Goal: Transaction & Acquisition: Purchase product/service

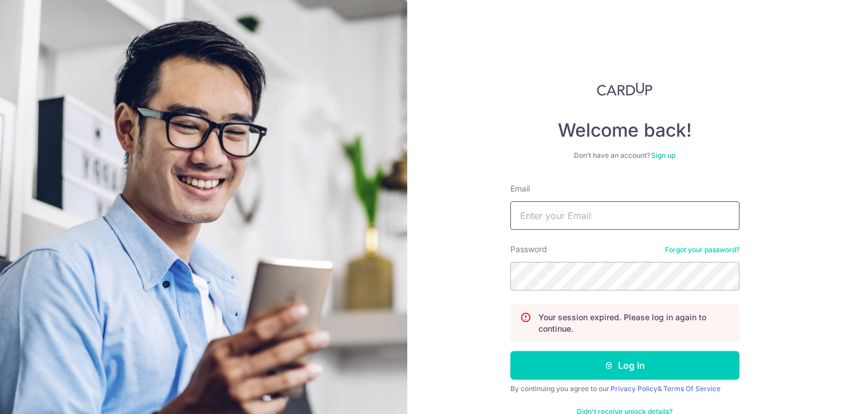
click at [600, 214] on input "Email" at bounding box center [624, 216] width 229 height 29
type input "[EMAIL_ADDRESS][DOMAIN_NAME]"
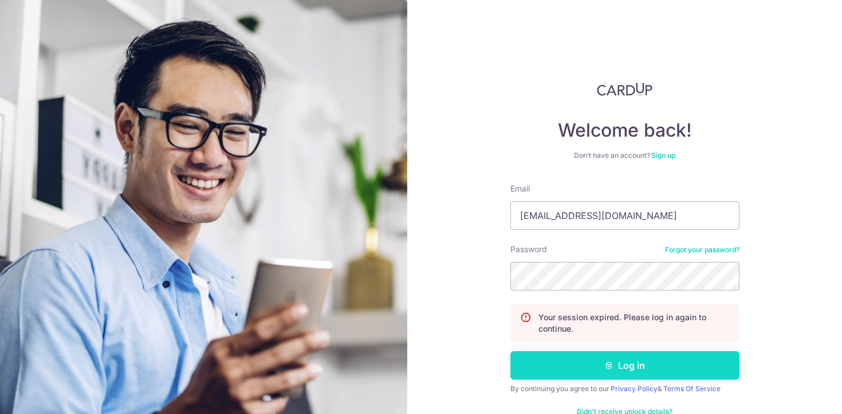
click at [600, 372] on button "Log in" at bounding box center [624, 366] width 229 height 29
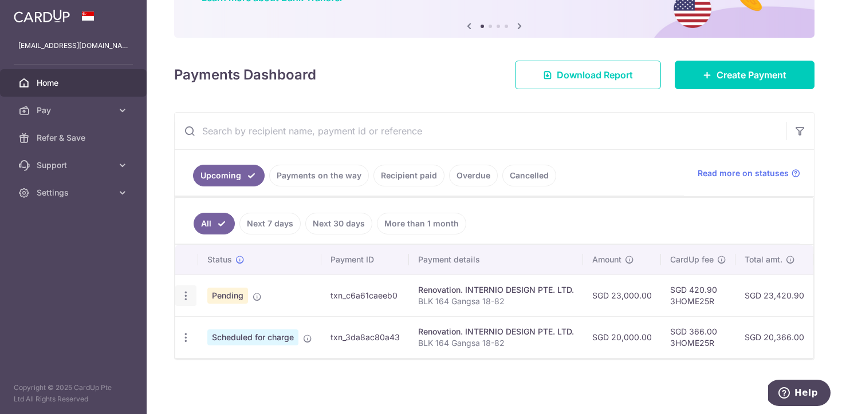
click at [188, 298] on icon "button" at bounding box center [186, 296] width 12 height 12
click at [204, 325] on link "Update payment" at bounding box center [235, 327] width 119 height 27
radio input "true"
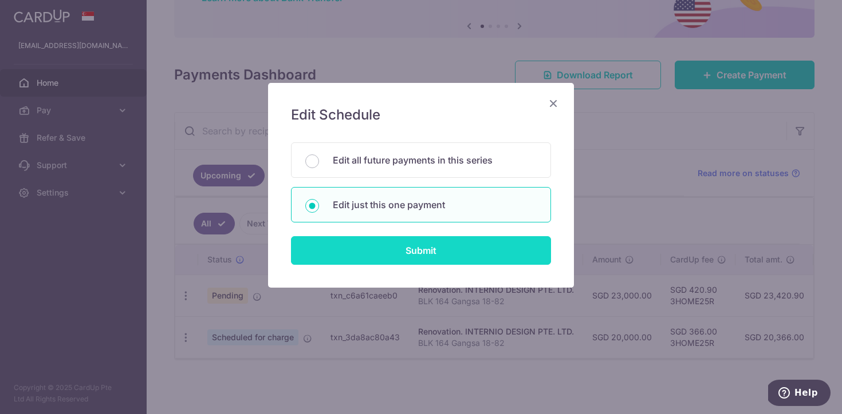
click at [427, 242] on input "Submit" at bounding box center [421, 250] width 260 height 29
radio input "true"
type input "23,000.00"
type input "[DATE]"
type input "BLK 164 Gangsa 18-82"
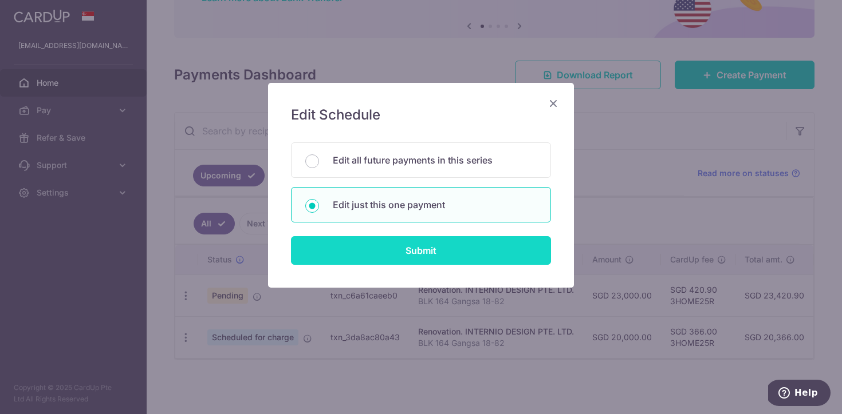
type input "40%"
type input "3HOME25R"
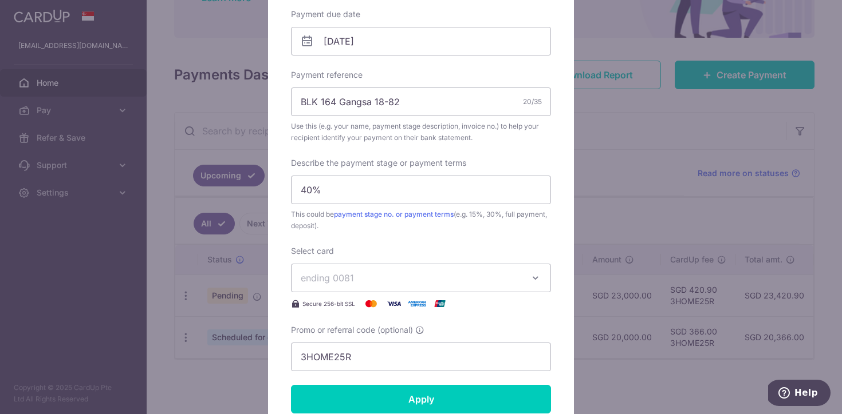
scroll to position [363, 0]
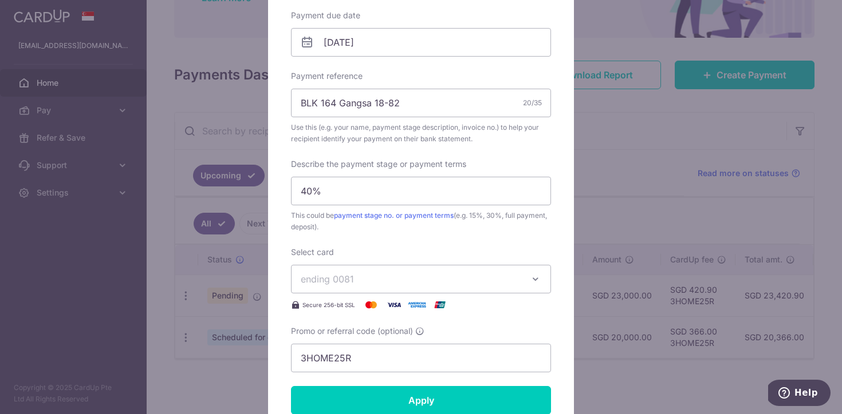
click at [438, 277] on span "ending 0081" at bounding box center [411, 280] width 220 height 14
click at [437, 276] on span "ending 0081" at bounding box center [411, 280] width 220 height 14
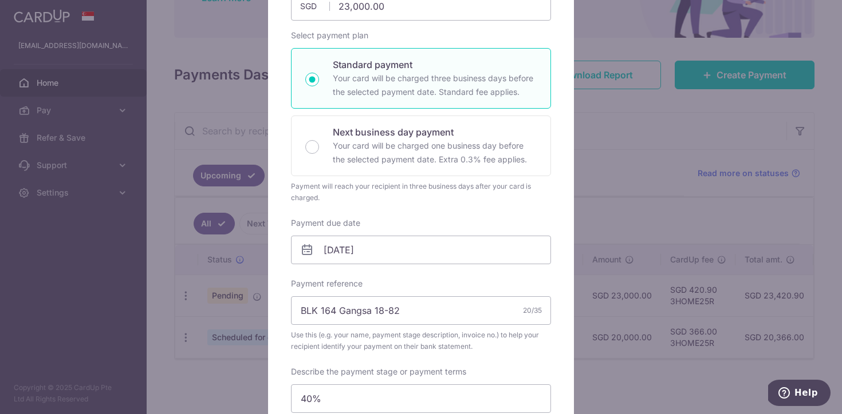
scroll to position [0, 0]
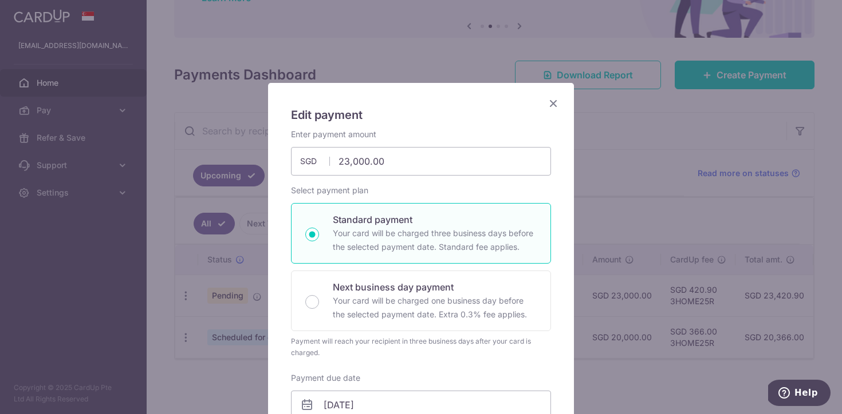
click at [551, 102] on icon "Close" at bounding box center [553, 103] width 14 height 14
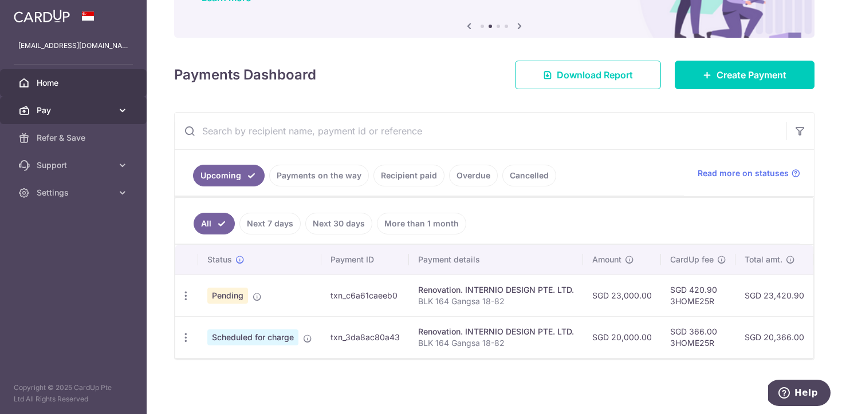
click at [102, 104] on link "Pay" at bounding box center [73, 110] width 147 height 27
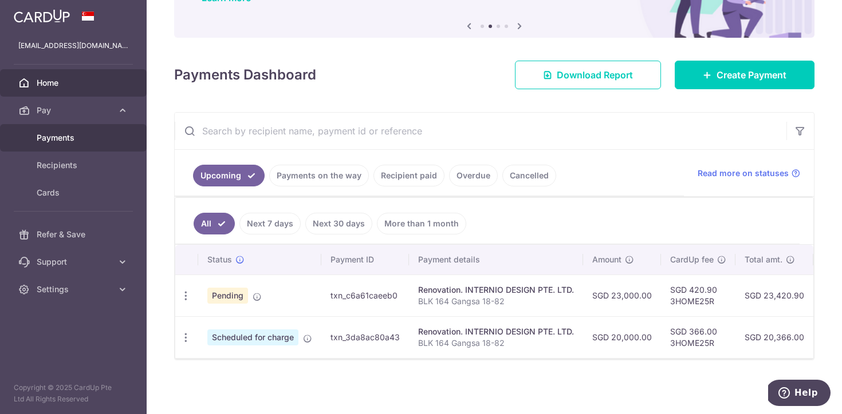
click at [83, 143] on link "Payments" at bounding box center [73, 137] width 147 height 27
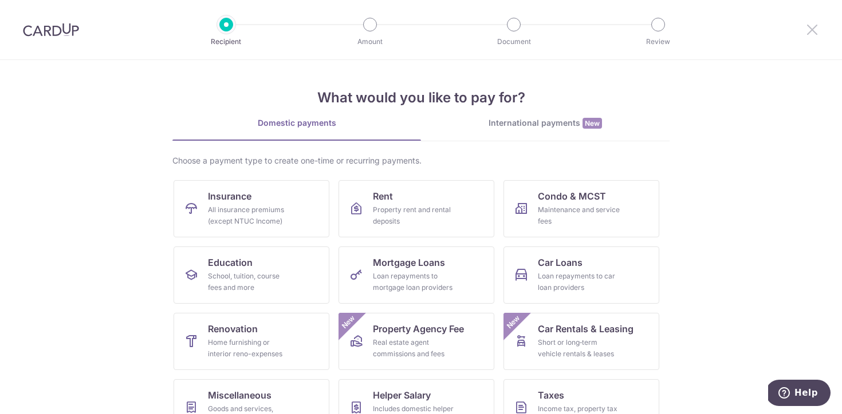
click at [816, 26] on icon at bounding box center [812, 29] width 14 height 14
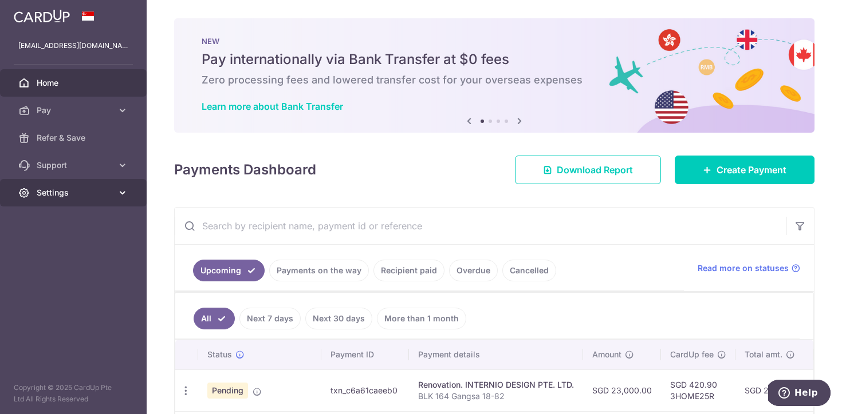
click at [59, 196] on span "Settings" at bounding box center [75, 192] width 76 height 11
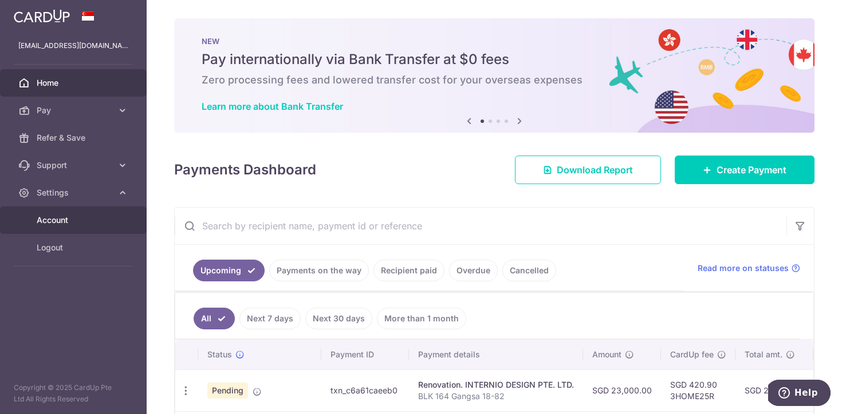
click at [60, 226] on span "Account" at bounding box center [75, 220] width 76 height 11
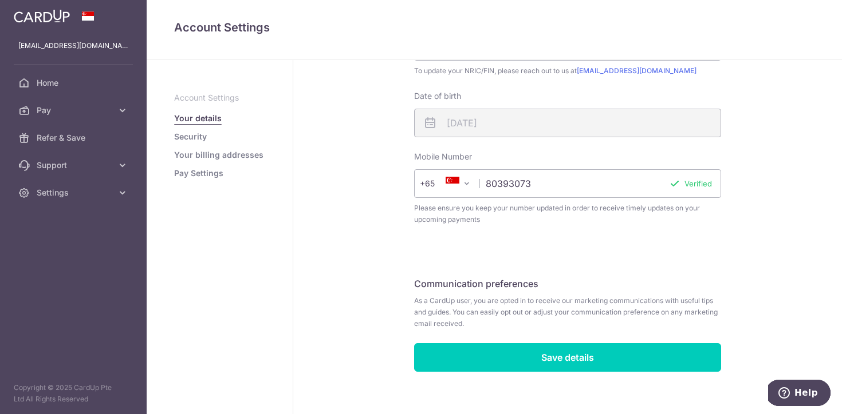
scroll to position [320, 0]
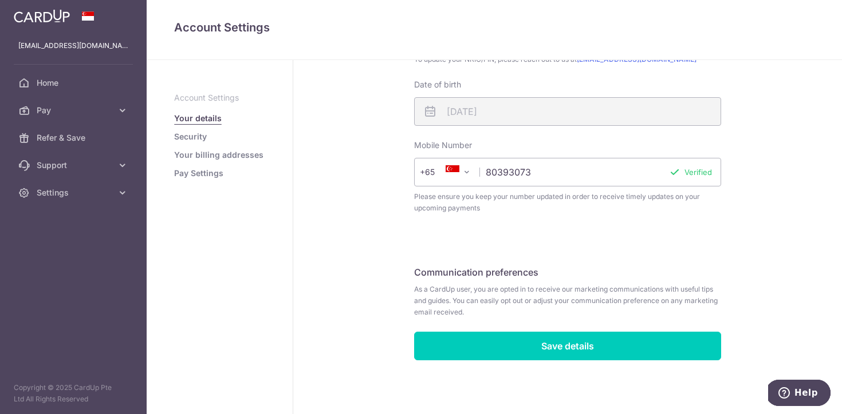
click at [202, 173] on link "Pay Settings" at bounding box center [198, 173] width 49 height 11
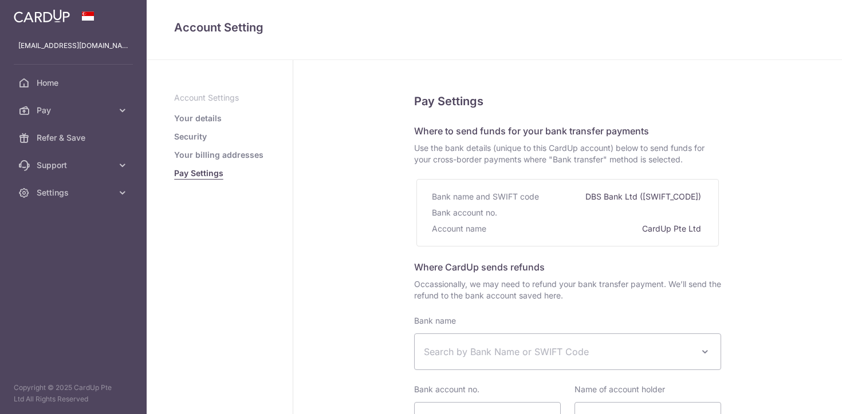
select select
click at [206, 155] on link "Your billing addresses" at bounding box center [218, 154] width 89 height 11
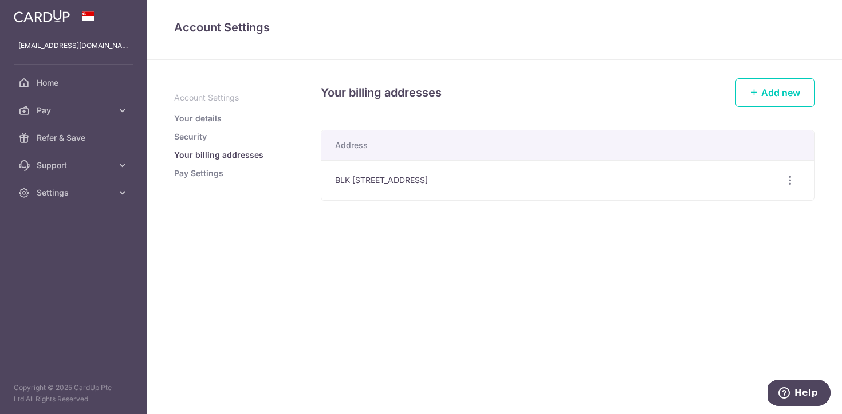
click at [186, 137] on link "Security" at bounding box center [190, 136] width 33 height 11
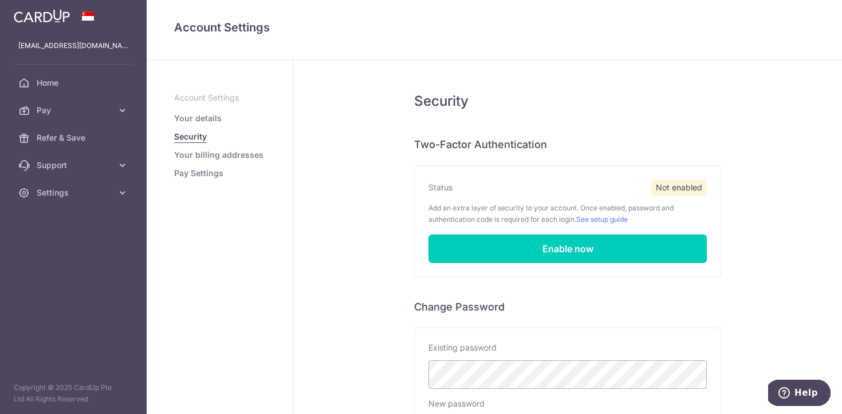
click at [193, 117] on link "Your details" at bounding box center [198, 118] width 48 height 11
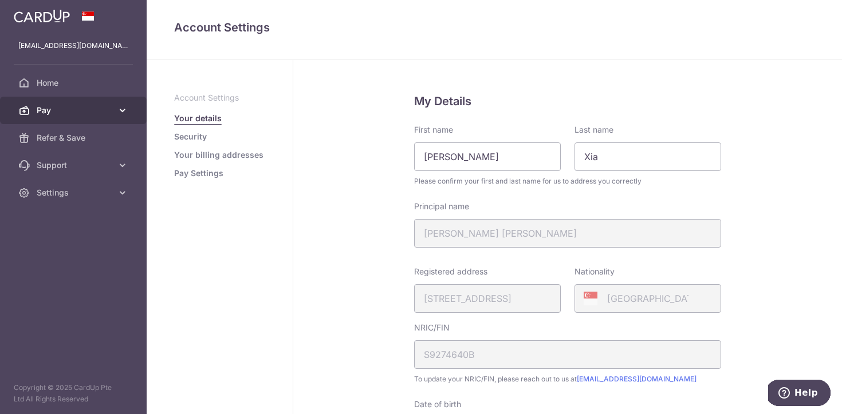
click at [56, 108] on span "Pay" at bounding box center [75, 110] width 76 height 11
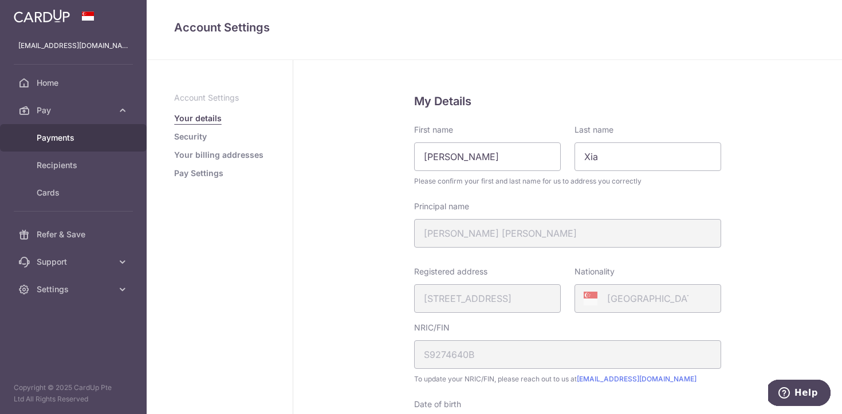
click at [58, 140] on span "Payments" at bounding box center [75, 137] width 76 height 11
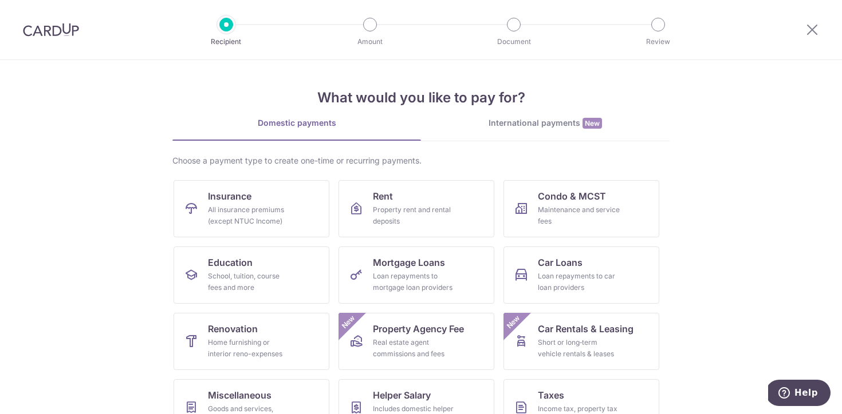
click at [822, 29] on div at bounding box center [812, 30] width 60 height 60
click at [813, 29] on icon at bounding box center [812, 29] width 14 height 14
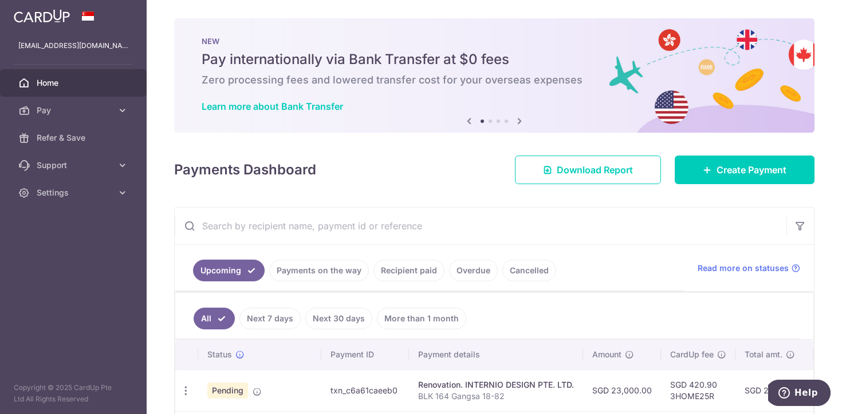
click at [42, 21] on img at bounding box center [42, 16] width 56 height 14
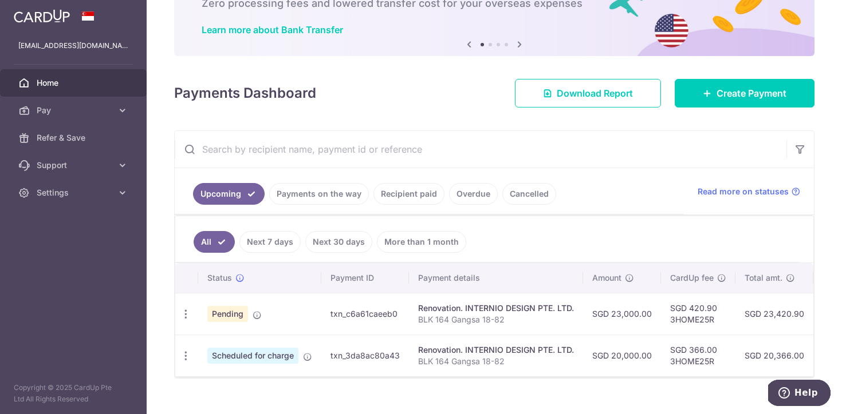
scroll to position [95, 0]
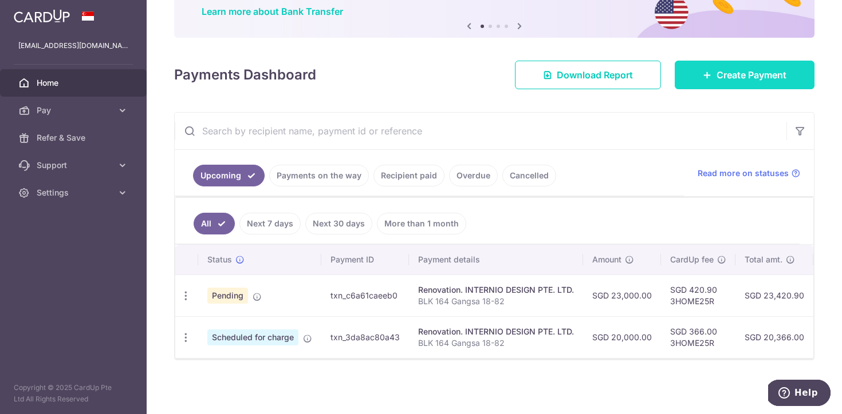
click at [783, 69] on span "Create Payment" at bounding box center [751, 75] width 70 height 14
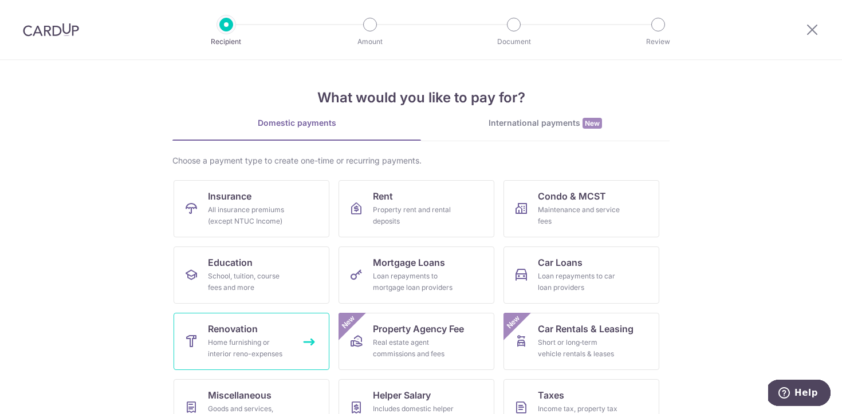
click at [246, 353] on div "Home furnishing or interior reno-expenses" at bounding box center [249, 348] width 82 height 23
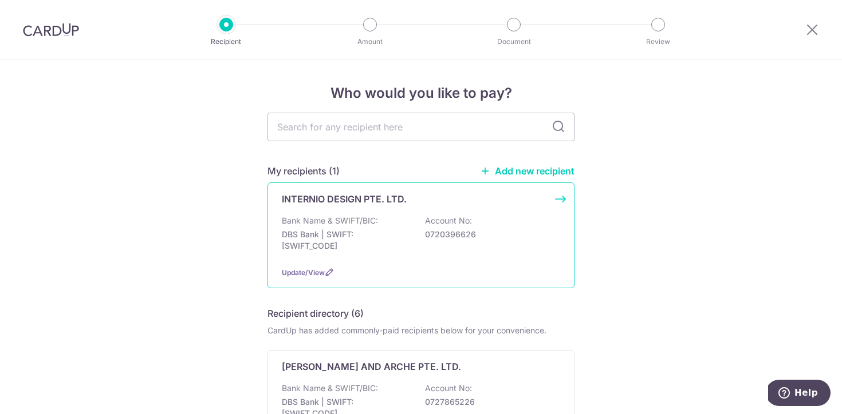
click at [427, 200] on div "INTERNIO DESIGN PTE. LTD." at bounding box center [414, 199] width 264 height 14
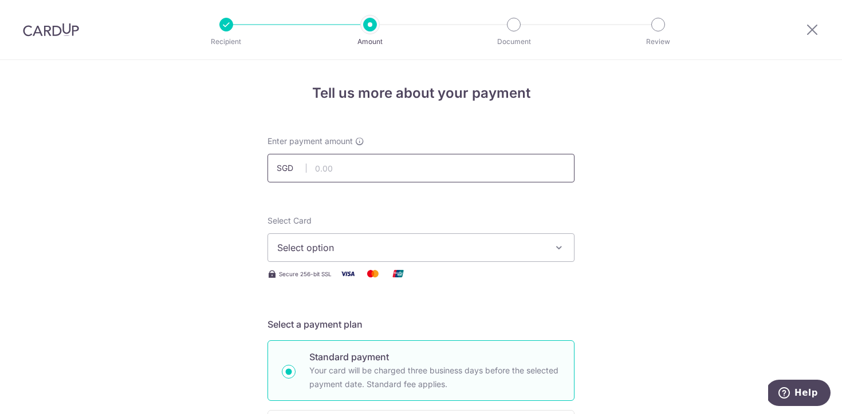
click at [410, 179] on input "text" at bounding box center [420, 168] width 307 height 29
type input "12,000.00"
click at [449, 239] on button "Select option" at bounding box center [420, 248] width 307 height 29
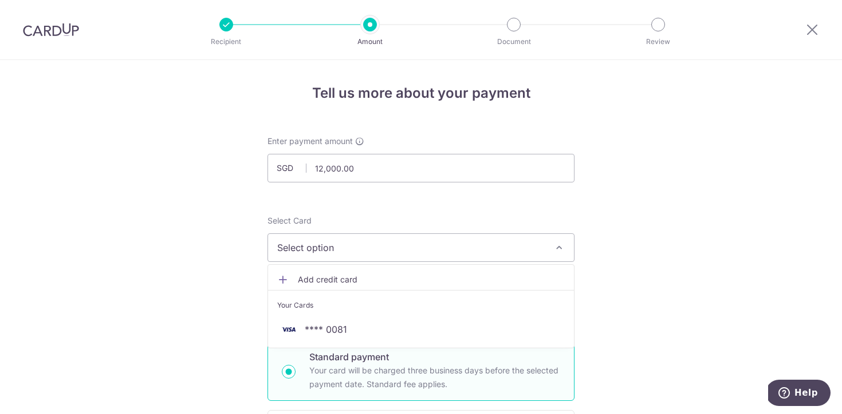
click at [424, 279] on span "Add credit card" at bounding box center [431, 279] width 267 height 11
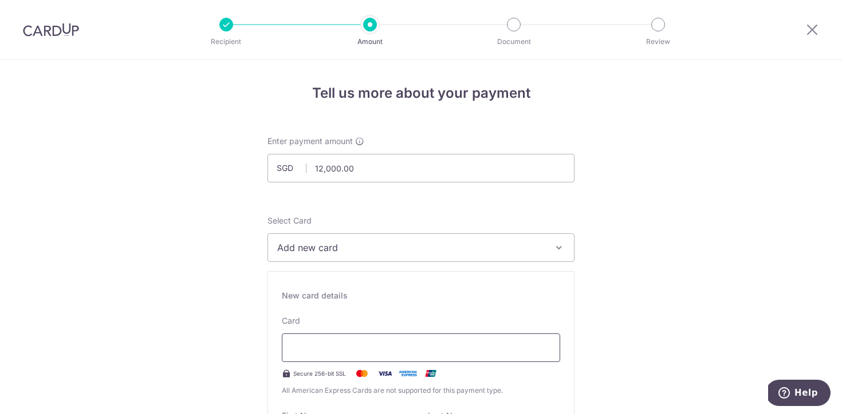
click at [362, 339] on div at bounding box center [421, 348] width 278 height 29
click at [358, 340] on div at bounding box center [421, 348] width 278 height 29
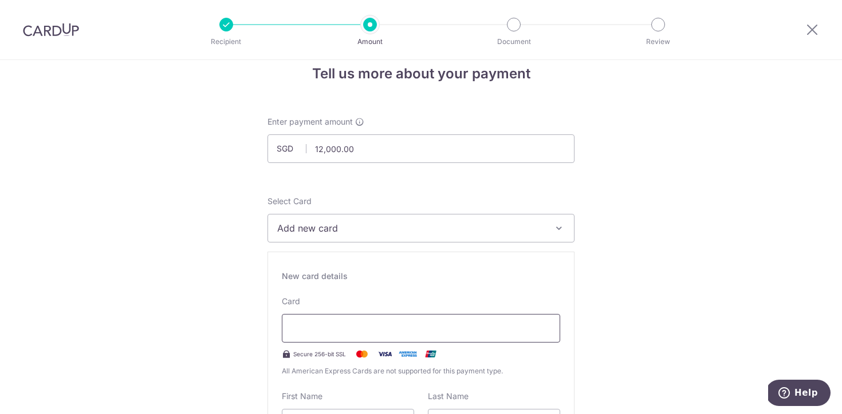
scroll to position [125, 0]
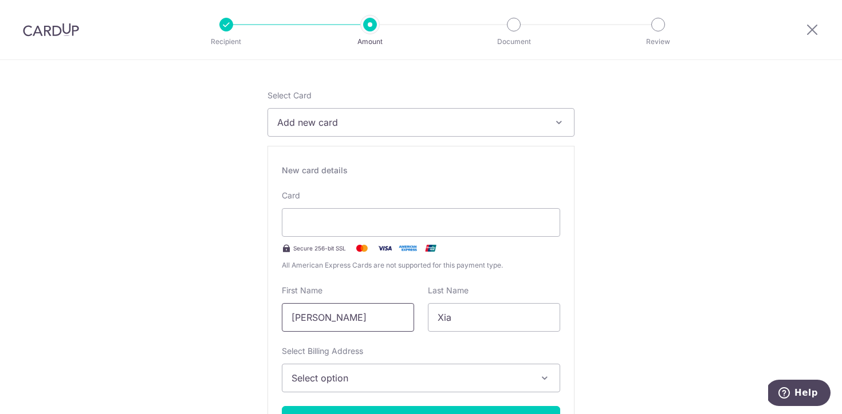
click at [325, 321] on input "[PERSON_NAME]" at bounding box center [348, 317] width 132 height 29
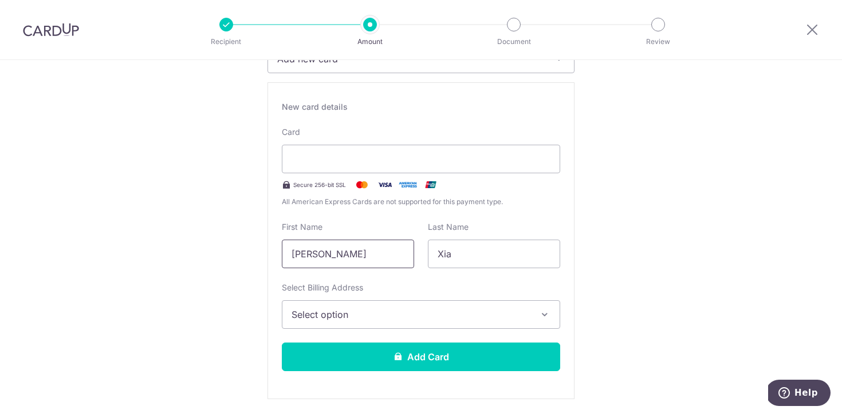
scroll to position [202, 0]
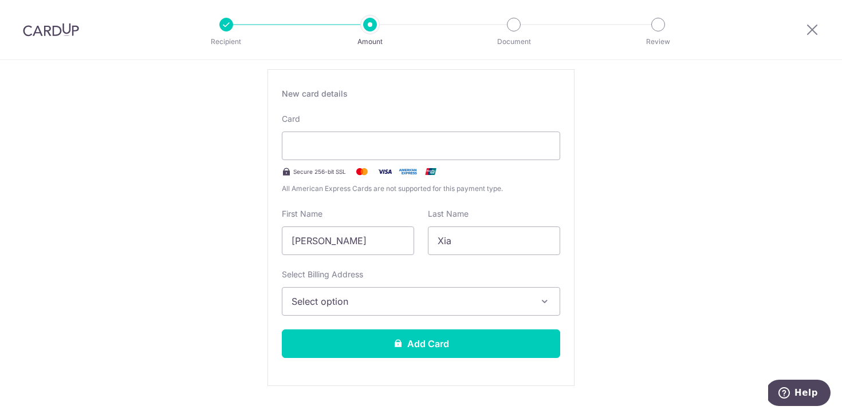
click at [333, 308] on span "Select option" at bounding box center [410, 302] width 238 height 14
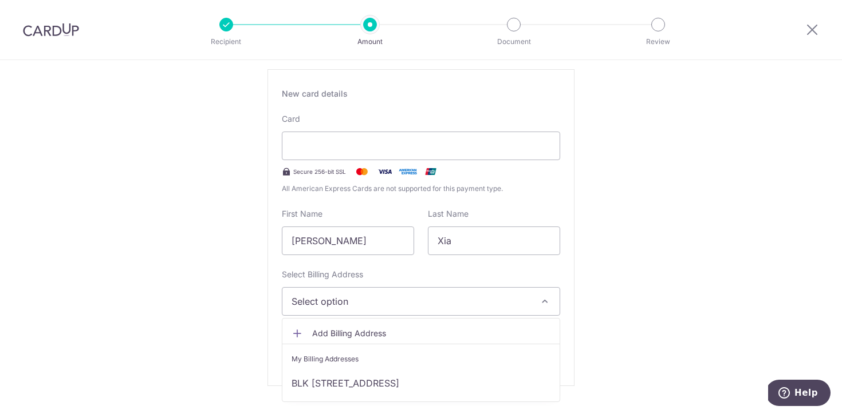
click at [337, 369] on li "My Billing Addresses" at bounding box center [420, 357] width 277 height 26
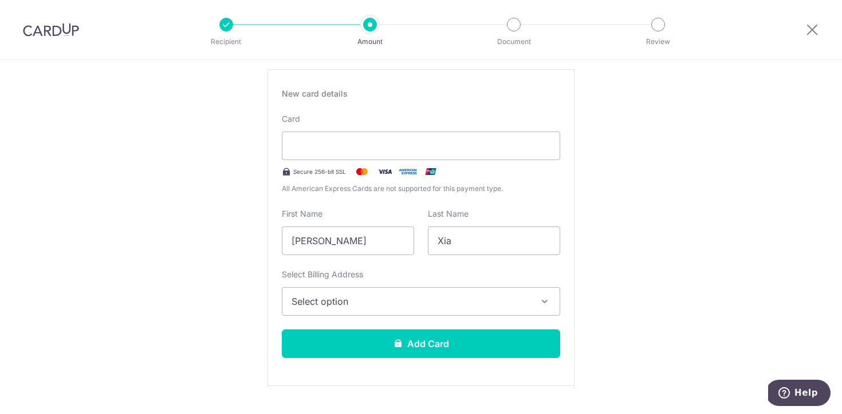
click at [380, 303] on span "Select option" at bounding box center [410, 302] width 238 height 14
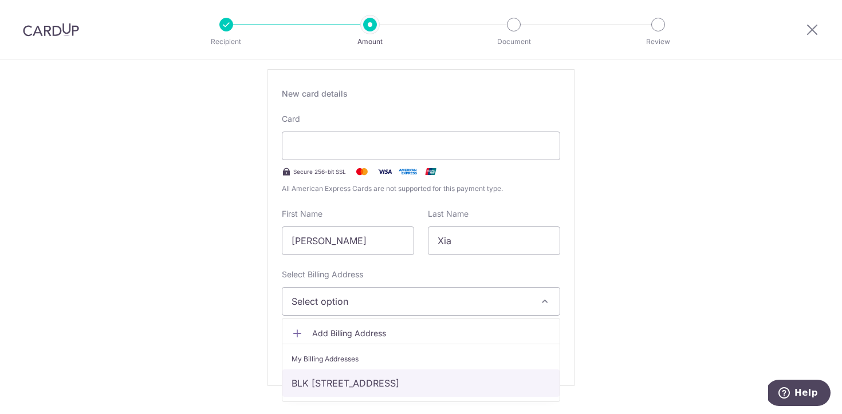
click at [361, 384] on link "BLK [STREET_ADDRESS]" at bounding box center [420, 383] width 277 height 27
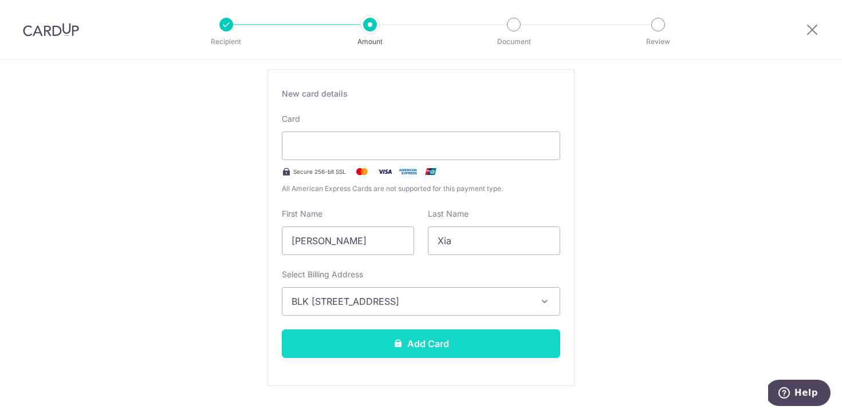
click at [378, 354] on button "Add Card" at bounding box center [421, 344] width 278 height 29
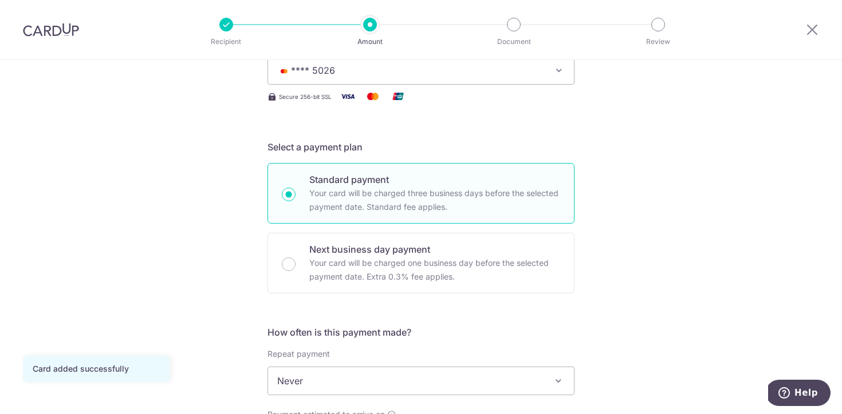
scroll to position [203, 0]
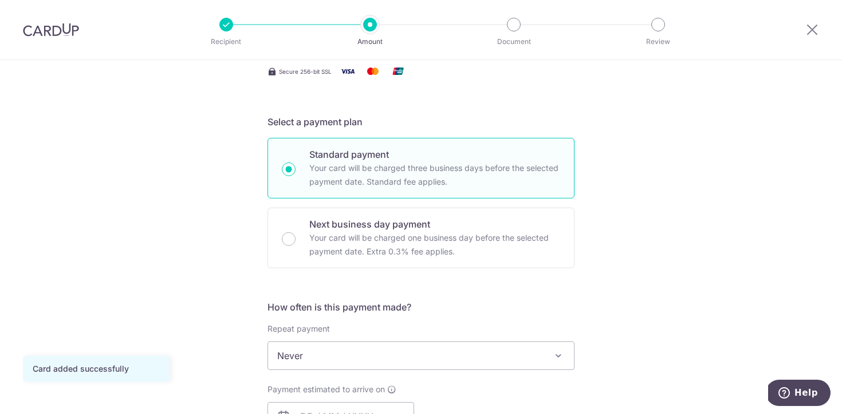
click at [428, 354] on span "Never" at bounding box center [421, 355] width 306 height 27
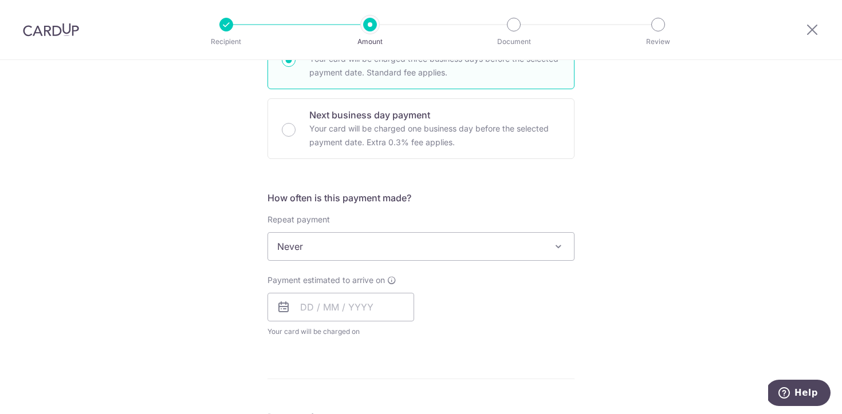
scroll to position [315, 0]
click at [362, 301] on input "text" at bounding box center [340, 304] width 147 height 29
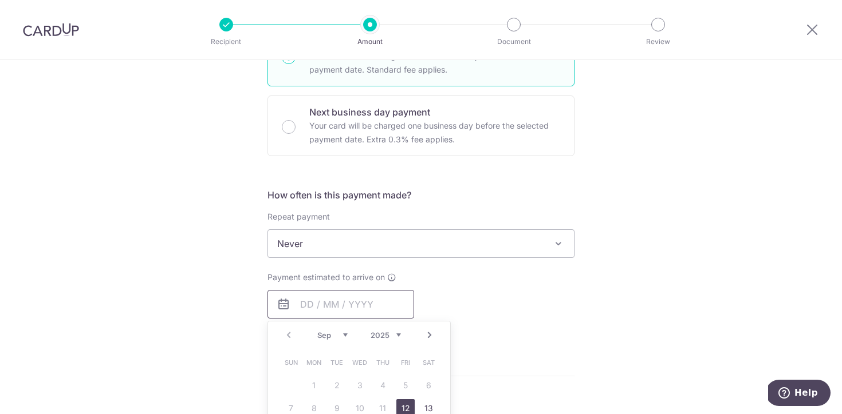
scroll to position [401, 0]
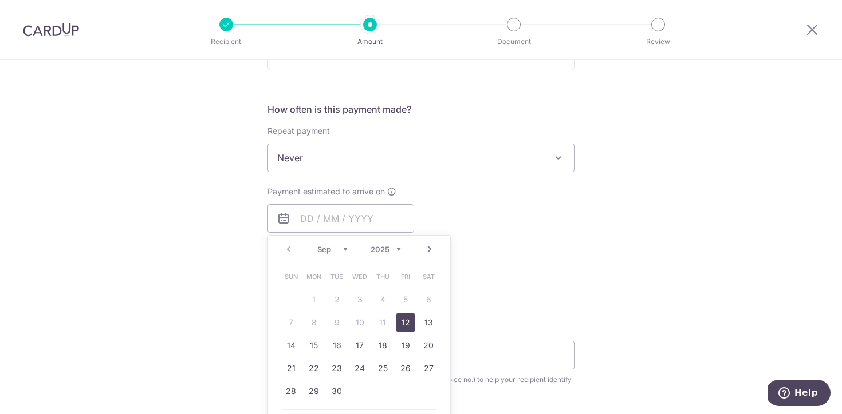
click at [404, 322] on link "12" at bounding box center [405, 323] width 18 height 18
type input "[DATE]"
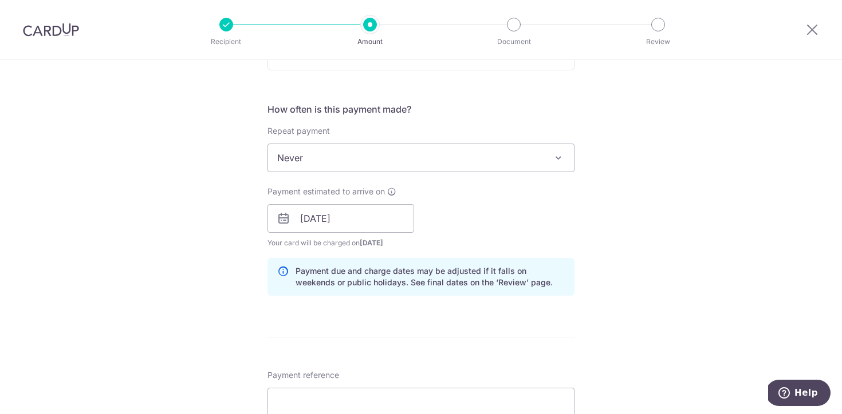
click at [501, 208] on div "Payment estimated to arrive on 12/09/2025 Prev Next Sep Oct Nov Dec 2025 2026 2…" at bounding box center [420, 217] width 321 height 63
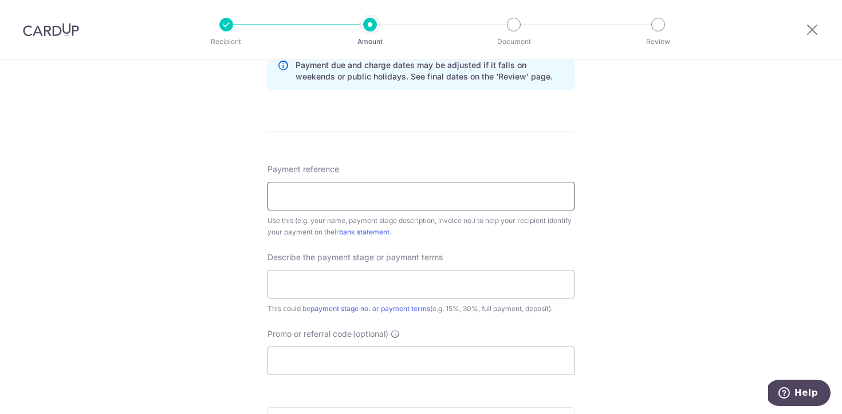
click at [463, 200] on input "Payment reference" at bounding box center [420, 196] width 307 height 29
type input "BLK 164 Gangsa 18-82"
click at [378, 289] on input "text" at bounding box center [420, 284] width 307 height 29
type input "40%"
click at [347, 359] on input "Promo or referral code (optional)" at bounding box center [420, 361] width 307 height 29
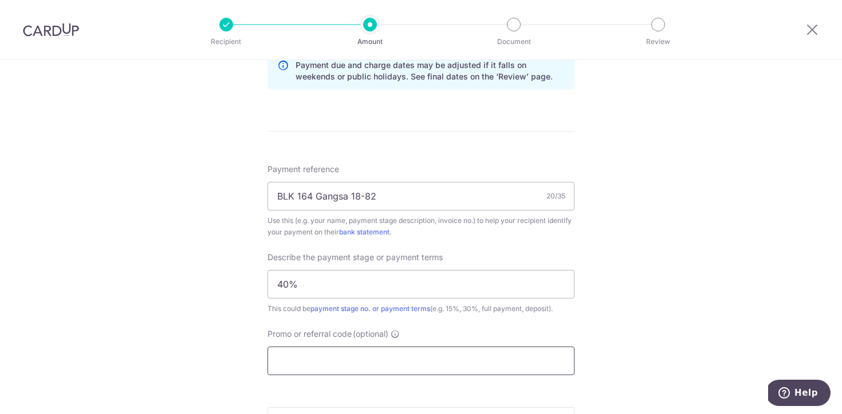
paste input "RENO25ONE"
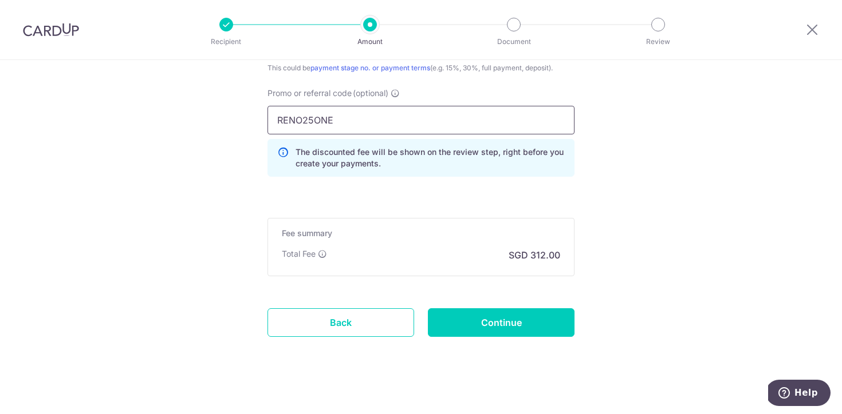
scroll to position [853, 0]
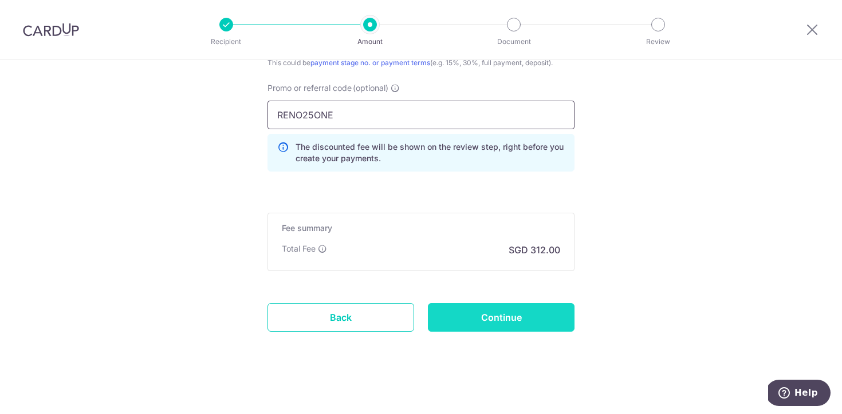
type input "RENO25ONE"
click at [479, 323] on input "Continue" at bounding box center [501, 317] width 147 height 29
type input "Create Schedule"
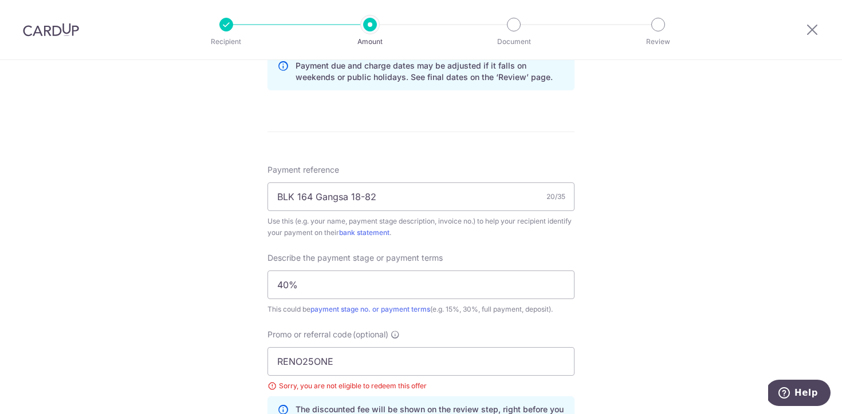
scroll to position [627, 0]
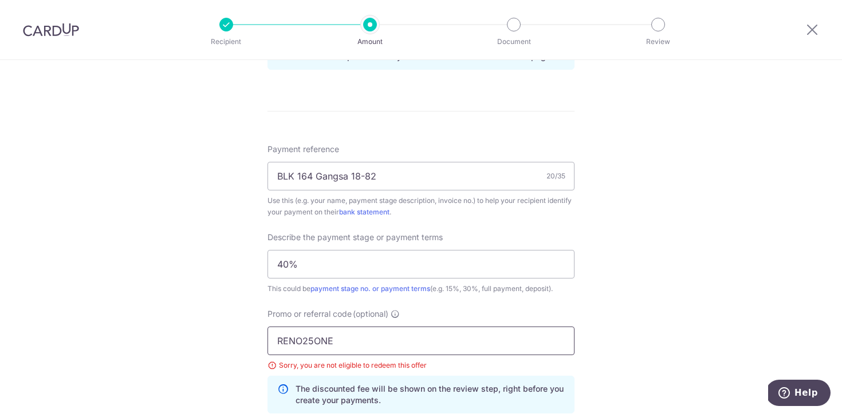
click at [413, 338] on input "RENO25ONE" at bounding box center [420, 341] width 307 height 29
click at [354, 346] on input "RENO25ONE" at bounding box center [420, 341] width 307 height 29
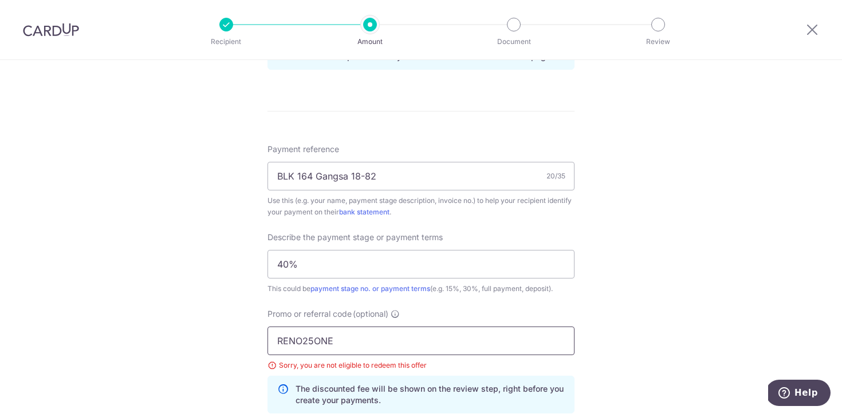
paste input "3HOME25R"
type input "3HOME25R"
click at [445, 305] on div "Payment reference BLK 164 Gangsa 18-82 20/35 Use this (e.g. your name, payment …" at bounding box center [420, 283] width 307 height 279
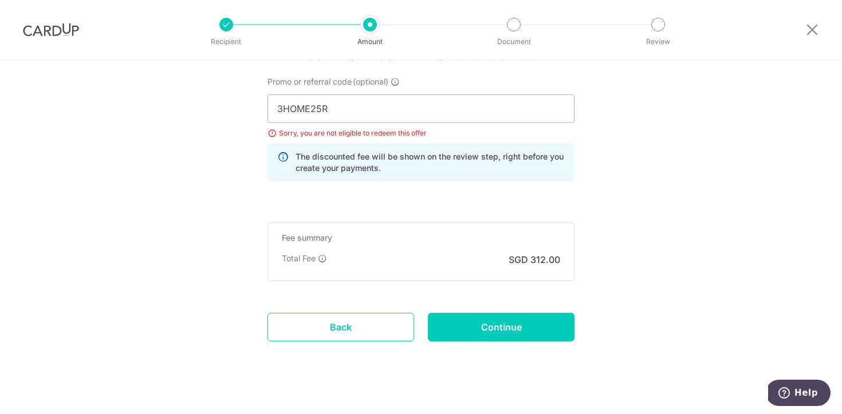
scroll to position [872, 0]
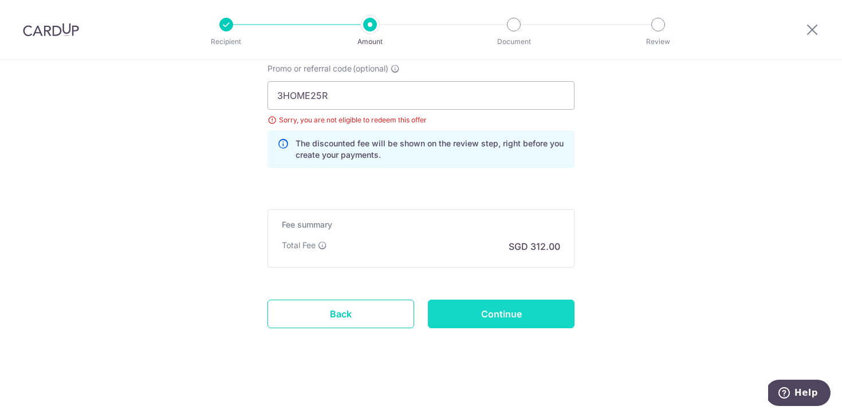
click at [500, 323] on input "Continue" at bounding box center [501, 314] width 147 height 29
type input "Update Schedule"
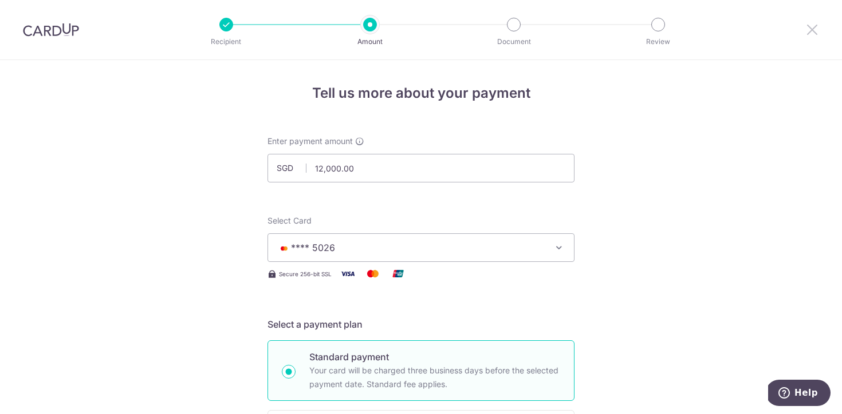
click at [813, 34] on icon at bounding box center [812, 29] width 14 height 14
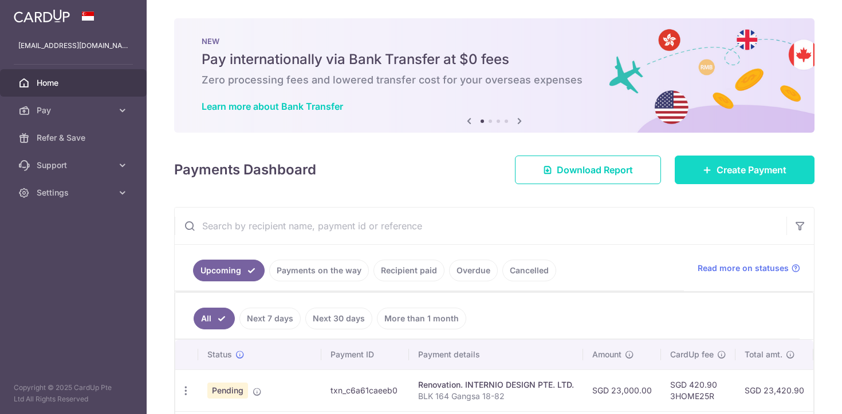
click at [764, 163] on span "Create Payment" at bounding box center [751, 170] width 70 height 14
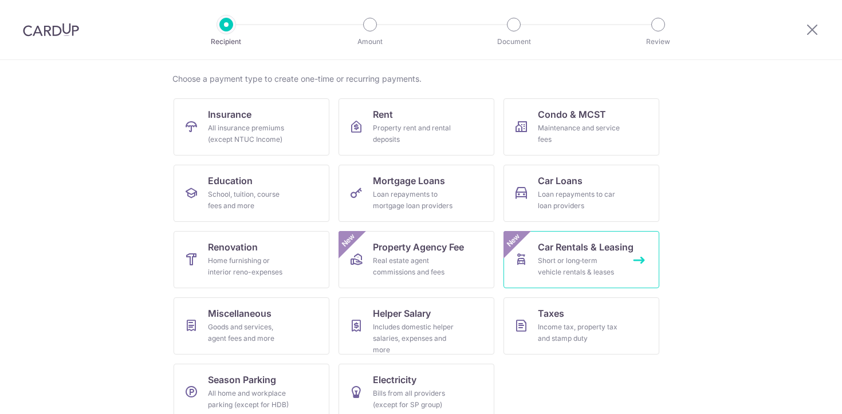
scroll to position [98, 0]
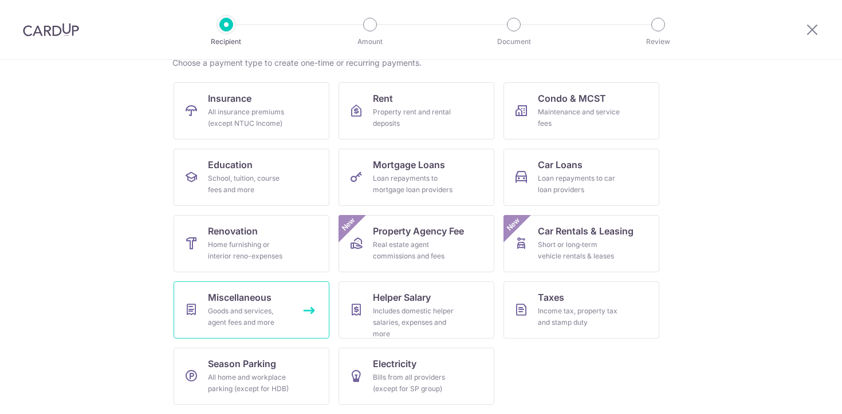
click at [278, 316] on div "Goods and services, agent fees and more" at bounding box center [249, 317] width 82 height 23
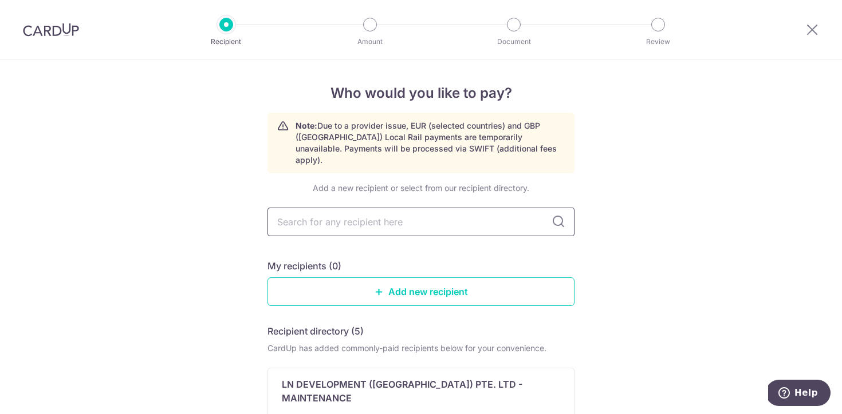
click at [387, 210] on input "text" at bounding box center [420, 222] width 307 height 29
click at [405, 183] on div "Add a new recipient or select from our recipient directory." at bounding box center [420, 188] width 307 height 11
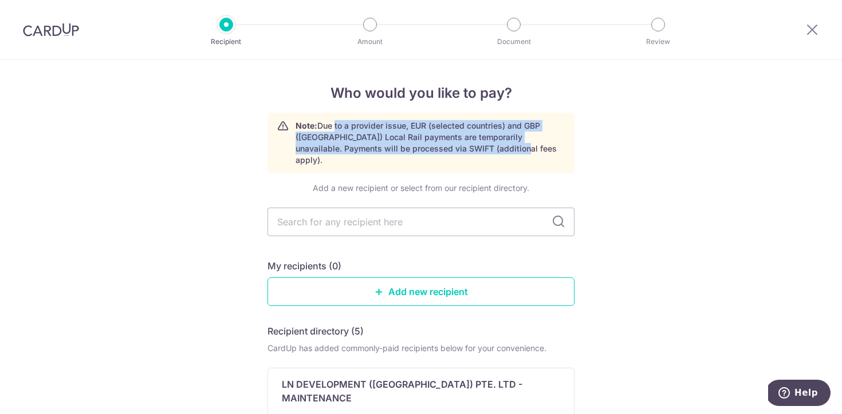
drag, startPoint x: 333, startPoint y: 123, endPoint x: 463, endPoint y: 153, distance: 134.1
click at [463, 153] on p "Note: Due to a provider issue, EUR (selected countries) and GBP ([GEOGRAPHIC_DA…" at bounding box center [429, 143] width 269 height 46
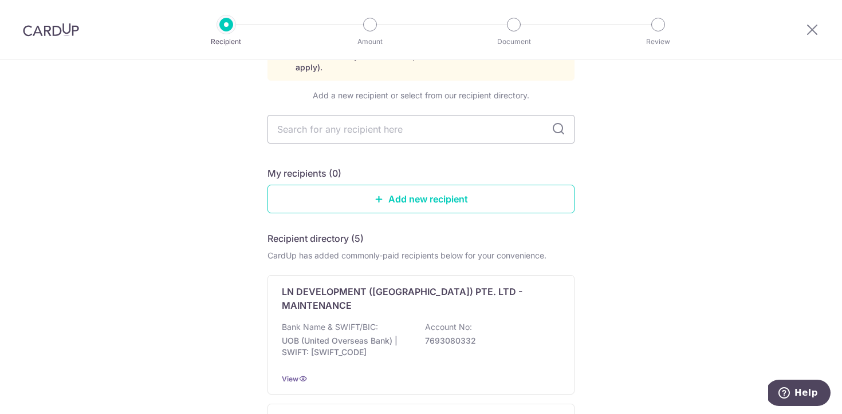
scroll to position [14, 0]
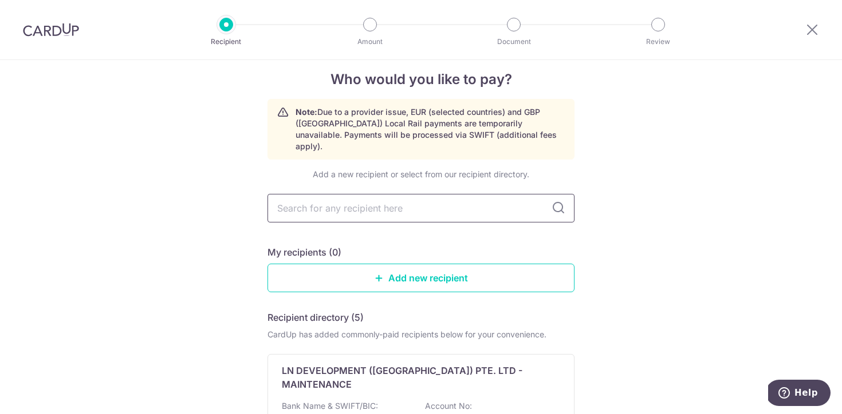
click at [422, 194] on input "text" at bounding box center [420, 208] width 307 height 29
click at [499, 202] on input "text" at bounding box center [420, 208] width 307 height 29
click at [464, 269] on link "Add new recipient" at bounding box center [420, 278] width 307 height 29
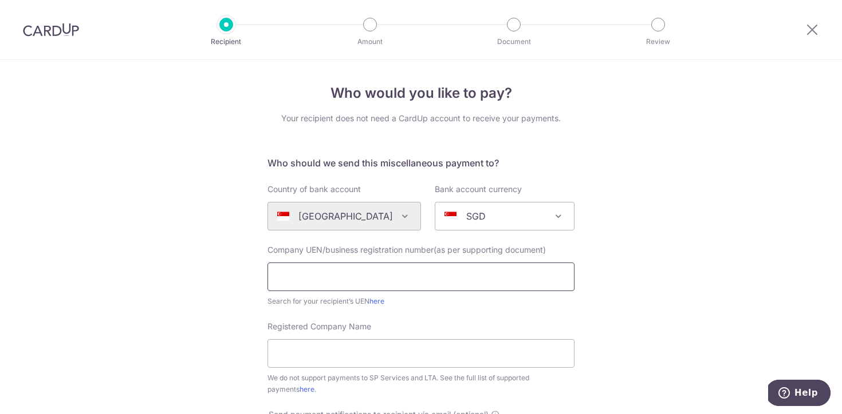
click at [460, 270] on input "text" at bounding box center [420, 277] width 307 height 29
type input "201626768E"
click at [324, 353] on input "Registered Company Name" at bounding box center [420, 353] width 307 height 29
type input "INTERNIO DESIGN PTE. LTD."
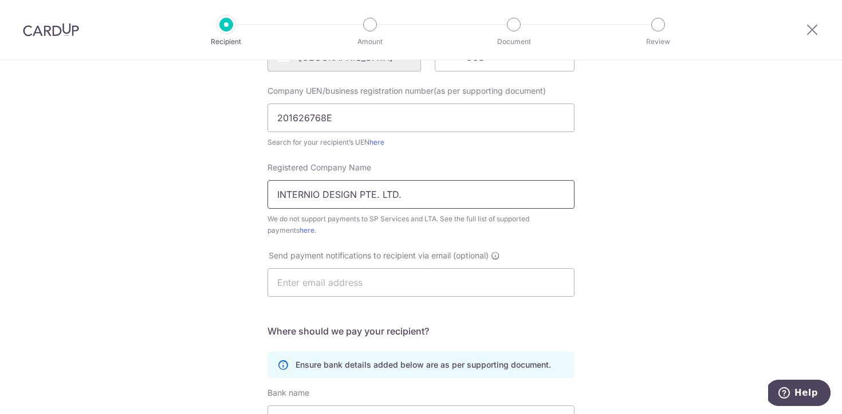
scroll to position [185, 0]
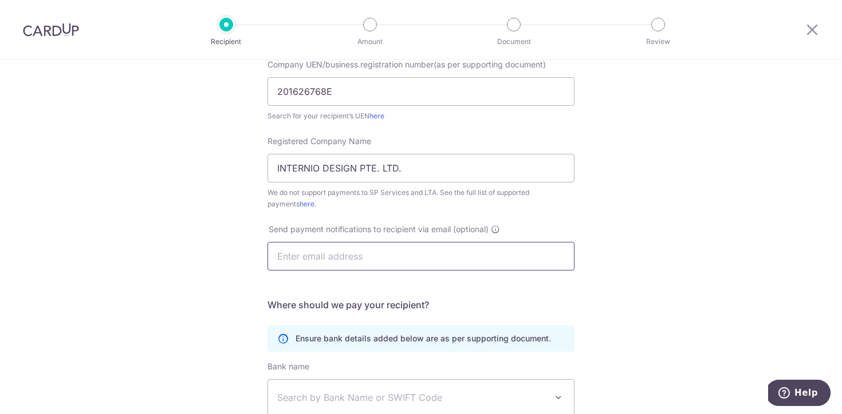
click at [350, 260] on input "text" at bounding box center [420, 256] width 307 height 29
type input "elisexiass@gmail.com"
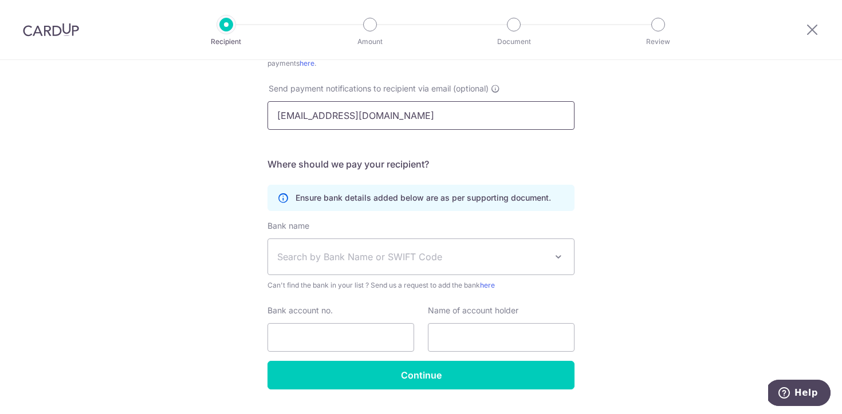
scroll to position [340, 0]
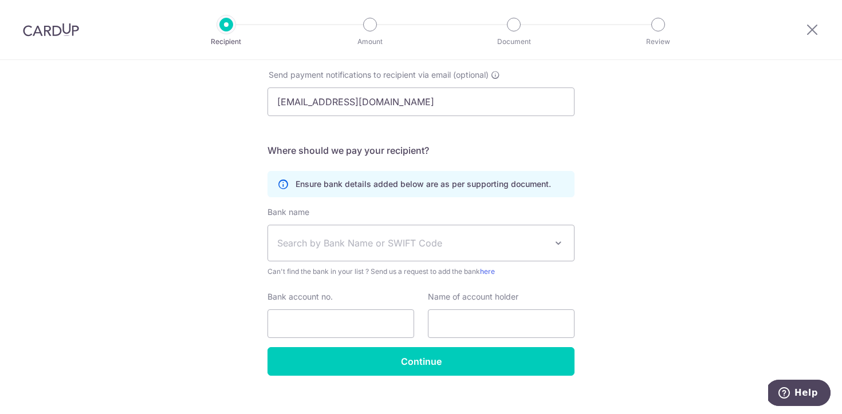
click at [365, 246] on span "Search by Bank Name or SWIFT Code" at bounding box center [411, 243] width 269 height 14
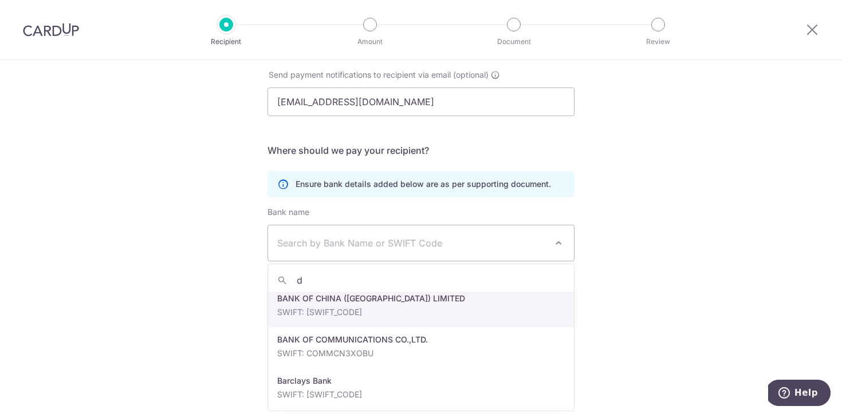
scroll to position [0, 0]
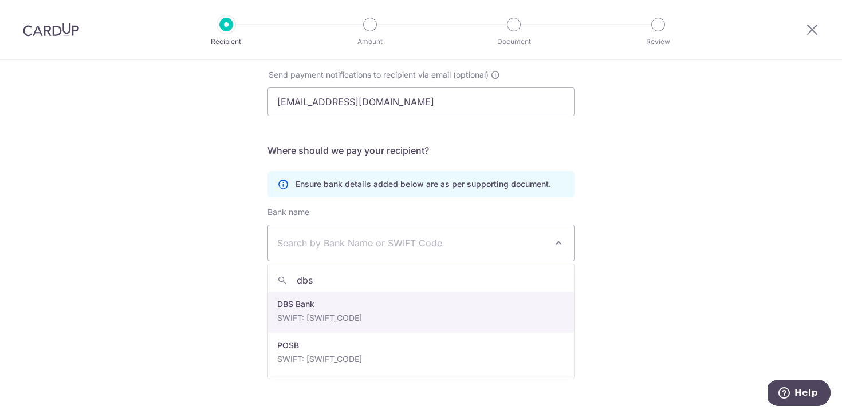
type input "dbs"
select select "6"
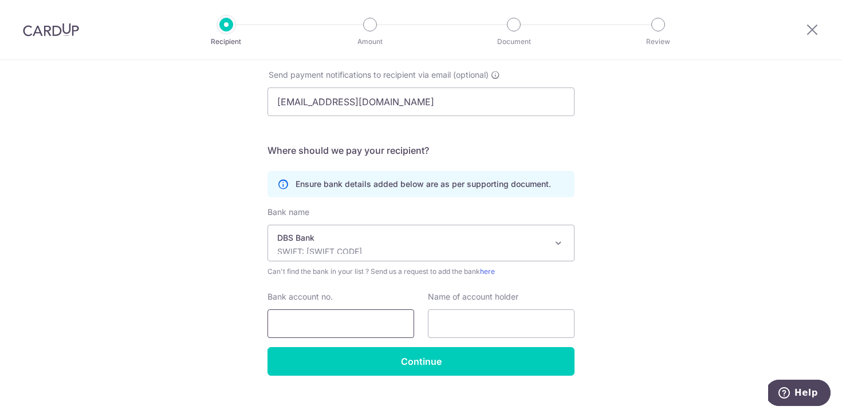
click at [352, 326] on input "Bank account no." at bounding box center [340, 324] width 147 height 29
type input "0720396626"
click at [472, 322] on input "text" at bounding box center [501, 324] width 147 height 29
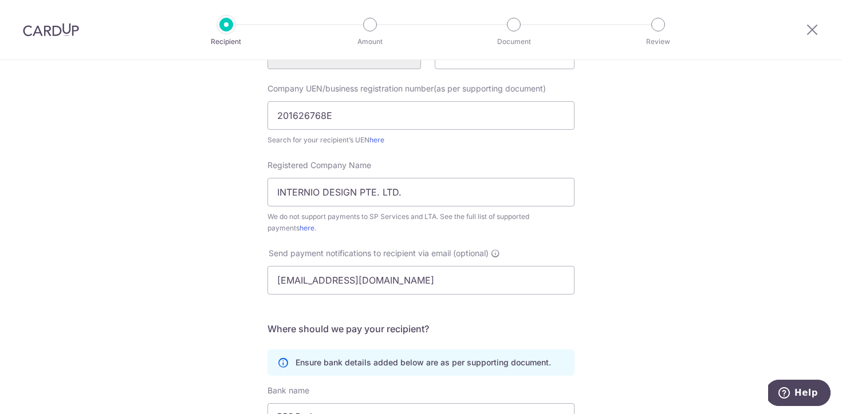
scroll to position [140, 0]
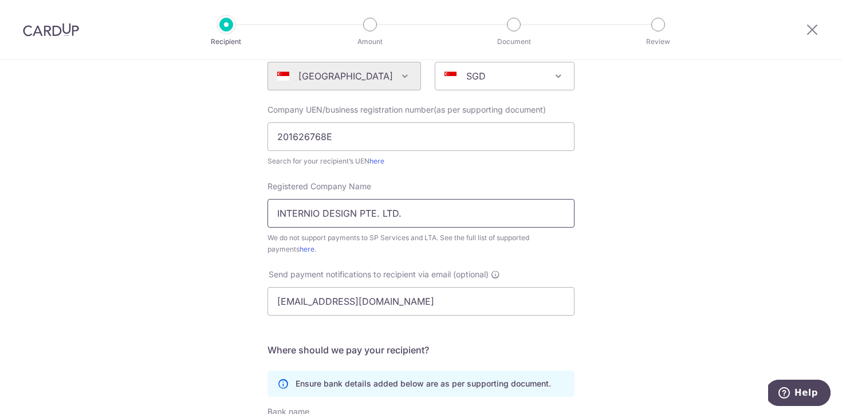
click at [421, 207] on input "INTERNIO DESIGN PTE. LTD." at bounding box center [420, 213] width 307 height 29
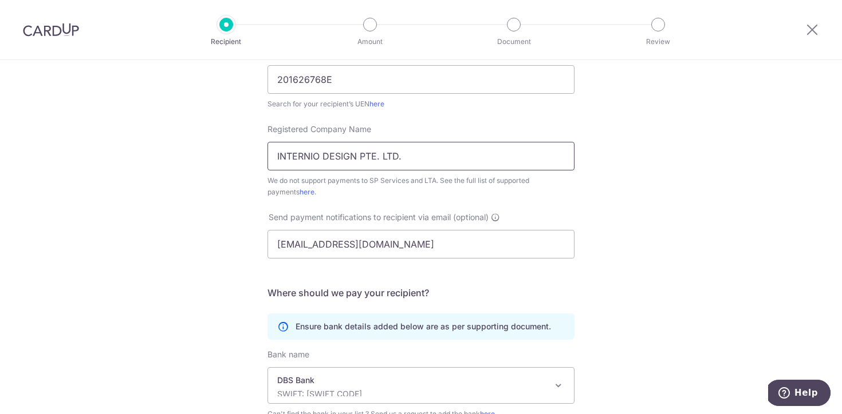
scroll to position [356, 0]
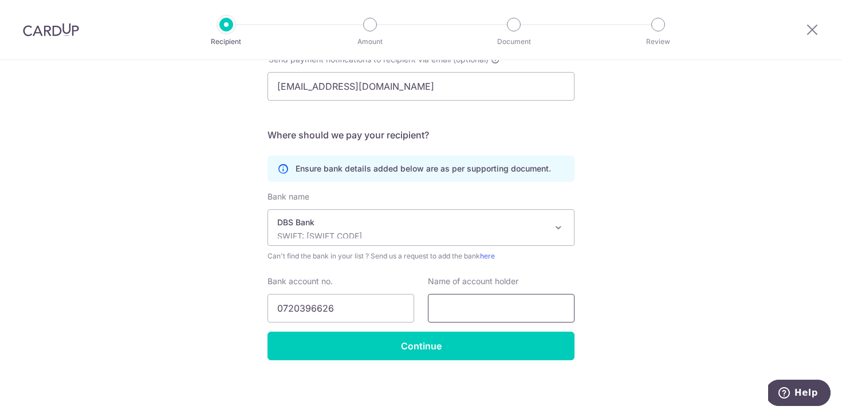
click at [464, 314] on input "text" at bounding box center [501, 308] width 147 height 29
paste input "INTERNIO DESIGN PTE. LTD."
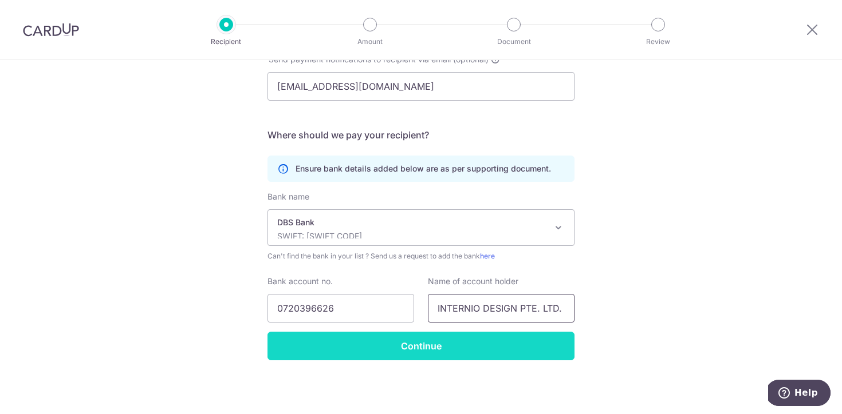
type input "INTERNIO DESIGN PTE. LTD."
click at [449, 348] on input "Continue" at bounding box center [420, 346] width 307 height 29
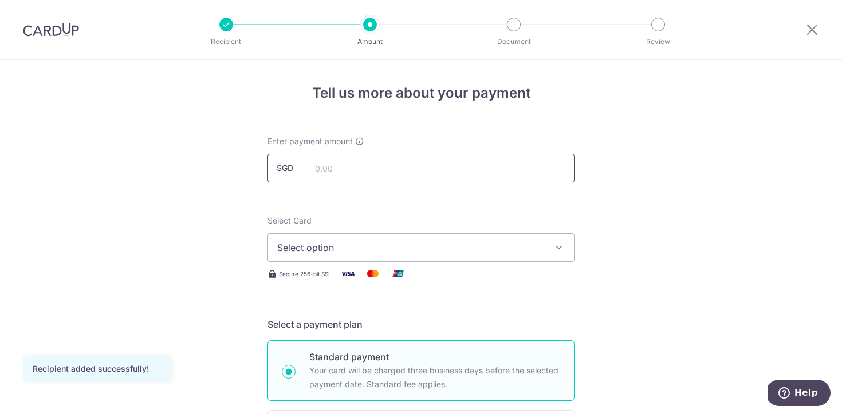
click at [410, 163] on input "text" at bounding box center [420, 168] width 307 height 29
type input "12,000.00"
click at [366, 243] on span "Select option" at bounding box center [410, 248] width 267 height 14
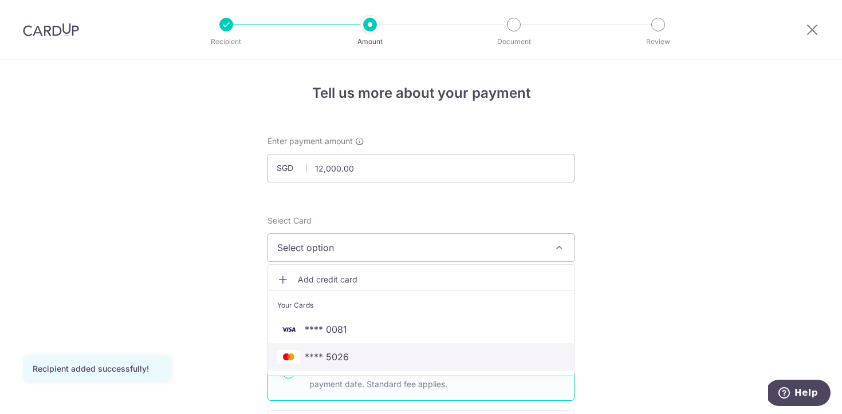
click at [352, 355] on span "**** 5026" at bounding box center [420, 357] width 287 height 14
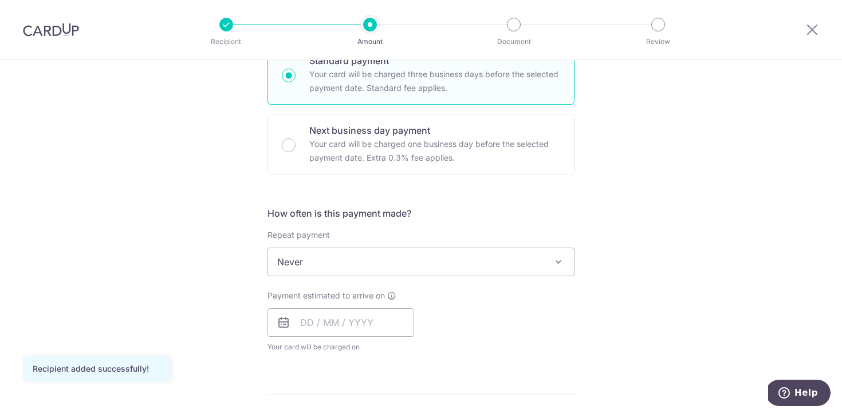
scroll to position [298, 0]
click at [406, 258] on span "Never" at bounding box center [421, 260] width 306 height 27
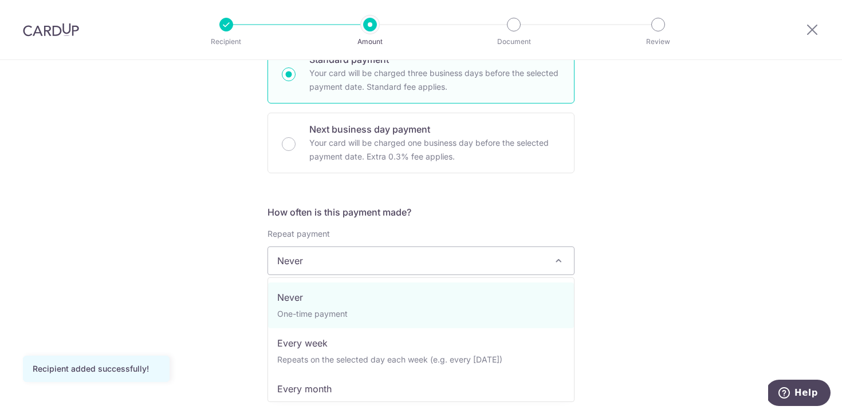
click at [432, 229] on div "Repeat payment Never Every week Every month Every quarter Every half a year Nev…" at bounding box center [420, 251] width 307 height 47
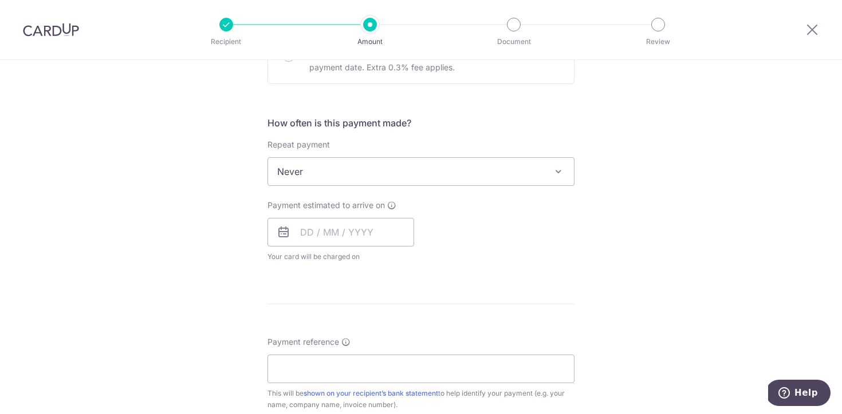
scroll to position [388, 0]
click at [365, 227] on input "text" at bounding box center [340, 232] width 147 height 29
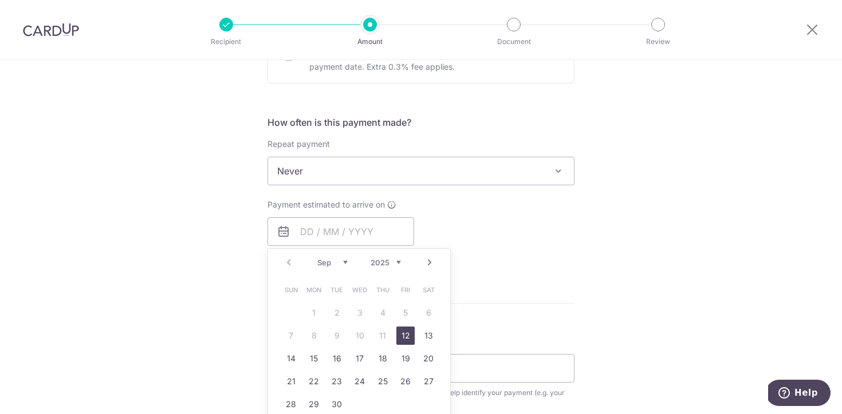
click at [457, 227] on div "Payment estimated to arrive on Prev Next Sep Oct Nov Dec 2025 2026 2027 2028 20…" at bounding box center [420, 230] width 321 height 63
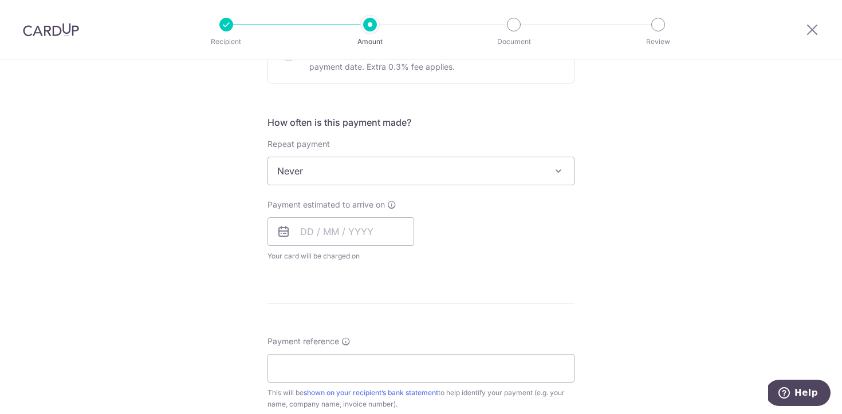
click at [431, 164] on span "Never" at bounding box center [421, 170] width 306 height 27
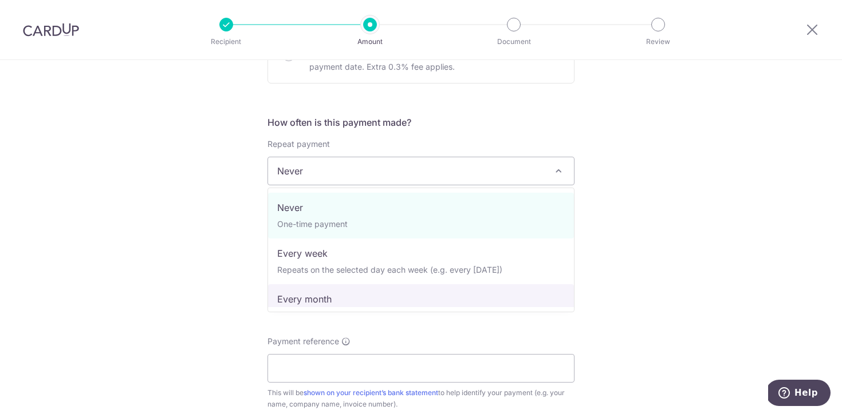
select select "3"
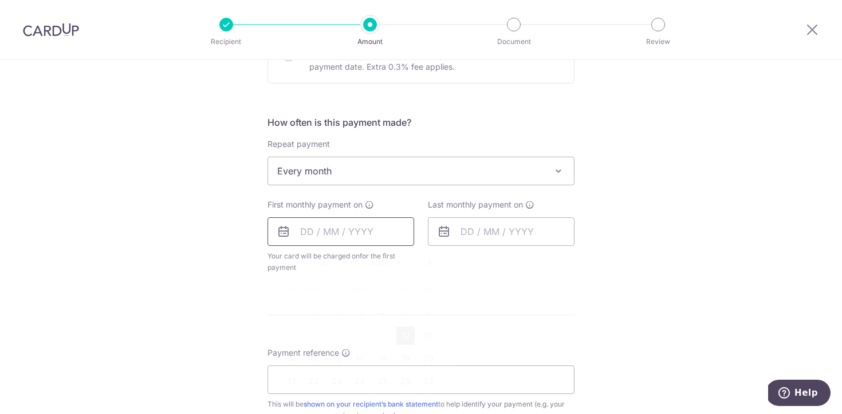
click at [370, 234] on input "text" at bounding box center [340, 232] width 147 height 29
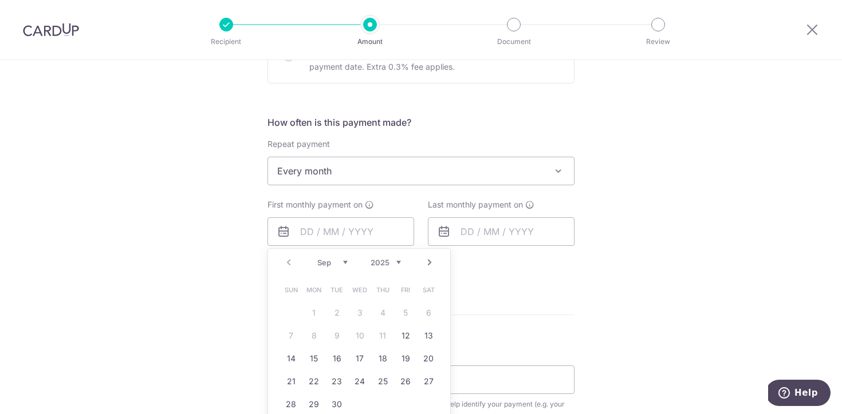
click at [428, 264] on link "Next" at bounding box center [429, 263] width 14 height 14
click at [357, 314] on link "1" at bounding box center [359, 313] width 18 height 18
type input "01/10/2025"
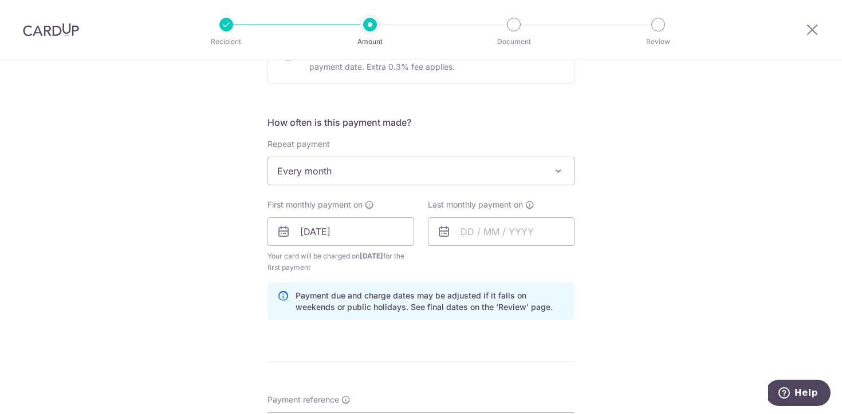
click at [520, 265] on div "Last monthly payment on" at bounding box center [501, 236] width 160 height 74
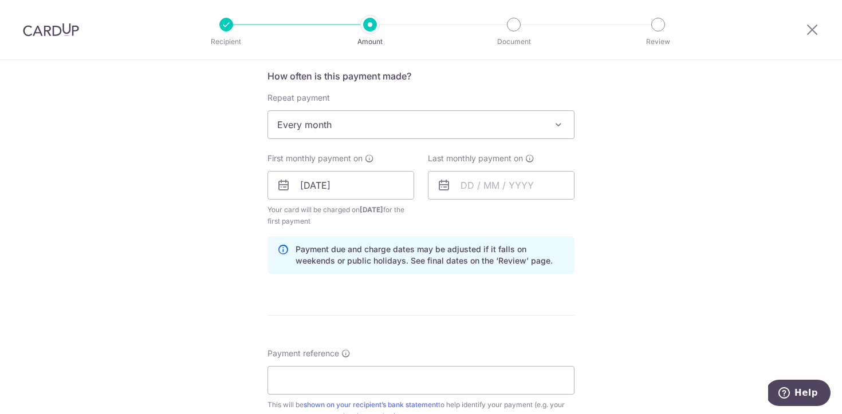
scroll to position [435, 0]
click at [498, 184] on input "text" at bounding box center [501, 185] width 147 height 29
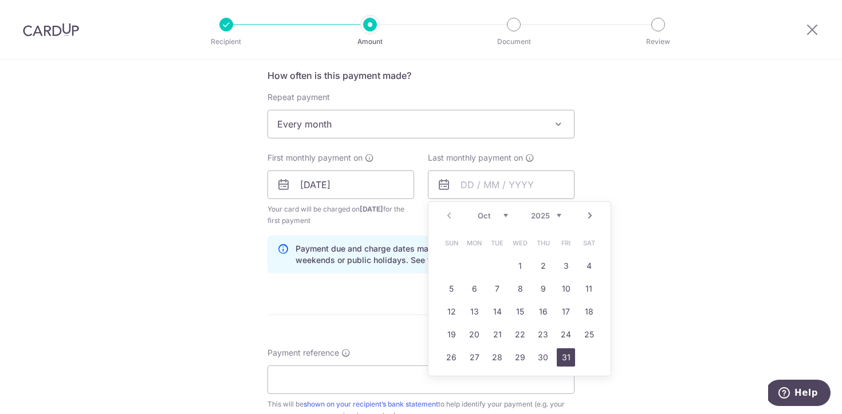
click at [560, 357] on link "31" at bounding box center [565, 358] width 18 height 18
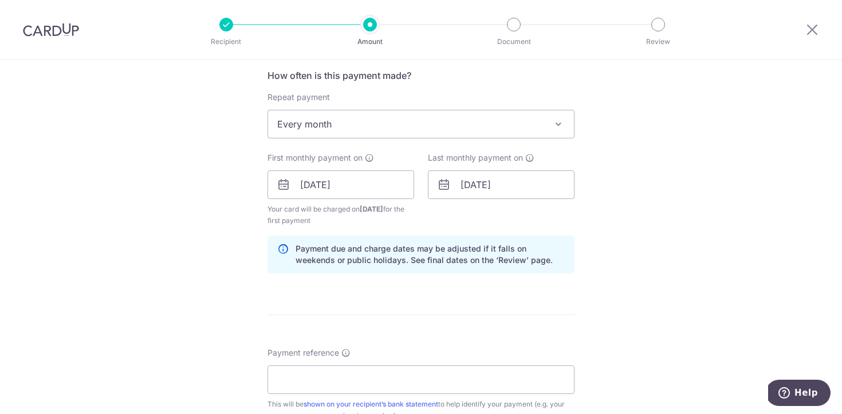
click at [499, 280] on div "How often is this payment made? Repeat payment Never Every week Every month Eve…" at bounding box center [420, 176] width 307 height 214
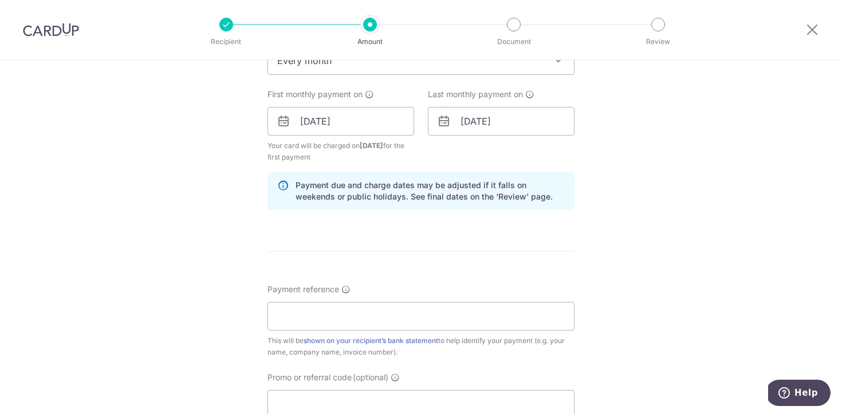
scroll to position [500, 0]
click at [504, 117] on input "31/10/2025" at bounding box center [501, 119] width 147 height 29
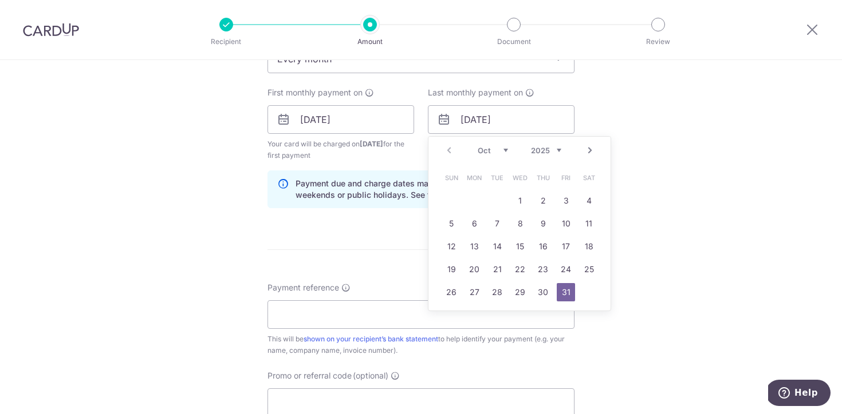
click at [590, 151] on link "Next" at bounding box center [590, 151] width 14 height 14
click at [526, 291] on link "31" at bounding box center [520, 292] width 18 height 18
type input "31/12/2025"
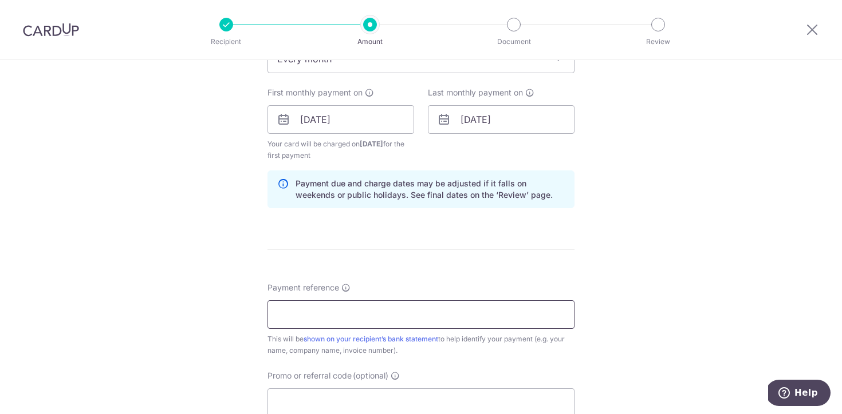
click at [388, 309] on input "Payment reference" at bounding box center [420, 315] width 307 height 29
type input "BLK 164 Gangsa 18-82"
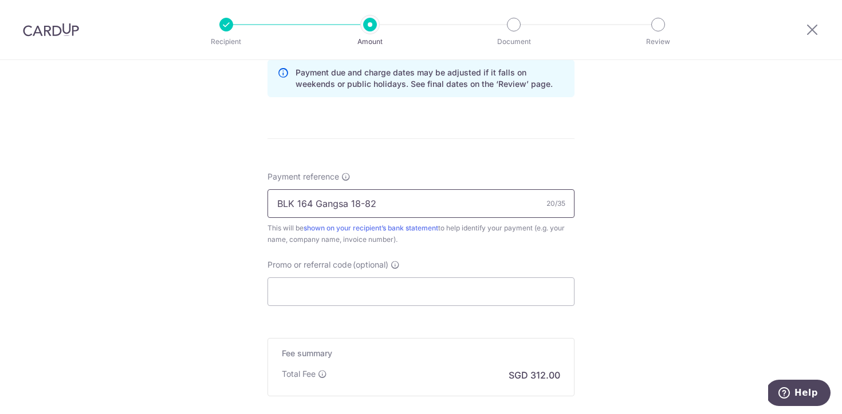
scroll to position [617, 0]
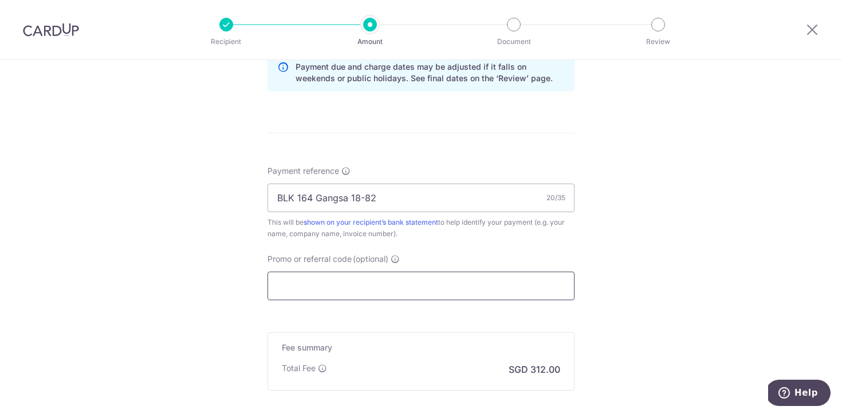
click at [420, 286] on input "Promo or referral code (optional)" at bounding box center [420, 286] width 307 height 29
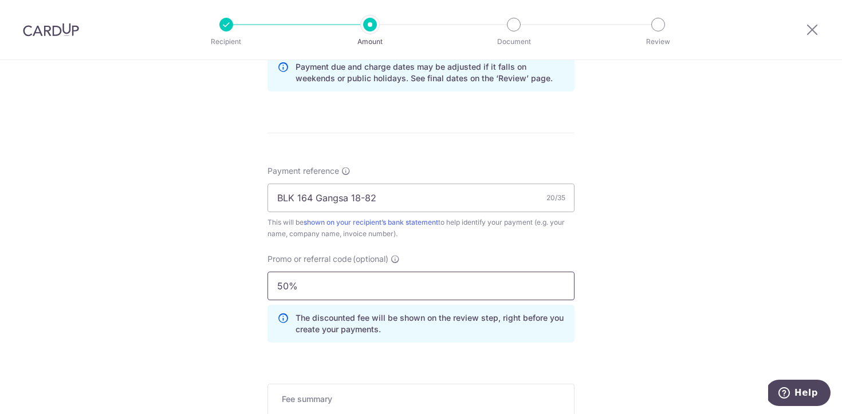
type input "50%"
click at [496, 242] on div "Payment reference BLK 164 Gangsa 18-82 20/35 This will be shown on your recipie…" at bounding box center [420, 258] width 307 height 187
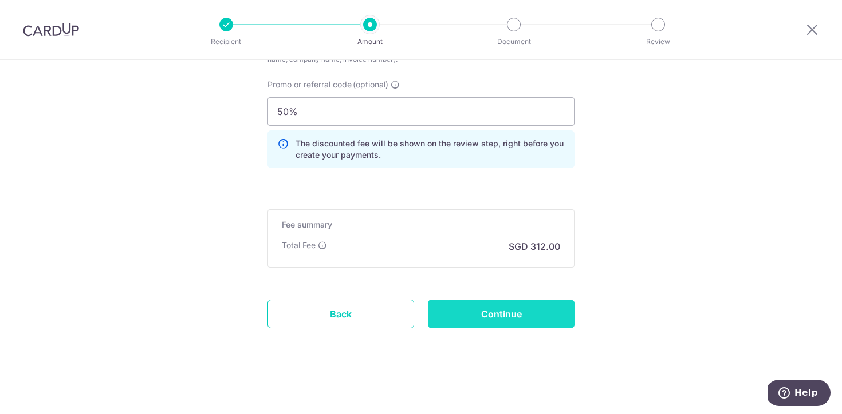
click at [501, 314] on input "Continue" at bounding box center [501, 314] width 147 height 29
type input "Create Schedule"
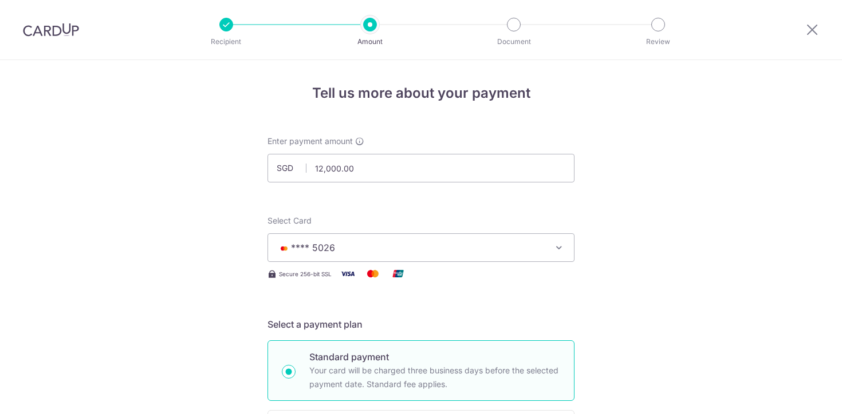
scroll to position [749, 0]
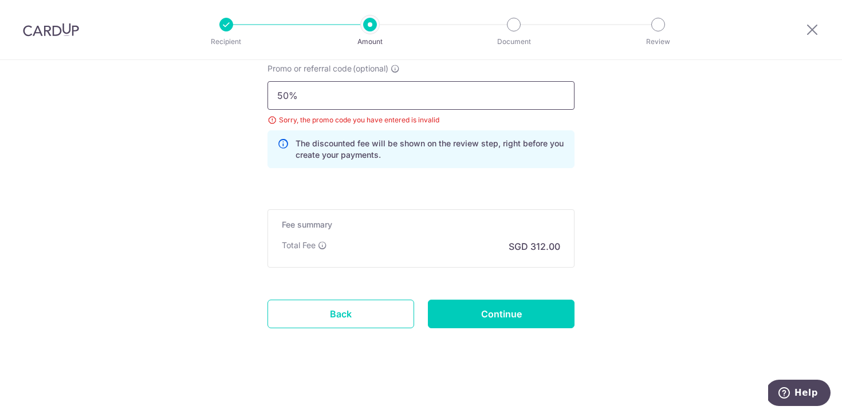
click at [376, 86] on input "50%" at bounding box center [420, 95] width 307 height 29
paste input "INTERNIO DESIGN PTE. LTD."
type input "INTERNIO DESIGN PTE. LTD.%"
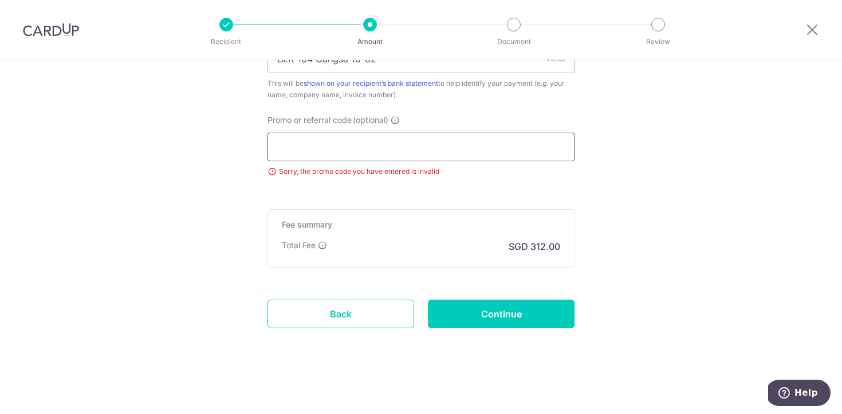
scroll to position [697, 0]
paste input "3HOME25R"
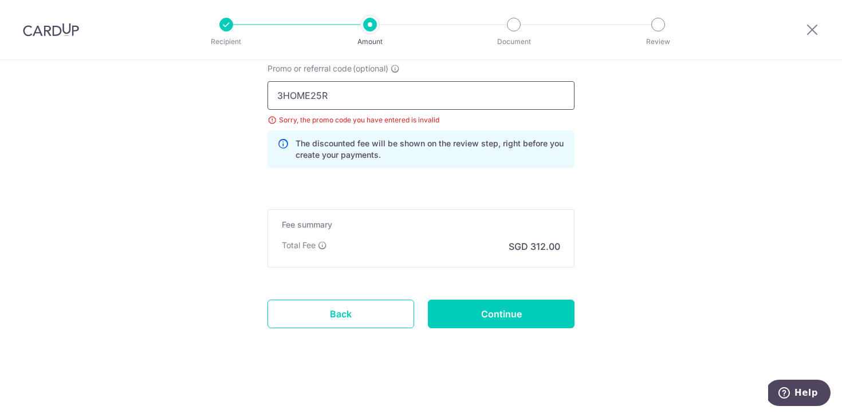
type input "3HOME25R"
click at [497, 153] on p "The discounted fee will be shown on the review step, right before you create yo…" at bounding box center [429, 149] width 269 height 23
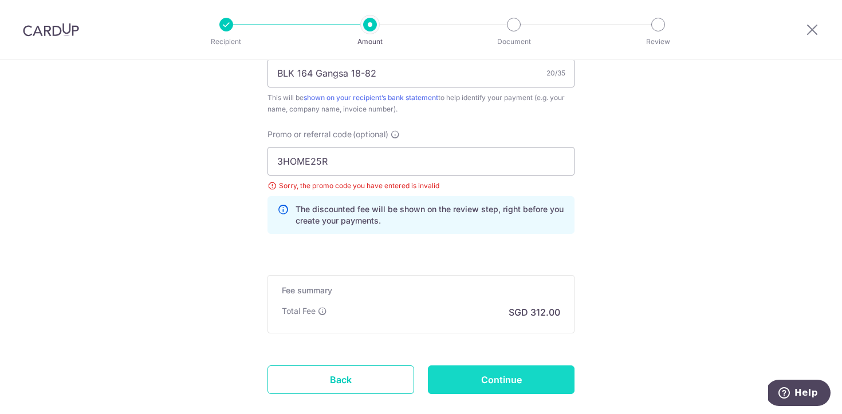
click at [496, 372] on input "Continue" at bounding box center [501, 380] width 147 height 29
type input "Update Schedule"
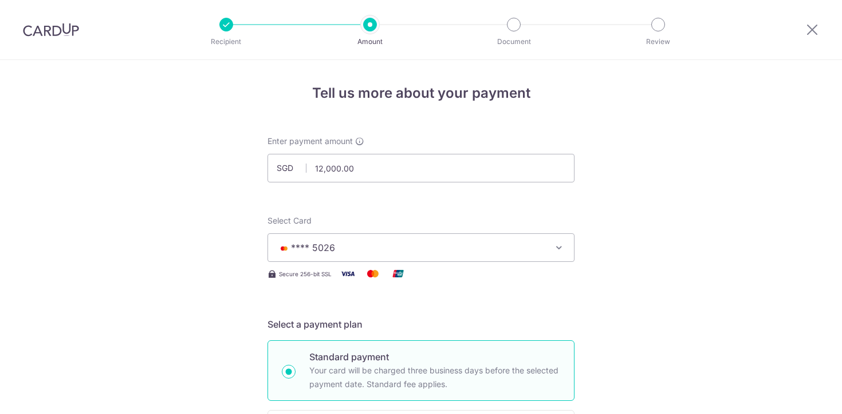
scroll to position [749, 0]
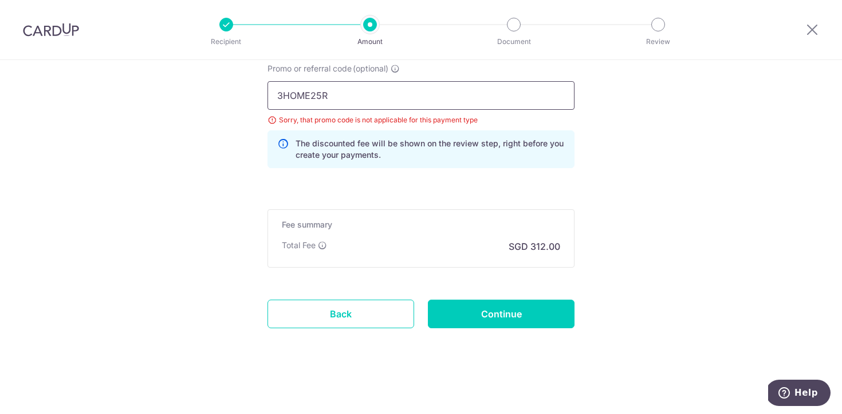
click at [353, 103] on input "3HOME25R" at bounding box center [420, 95] width 307 height 29
paste input "RENO25ONE"
paste input "text"
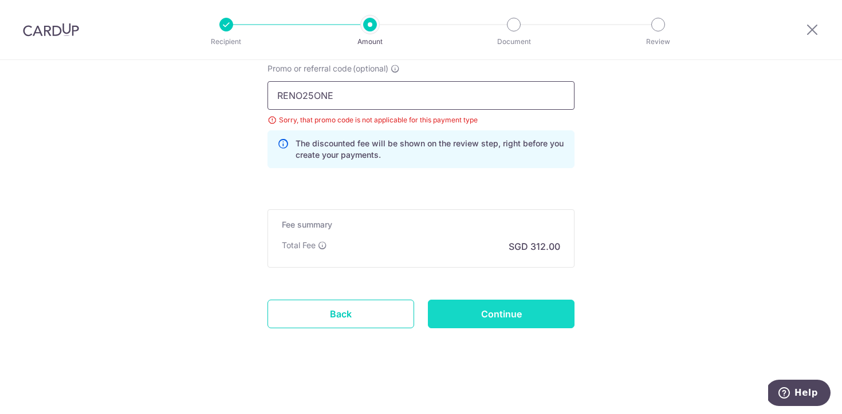
type input "RENO25ONE"
click at [504, 317] on input "Continue" at bounding box center [501, 314] width 147 height 29
type input "Update Schedule"
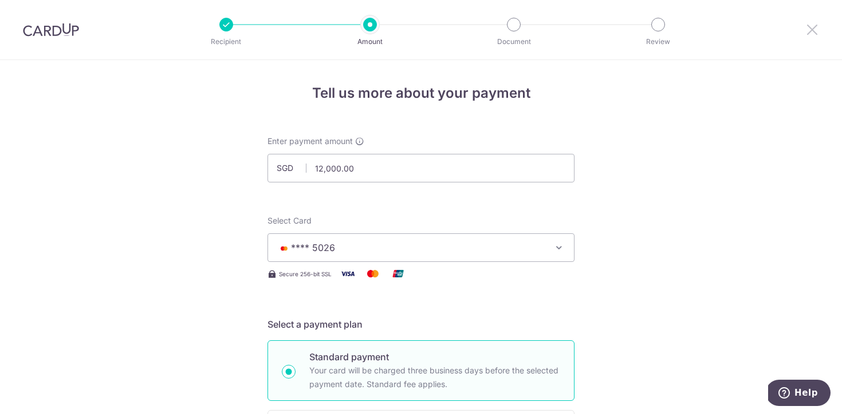
click at [811, 30] on icon at bounding box center [812, 29] width 14 height 14
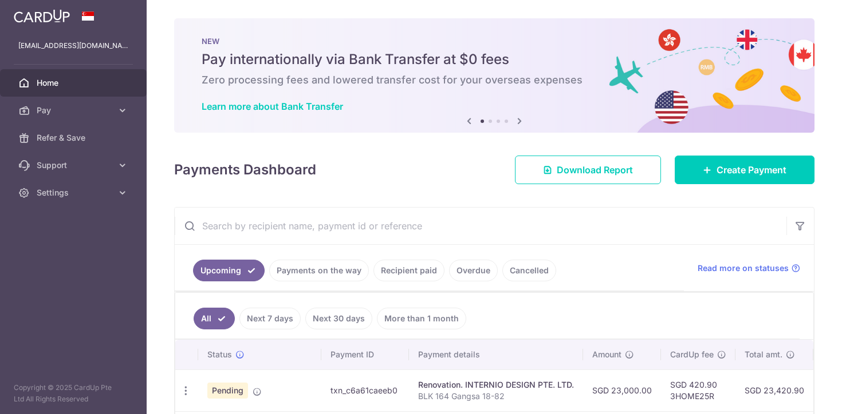
scroll to position [95, 0]
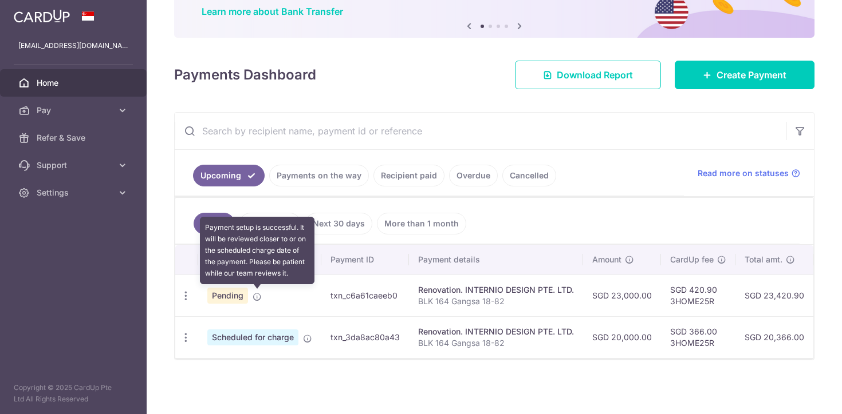
click at [256, 297] on icon at bounding box center [256, 297] width 9 height 9
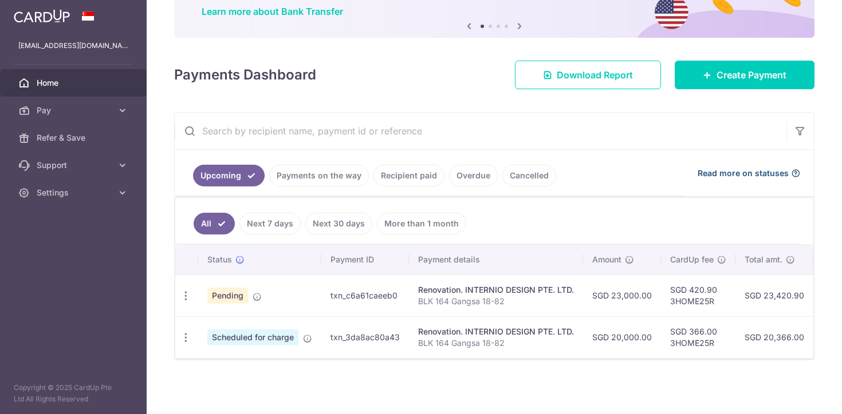
click at [722, 172] on span "Read more on statuses" at bounding box center [742, 173] width 91 height 11
click at [181, 290] on icon "button" at bounding box center [186, 296] width 12 height 12
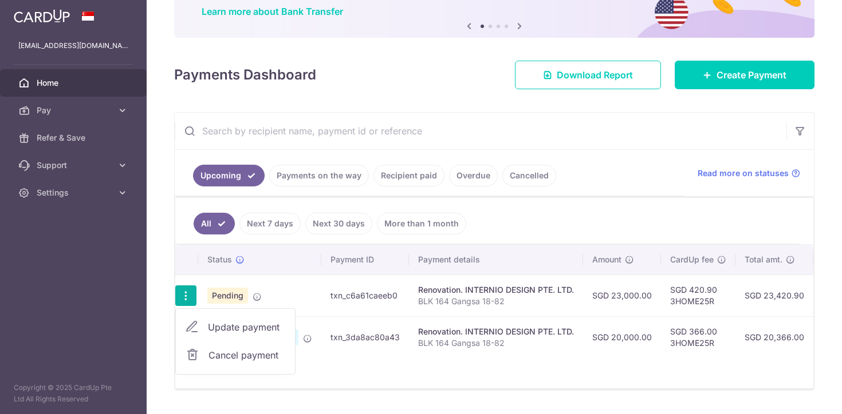
click at [198, 327] on icon at bounding box center [192, 328] width 14 height 14
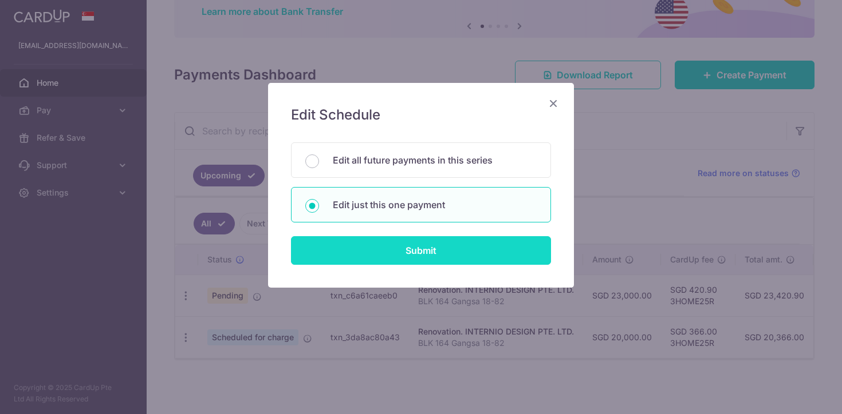
click at [410, 251] on input "Submit" at bounding box center [421, 250] width 260 height 29
radio input "true"
type input "23,000.00"
type input "12/09/2025"
type input "BLK 164 Gangsa 18-82"
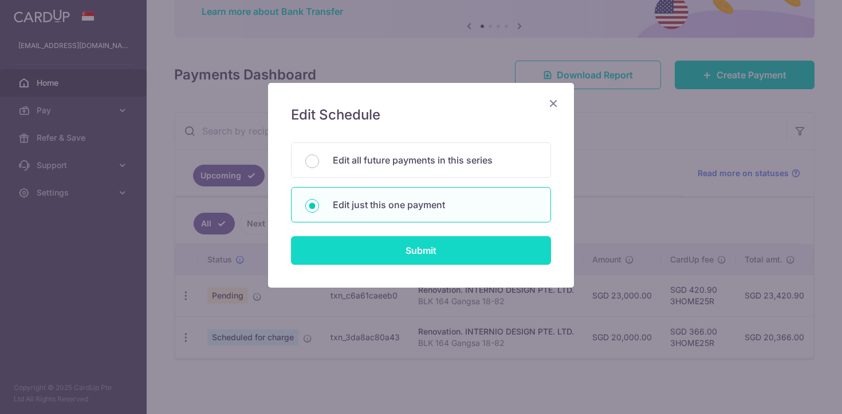
type input "40%"
type input "3HOME25R"
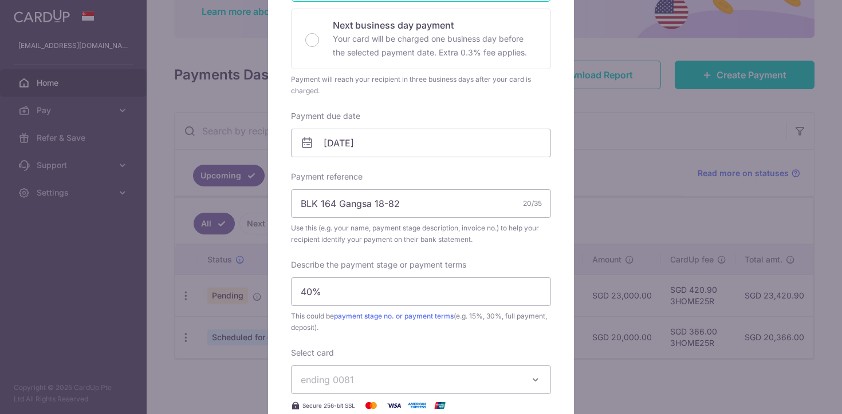
scroll to position [0, 0]
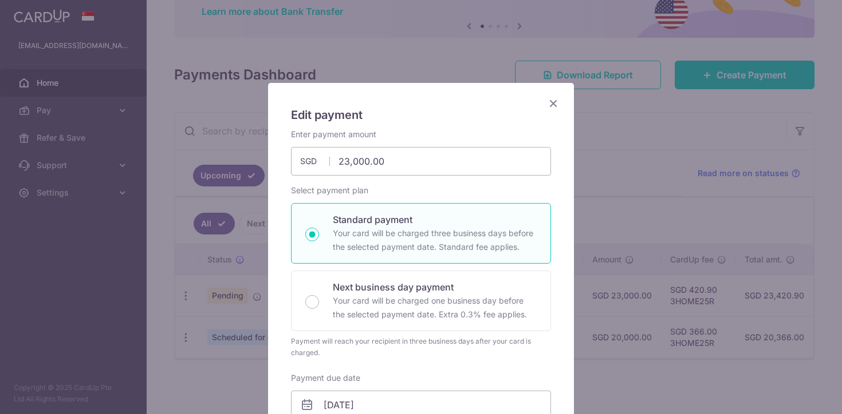
click at [555, 98] on icon "Close" at bounding box center [553, 103] width 14 height 14
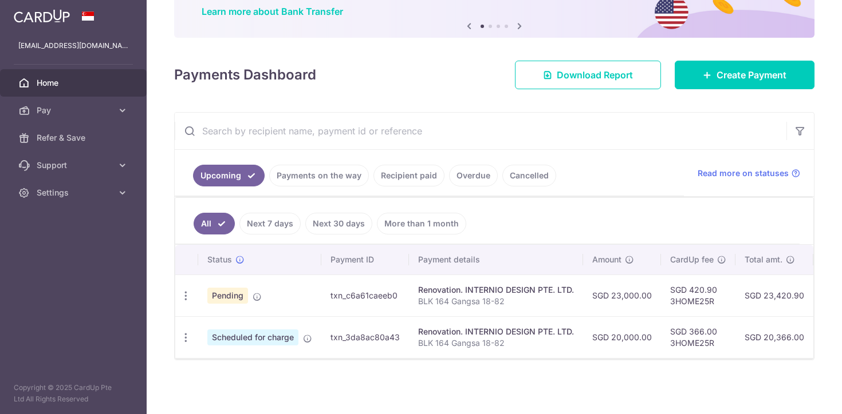
click at [309, 174] on link "Payments on the way" at bounding box center [319, 176] width 100 height 22
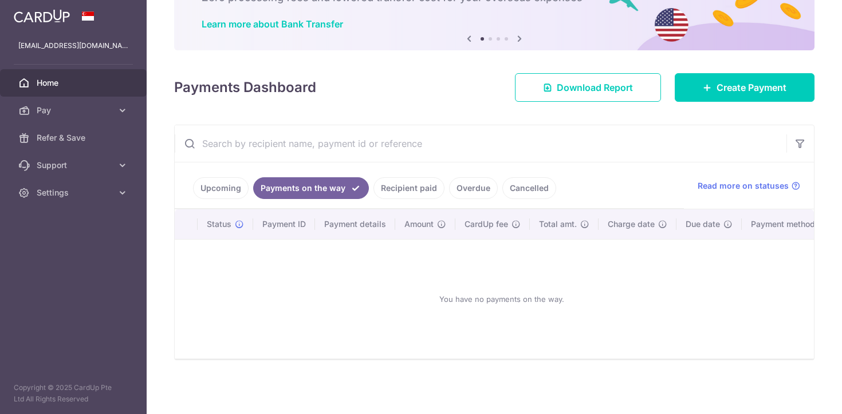
click at [381, 185] on link "Recipient paid" at bounding box center [408, 188] width 71 height 22
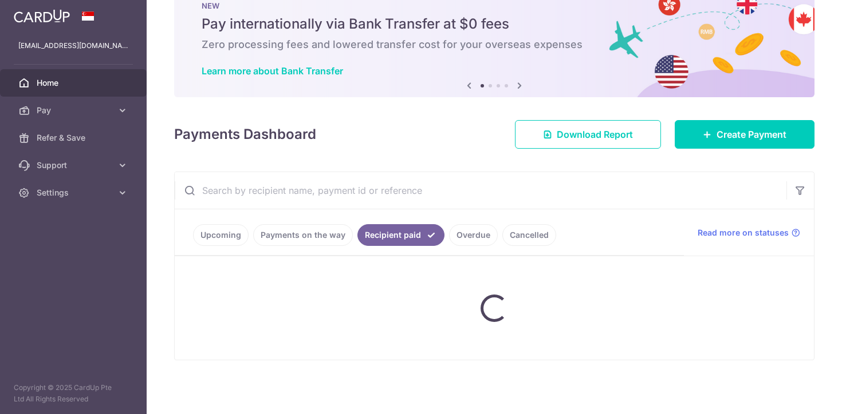
scroll to position [95, 0]
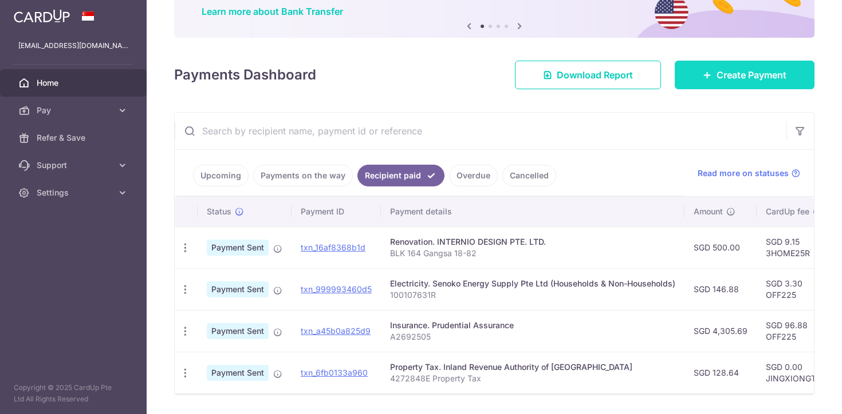
click at [791, 77] on link "Create Payment" at bounding box center [744, 75] width 140 height 29
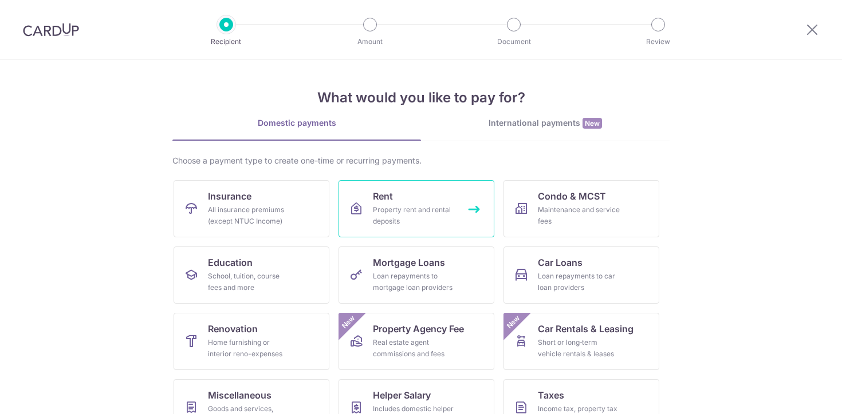
click at [431, 208] on div "Property rent and rental deposits" at bounding box center [414, 215] width 82 height 23
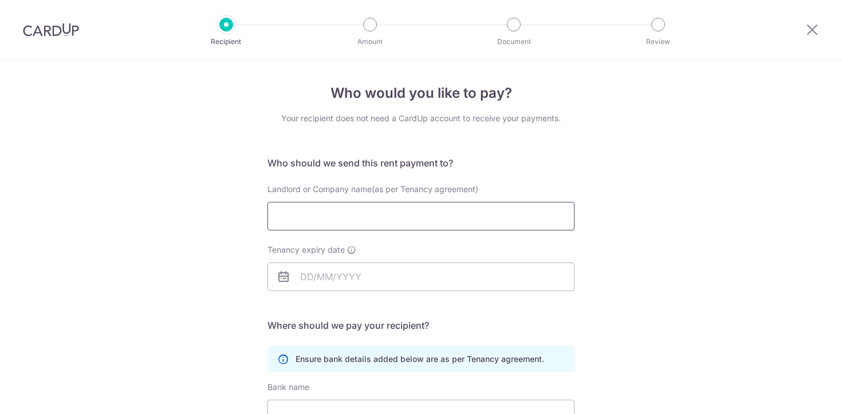
click at [398, 209] on input "Landlord or Company name(as per Tenancy agreement)" at bounding box center [420, 216] width 307 height 29
click at [452, 185] on span "Landlord or Company name(as per Tenancy agreement)" at bounding box center [372, 189] width 211 height 10
click at [452, 202] on input "Landlord or Company name(as per Tenancy agreement)" at bounding box center [420, 216] width 307 height 29
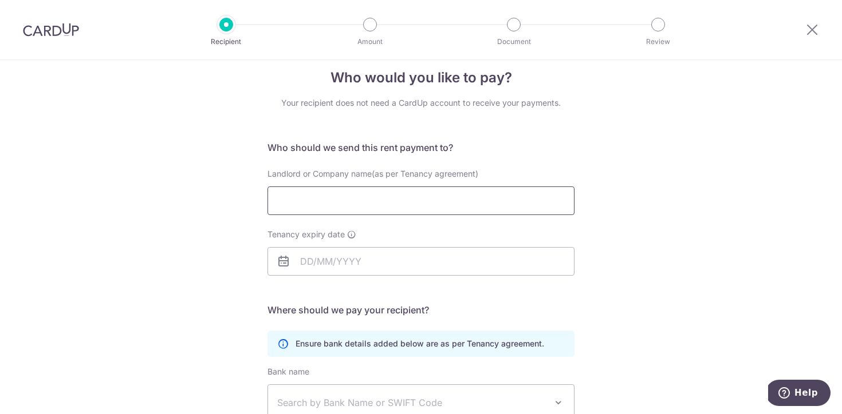
scroll to position [22, 0]
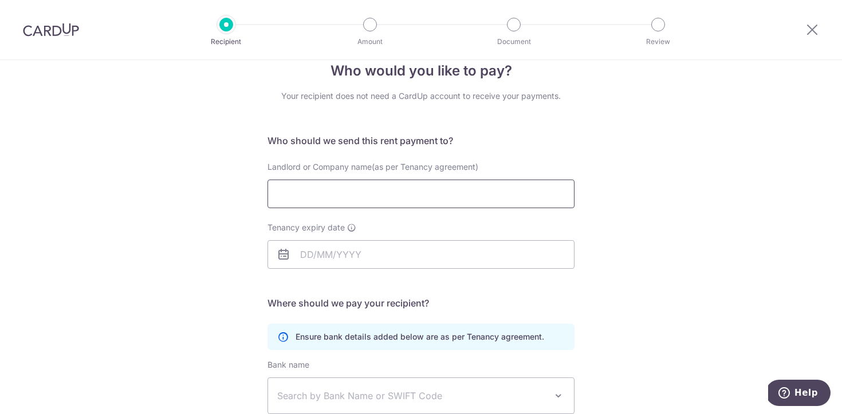
click at [426, 189] on input "Landlord or Company name(as per Tenancy agreement)" at bounding box center [420, 194] width 307 height 29
click at [469, 153] on form "Who should we send this rent payment to? Landlord or Company name(as per Tenanc…" at bounding box center [420, 331] width 307 height 395
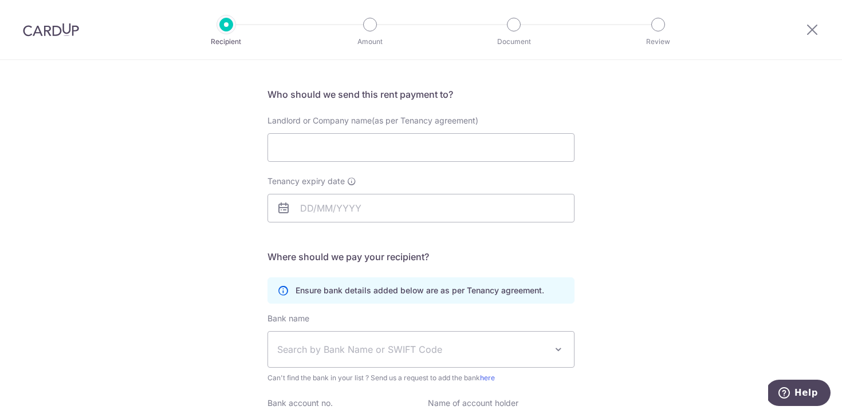
scroll to position [191, 0]
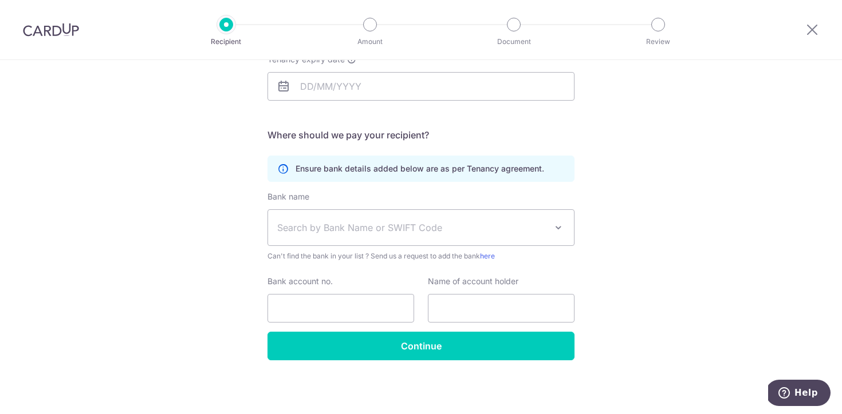
click at [398, 224] on span "Search by Bank Name or SWIFT Code" at bounding box center [411, 228] width 269 height 14
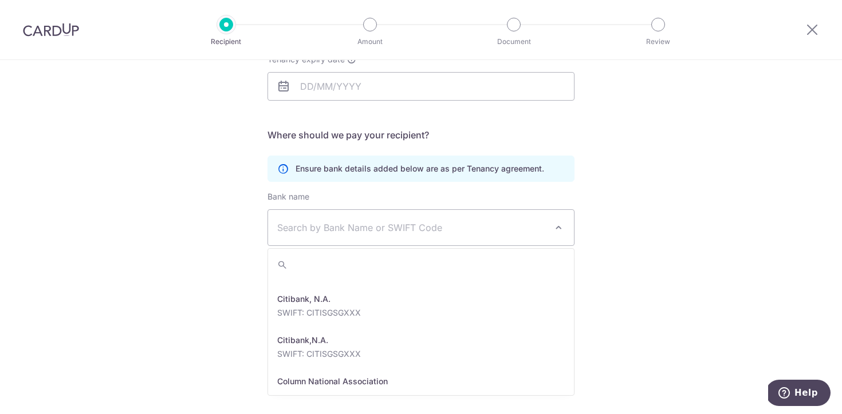
scroll to position [701, 0]
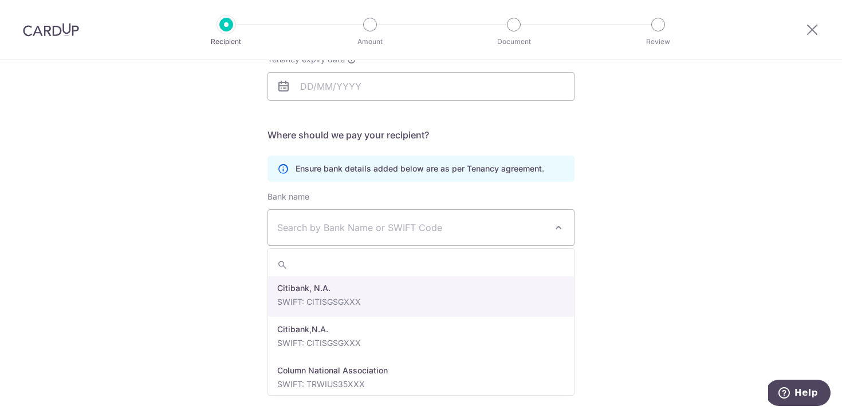
click at [397, 177] on div "Ensure bank details added below are as per Tenancy agreement." at bounding box center [420, 169] width 307 height 26
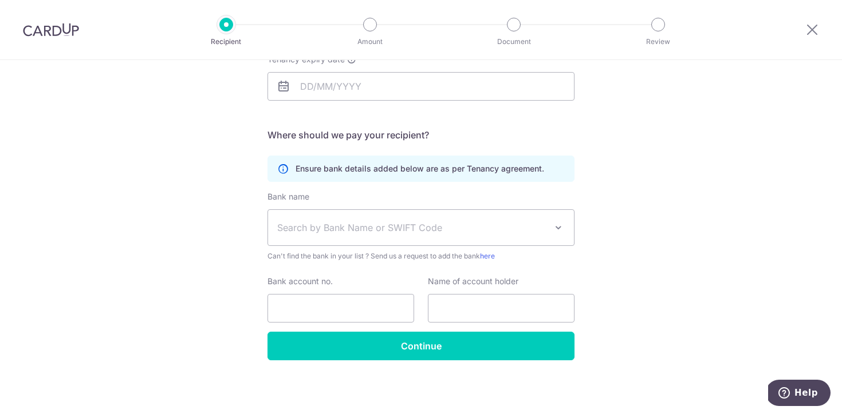
click at [377, 221] on span "Search by Bank Name or SWIFT Code" at bounding box center [411, 228] width 269 height 14
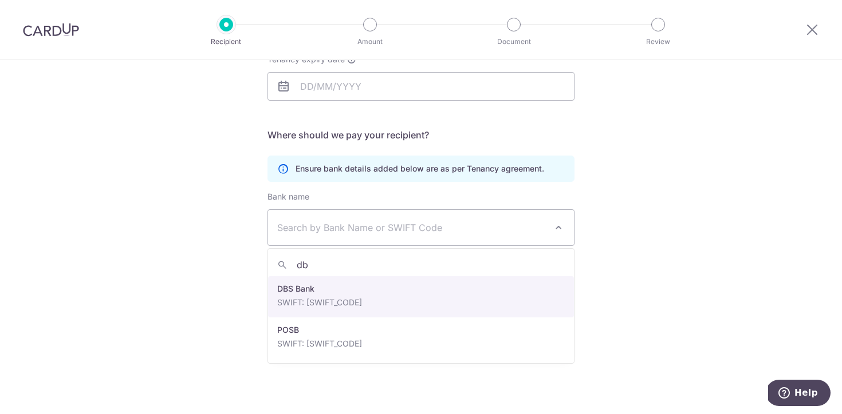
type input "db"
select select "6"
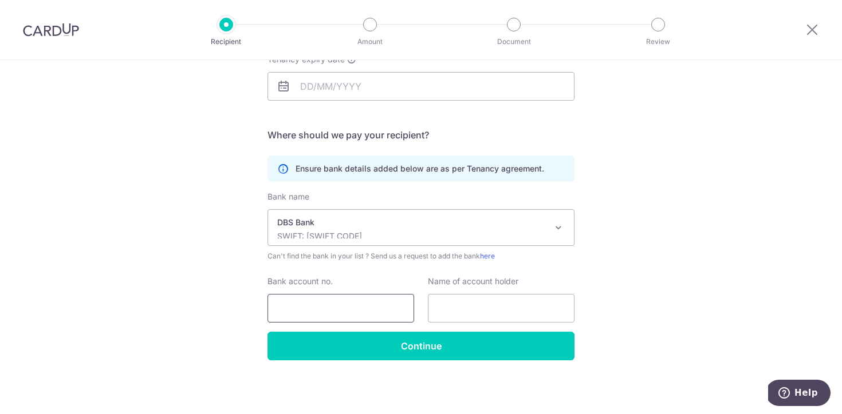
click at [327, 312] on input "Bank account no." at bounding box center [340, 308] width 147 height 29
click at [358, 287] on div "Bank account no." at bounding box center [340, 299] width 147 height 47
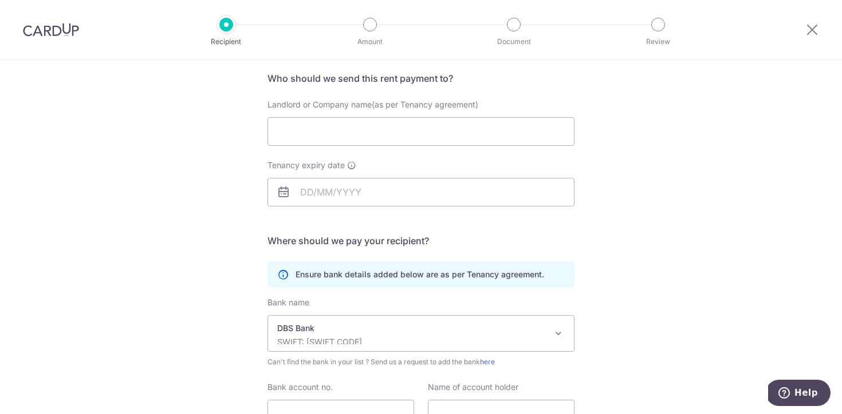
scroll to position [73, 0]
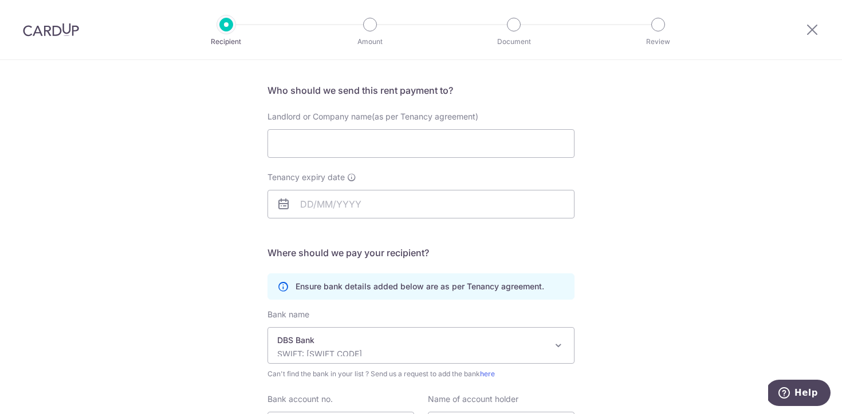
click at [358, 287] on p "Ensure bank details added below are as per Tenancy agreement." at bounding box center [419, 286] width 248 height 11
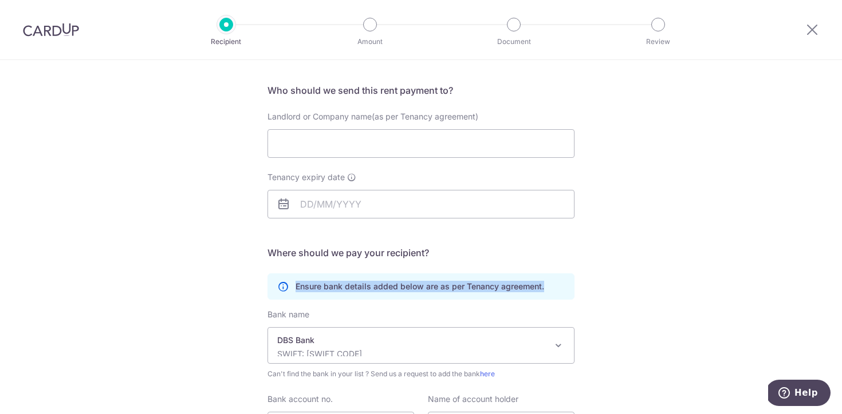
click at [358, 287] on p "Ensure bank details added below are as per Tenancy agreement." at bounding box center [419, 286] width 248 height 11
click at [376, 286] on p "Ensure bank details added below are as per Tenancy agreement." at bounding box center [419, 286] width 248 height 11
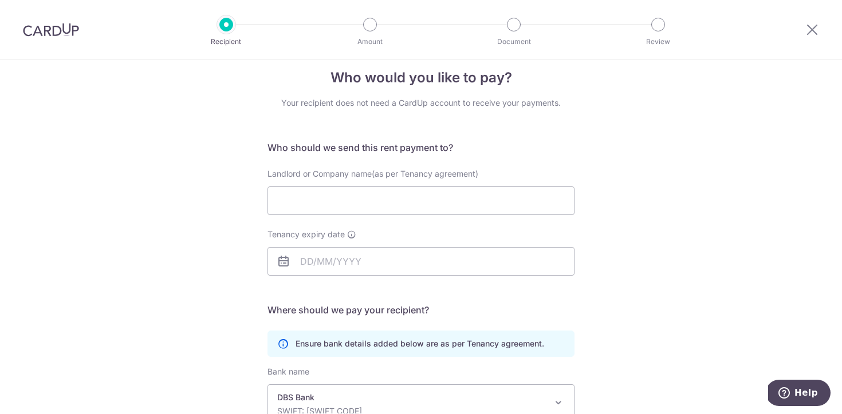
scroll to position [0, 0]
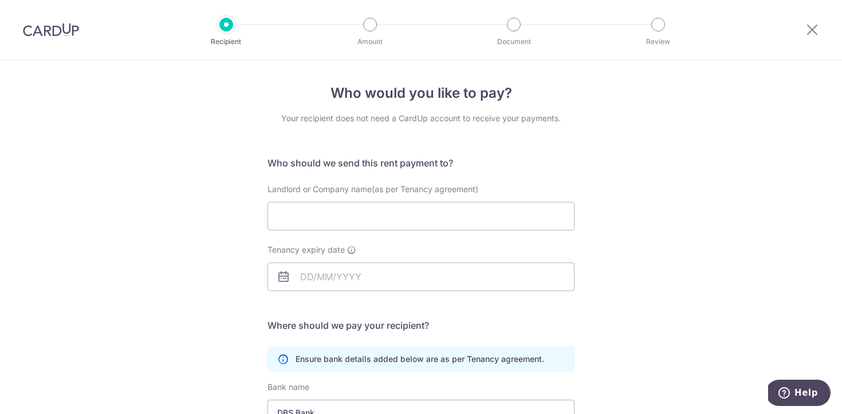
click at [394, 164] on h5 "Who should we send this rent payment to?" at bounding box center [420, 163] width 307 height 14
click at [414, 164] on h5 "Who should we send this rent payment to?" at bounding box center [420, 163] width 307 height 14
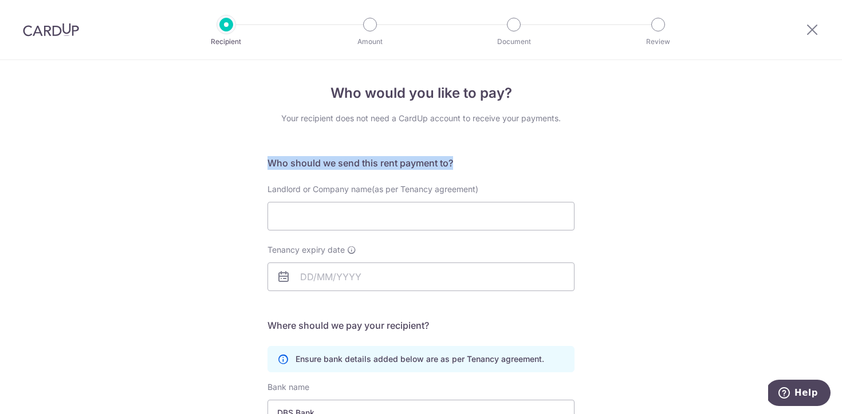
click at [414, 164] on h5 "Who should we send this rent payment to?" at bounding box center [420, 163] width 307 height 14
click at [435, 164] on h5 "Who should we send this rent payment to?" at bounding box center [420, 163] width 307 height 14
click at [451, 164] on h5 "Who should we send this rent payment to?" at bounding box center [420, 163] width 307 height 14
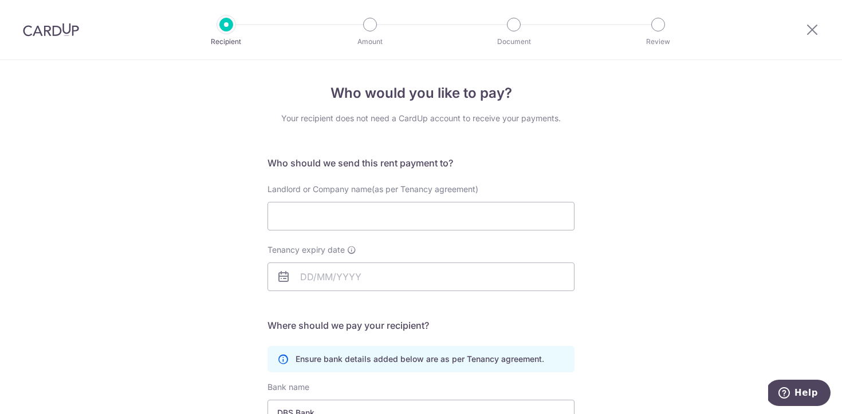
click at [433, 119] on div "Your recipient does not need a CardUp account to receive your payments." at bounding box center [420, 118] width 307 height 11
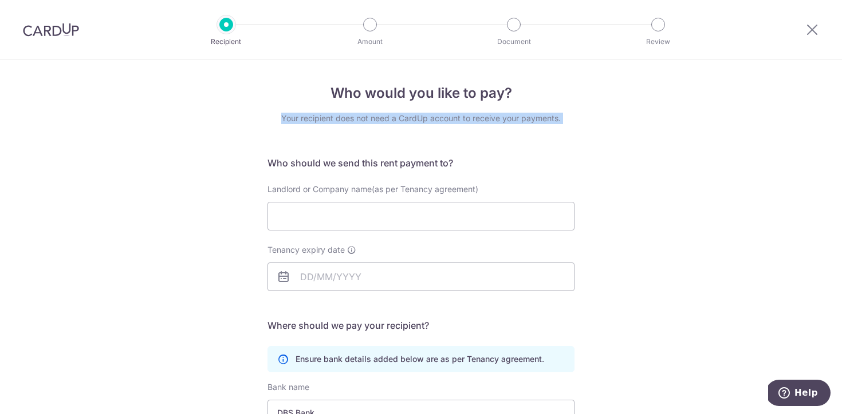
click at [433, 119] on div "Your recipient does not need a CardUp account to receive your payments." at bounding box center [420, 118] width 307 height 11
click at [461, 119] on div "Your recipient does not need a CardUp account to receive your payments." at bounding box center [420, 118] width 307 height 11
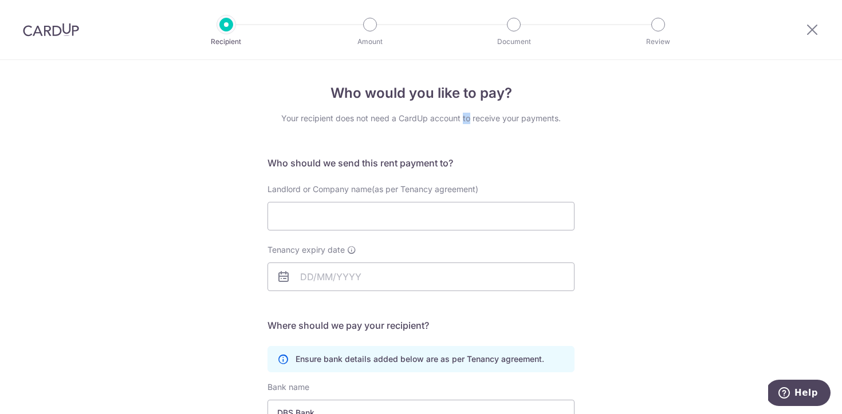
click at [461, 119] on div "Your recipient does not need a CardUp account to receive your payments." at bounding box center [420, 118] width 307 height 11
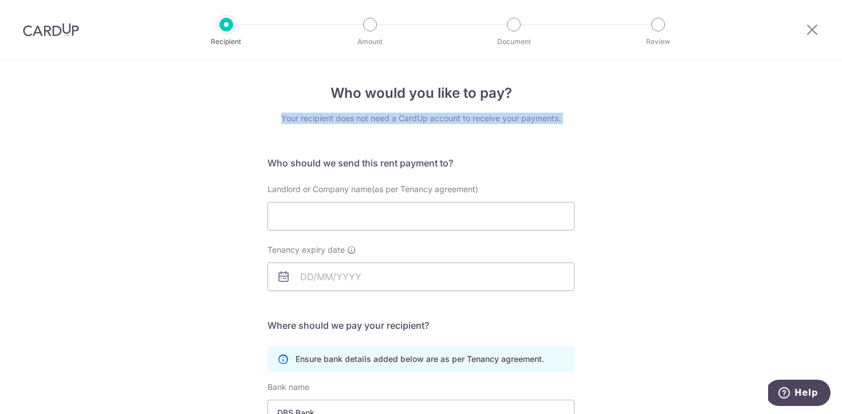
click at [461, 119] on div "Your recipient does not need a CardUp account to receive your payments." at bounding box center [420, 118] width 307 height 11
click at [470, 119] on div "Your recipient does not need a CardUp account to receive your payments." at bounding box center [420, 118] width 307 height 11
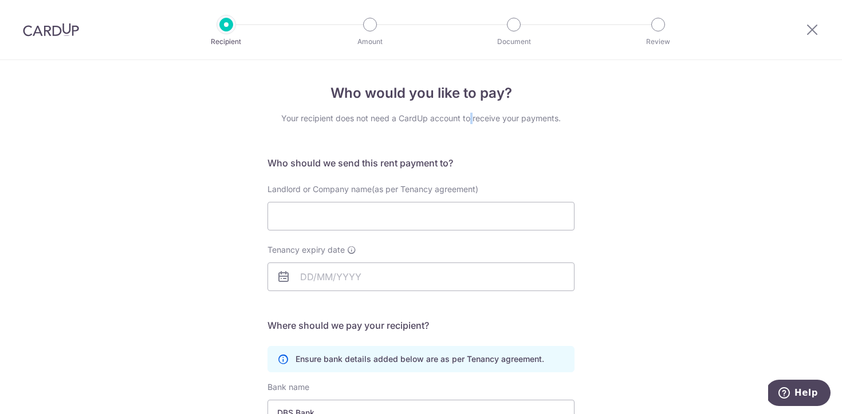
click at [470, 119] on div "Your recipient does not need a CardUp account to receive your payments." at bounding box center [420, 118] width 307 height 11
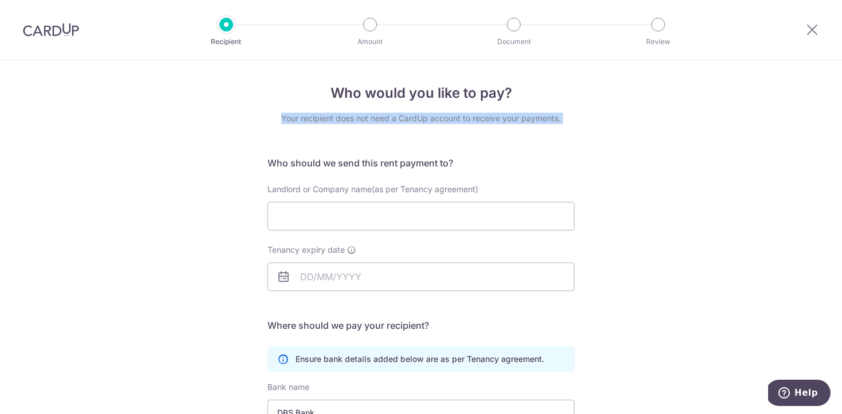
click at [470, 119] on div "Your recipient does not need a CardUp account to receive your payments." at bounding box center [420, 118] width 307 height 11
click at [487, 117] on div "Your recipient does not need a CardUp account to receive your payments." at bounding box center [420, 118] width 307 height 11
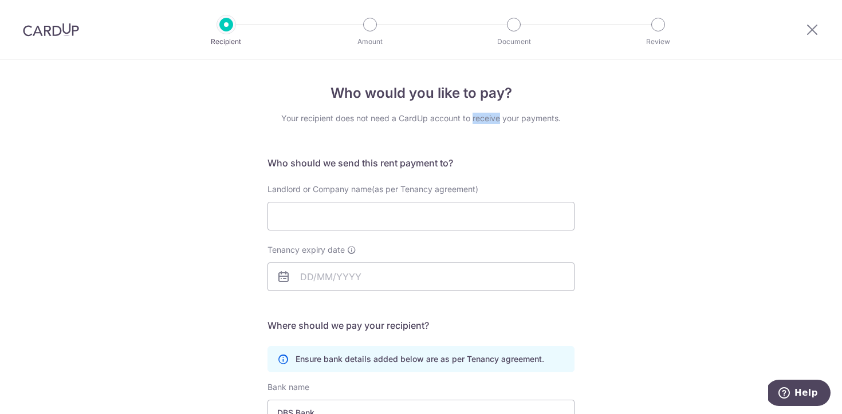
click at [487, 117] on div "Your recipient does not need a CardUp account to receive your payments." at bounding box center [420, 118] width 307 height 11
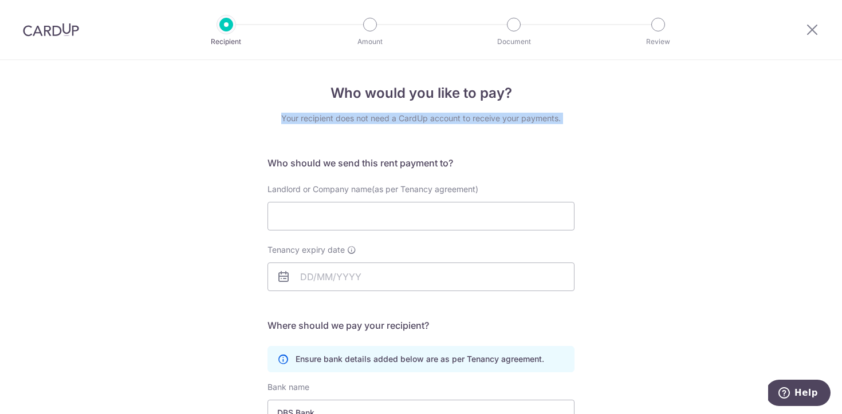
click at [487, 117] on div "Your recipient does not need a CardUp account to receive your payments." at bounding box center [420, 118] width 307 height 11
click at [518, 114] on div "Your recipient does not need a CardUp account to receive your payments." at bounding box center [420, 118] width 307 height 11
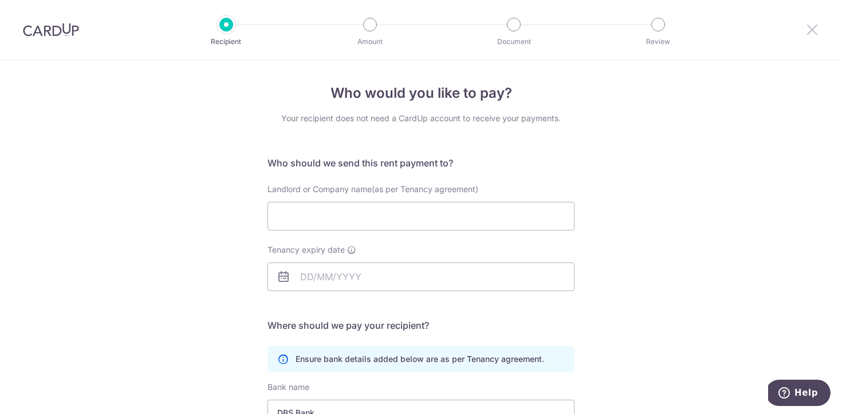
click at [818, 26] on icon at bounding box center [812, 29] width 14 height 14
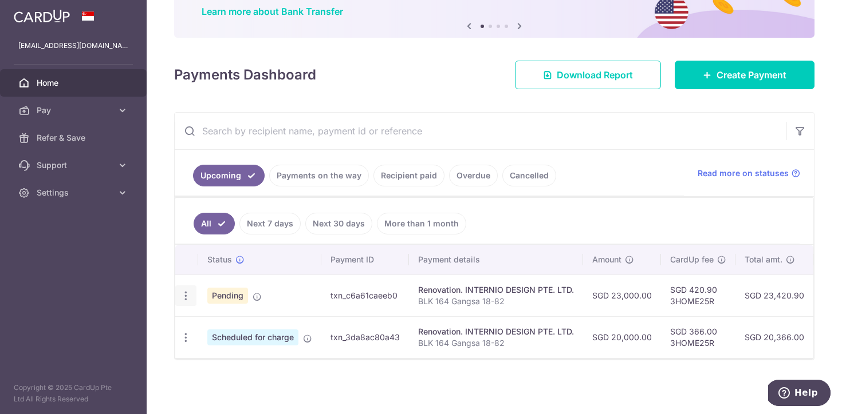
click at [187, 298] on icon "button" at bounding box center [186, 296] width 12 height 12
click at [279, 288] on td "Pending" at bounding box center [259, 296] width 123 height 42
click at [187, 292] on icon "button" at bounding box center [186, 296] width 12 height 12
click at [238, 325] on span "Update payment" at bounding box center [247, 328] width 78 height 14
radio input "true"
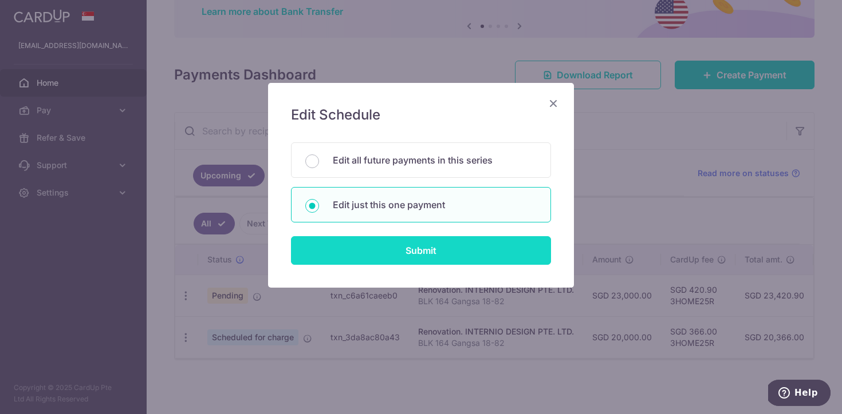
click at [420, 249] on input "Submit" at bounding box center [421, 250] width 260 height 29
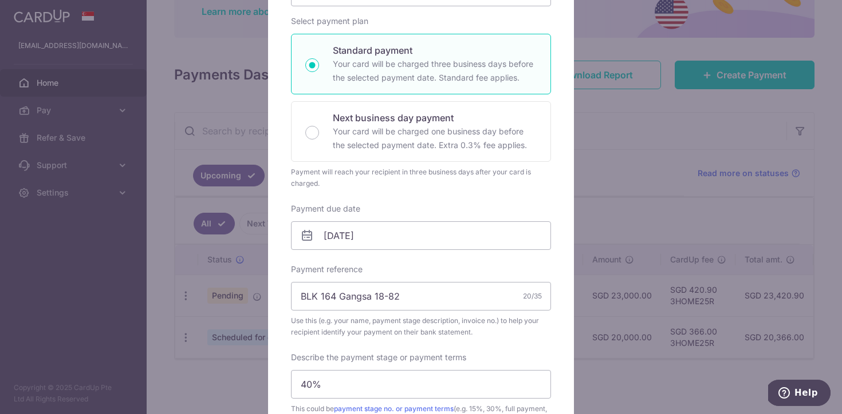
scroll to position [183, 0]
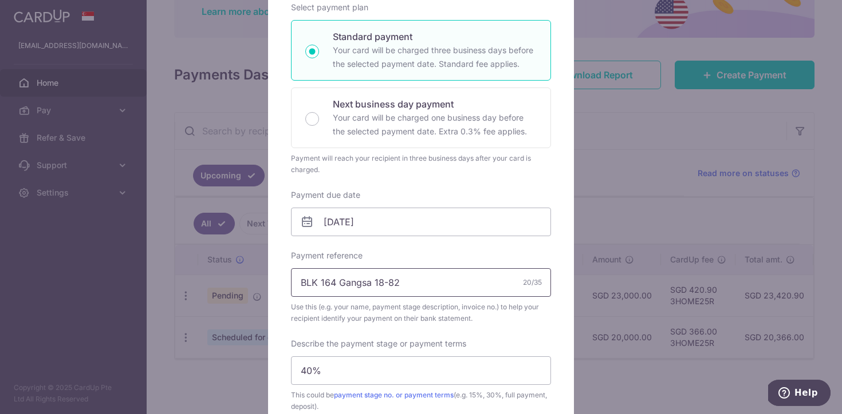
click at [407, 280] on input "BLK 164 Gangsa 18-82" at bounding box center [421, 282] width 260 height 29
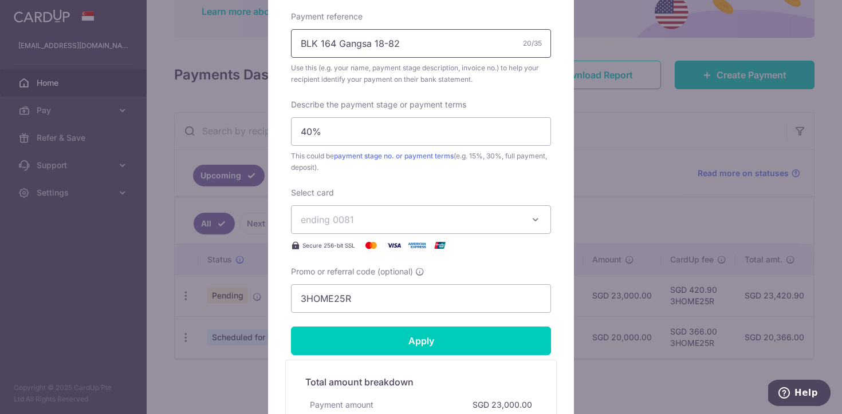
scroll to position [442, 0]
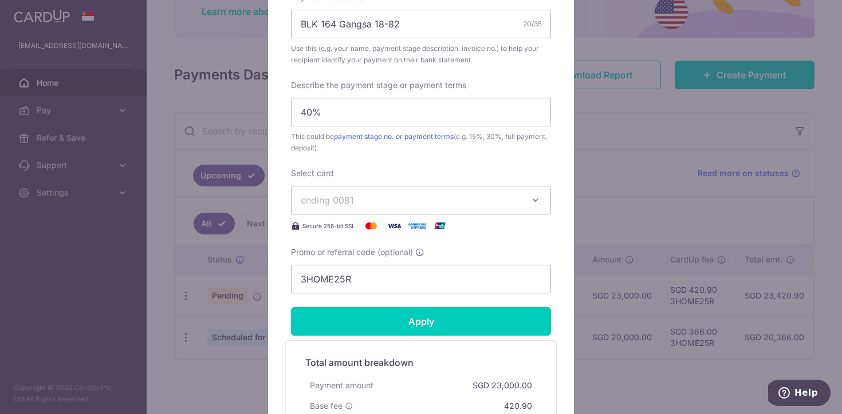
click at [355, 199] on span "ending 0081" at bounding box center [411, 200] width 220 height 14
click at [400, 172] on div "Select card ending 0081 **** 0081 **** 5026 Secure 256-bit SSL" at bounding box center [421, 200] width 260 height 65
click at [377, 171] on div "Select card ending 0081 **** 0081 **** 5026 Secure 256-bit SSL" at bounding box center [421, 200] width 260 height 65
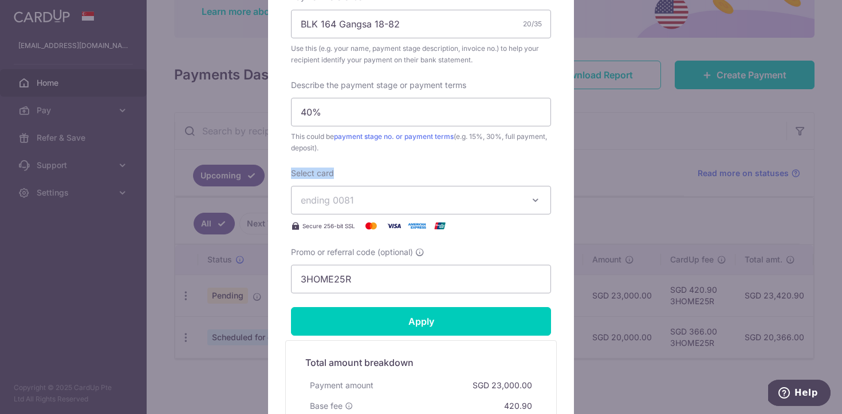
click at [394, 171] on div "Select card ending 0081 **** 0081 **** 5026 Secure 256-bit SSL" at bounding box center [421, 200] width 260 height 65
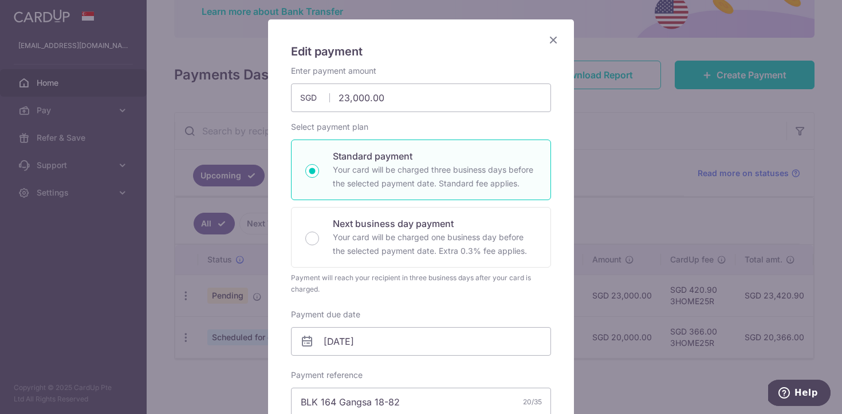
scroll to position [0, 0]
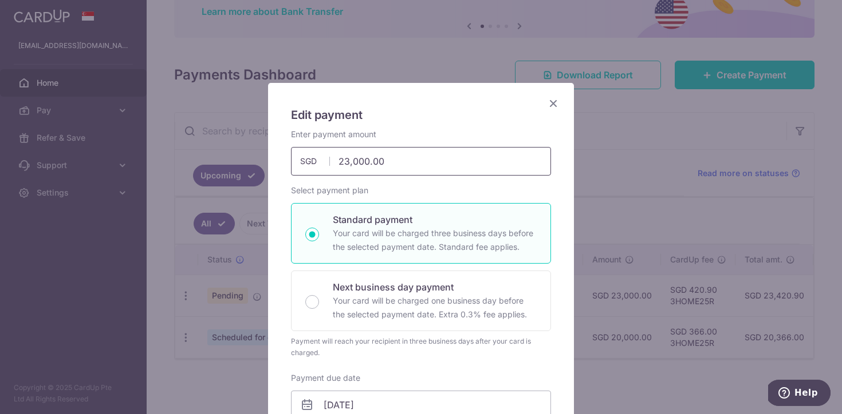
click at [349, 159] on input "23,000.00" at bounding box center [421, 161] width 260 height 29
type input "12,000.00"
click at [412, 113] on h5 "Edit payment" at bounding box center [421, 115] width 260 height 18
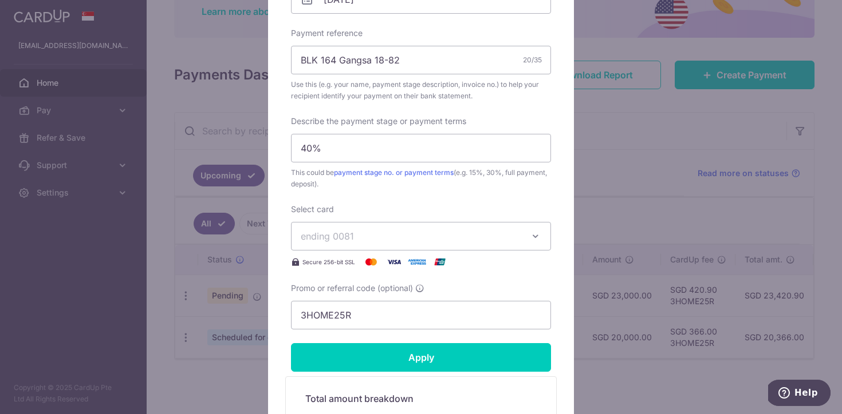
scroll to position [602, 0]
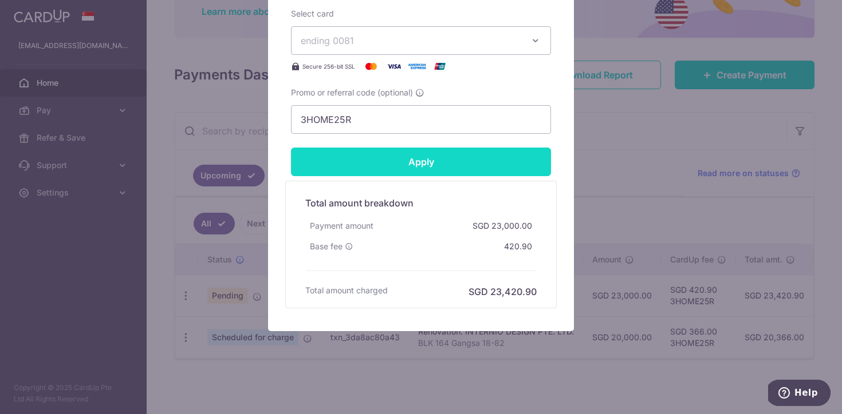
click at [446, 166] on input "Apply" at bounding box center [421, 162] width 260 height 29
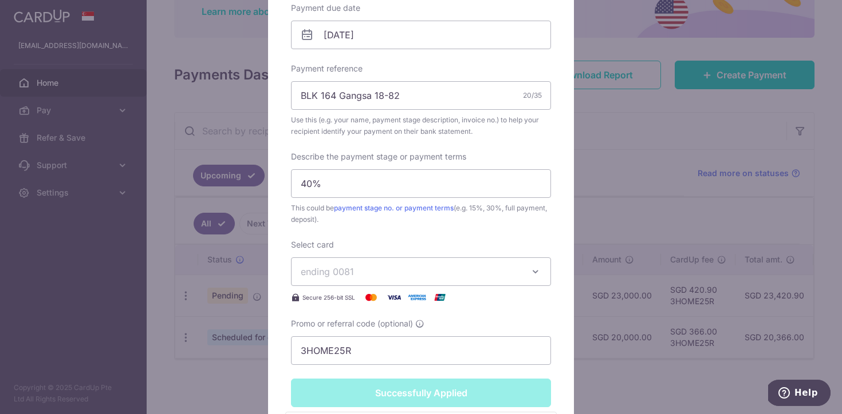
scroll to position [444, 0]
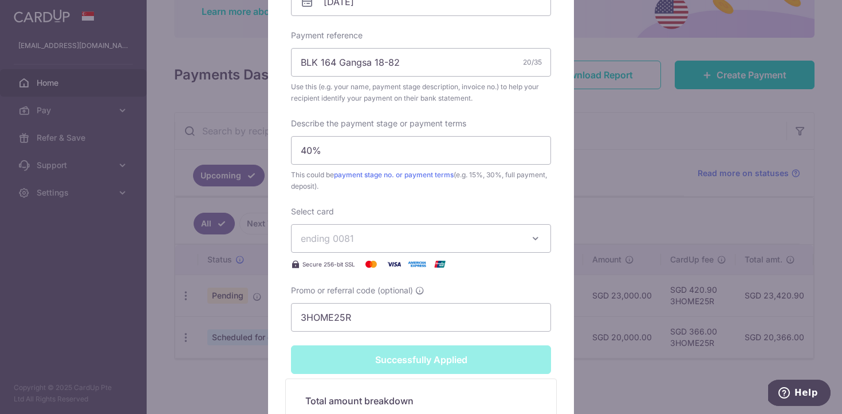
click at [401, 226] on button "ending 0081" at bounding box center [421, 238] width 260 height 29
click at [374, 315] on span "**** 5026" at bounding box center [421, 320] width 240 height 14
type input "Apply"
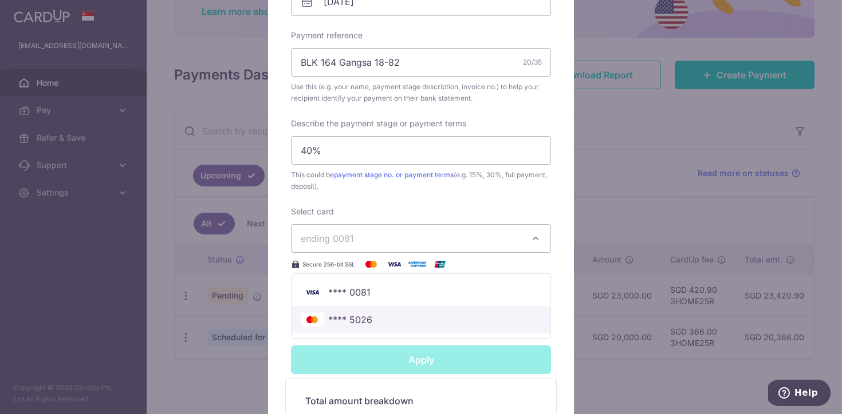
scroll to position [404, 0]
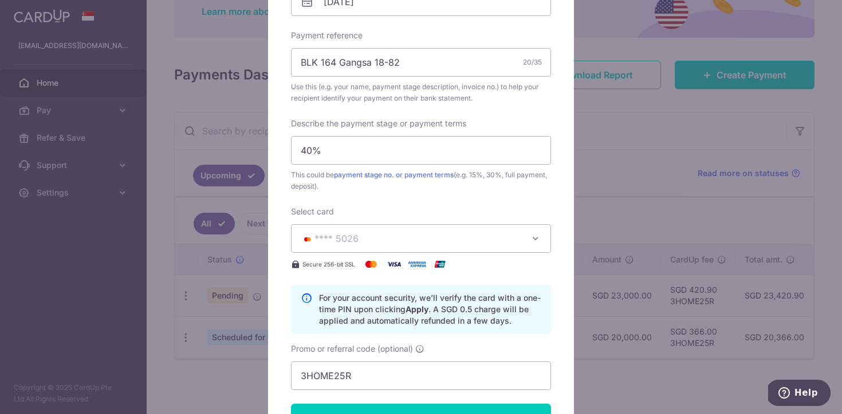
click at [382, 314] on p "For your account security, we’ll verify the card with a one-time PIN upon click…" at bounding box center [430, 310] width 222 height 34
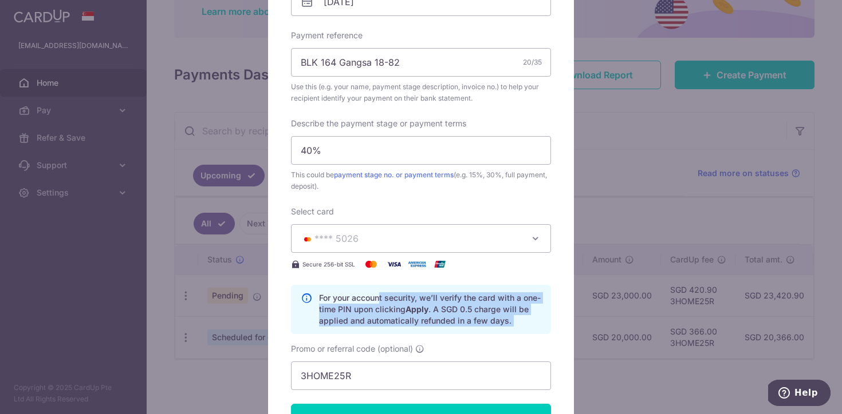
click at [382, 314] on p "For your account security, we’ll verify the card with a one-time PIN upon click…" at bounding box center [430, 310] width 222 height 34
click at [396, 313] on p "For your account security, we’ll verify the card with a one-time PIN upon click…" at bounding box center [430, 310] width 222 height 34
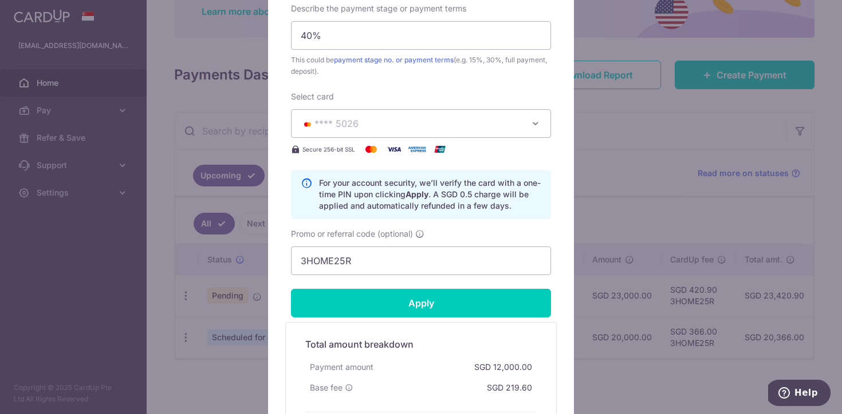
scroll to position [526, 0]
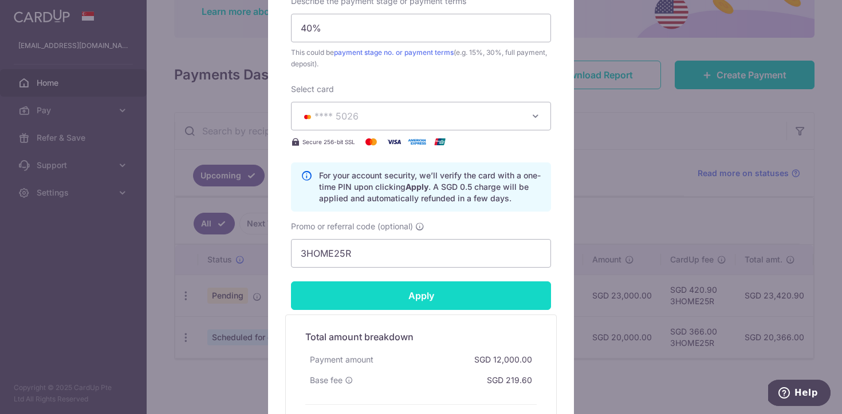
click at [410, 303] on input "Apply" at bounding box center [421, 296] width 260 height 29
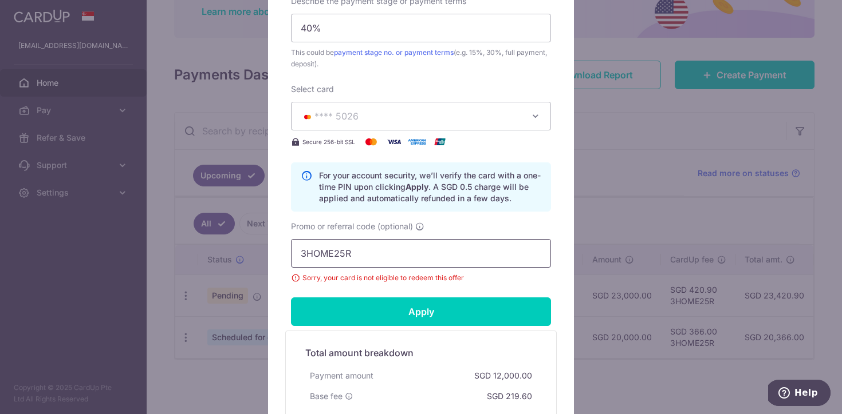
click at [419, 258] on input "3HOME25R" at bounding box center [421, 253] width 260 height 29
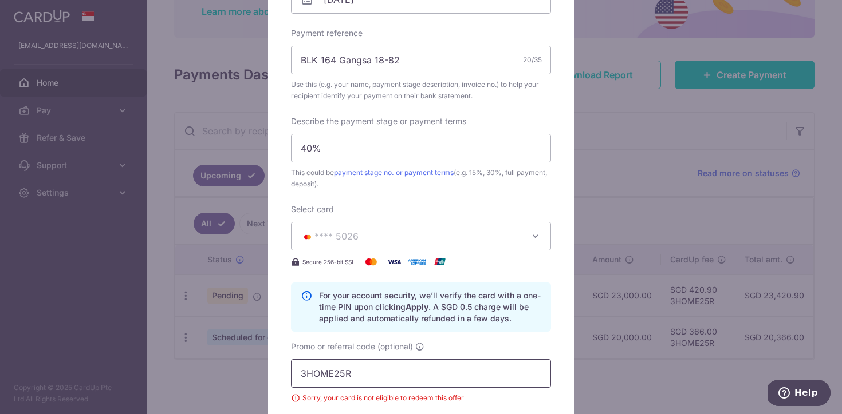
scroll to position [381, 0]
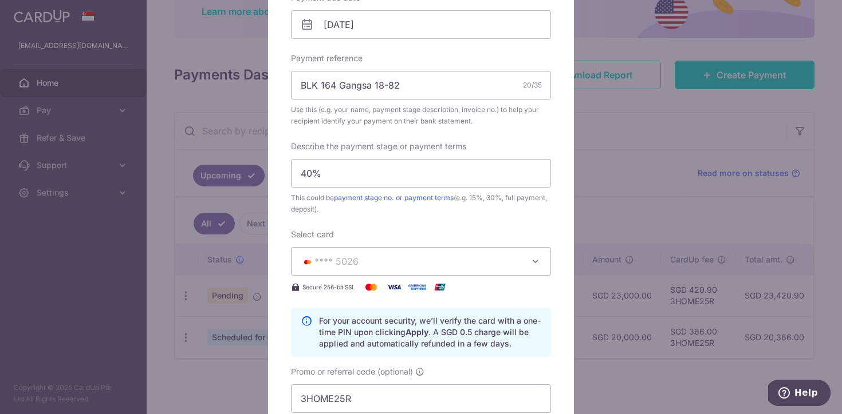
click at [417, 251] on button "**** 5026" at bounding box center [421, 261] width 260 height 29
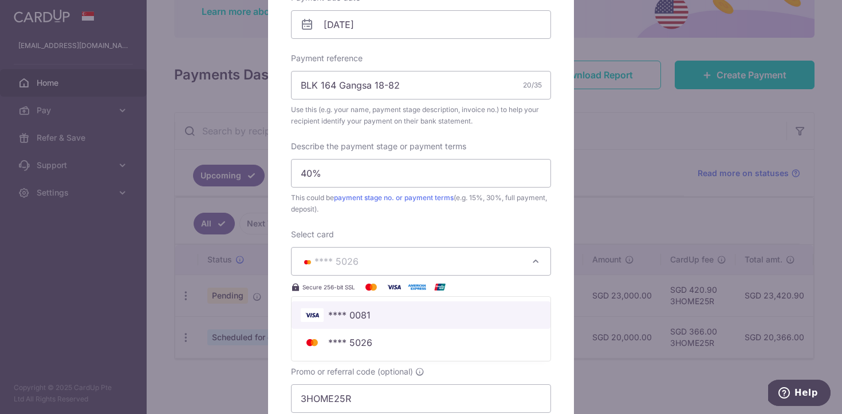
click at [401, 310] on span "**** 0081" at bounding box center [421, 316] width 240 height 14
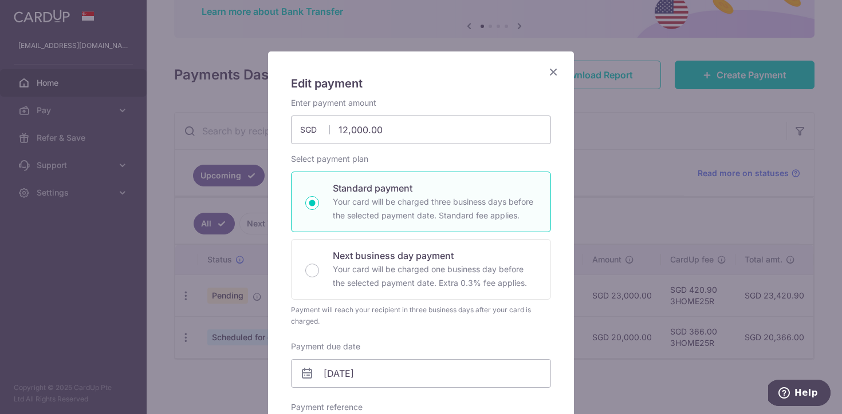
scroll to position [0, 0]
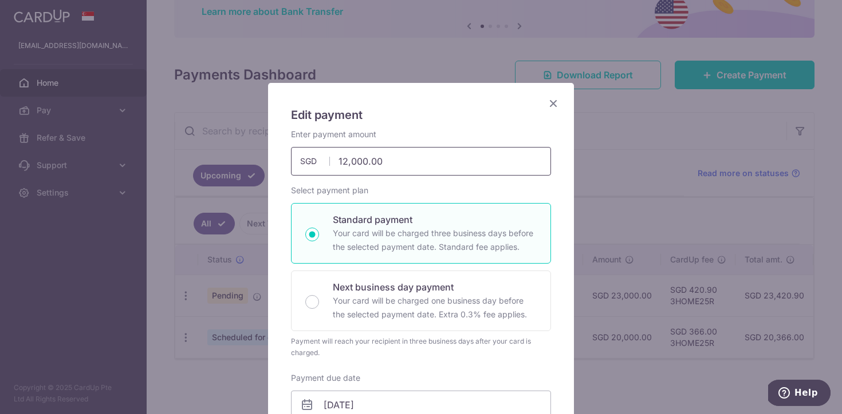
click at [339, 159] on input "12,000.00" at bounding box center [421, 161] width 260 height 29
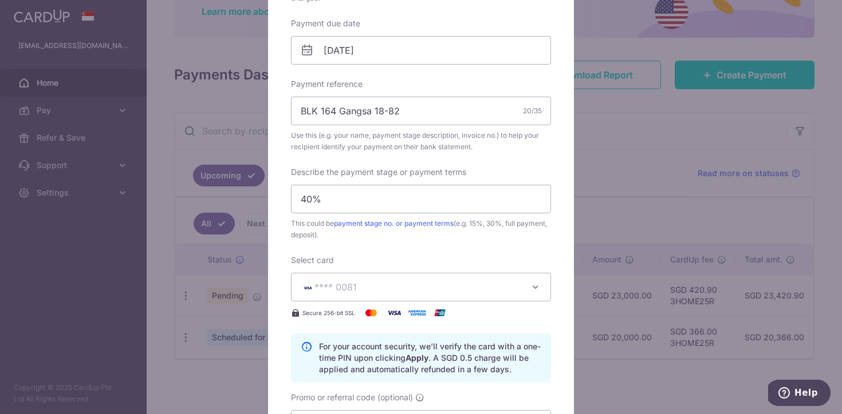
scroll to position [329, 0]
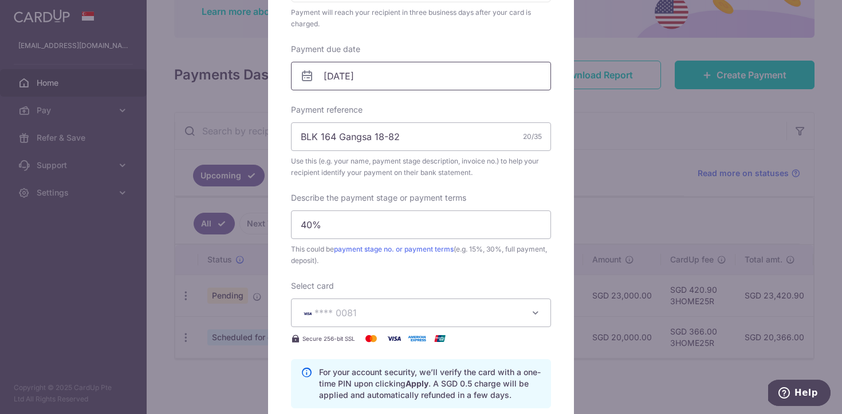
type input "23,000.00"
click at [448, 86] on input "[DATE]" at bounding box center [421, 76] width 260 height 29
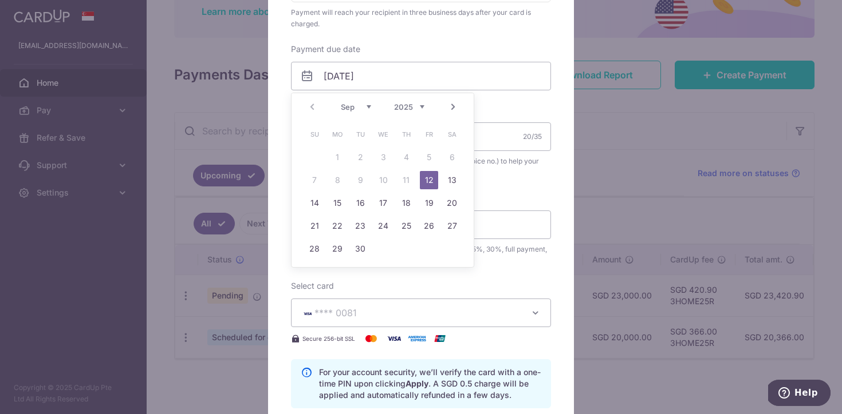
click at [506, 51] on div "Payment due date 12/09/2025 Your card will be charged on" at bounding box center [421, 67] width 260 height 47
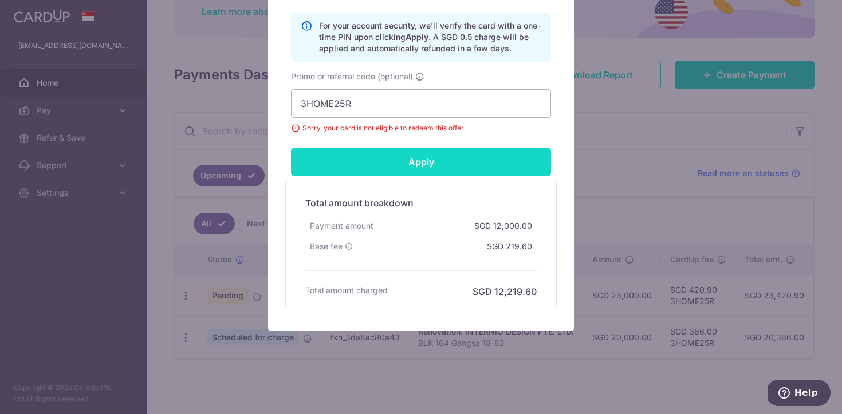
click at [449, 161] on input "Apply" at bounding box center [421, 162] width 260 height 29
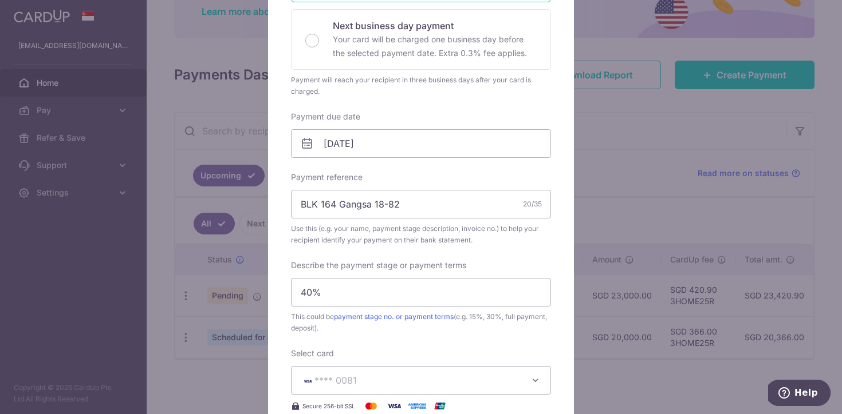
scroll to position [458, 0]
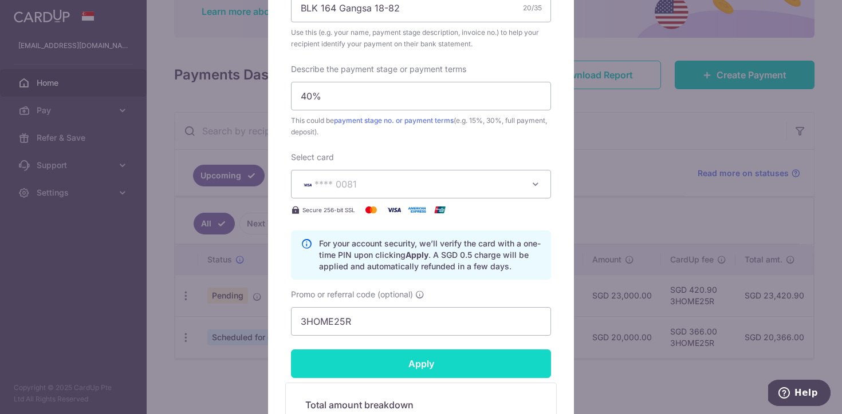
click at [397, 365] on input "Apply" at bounding box center [421, 364] width 260 height 29
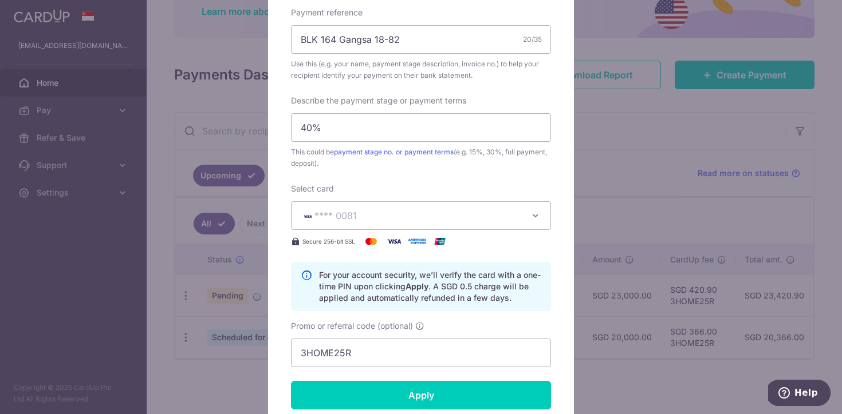
scroll to position [0, 0]
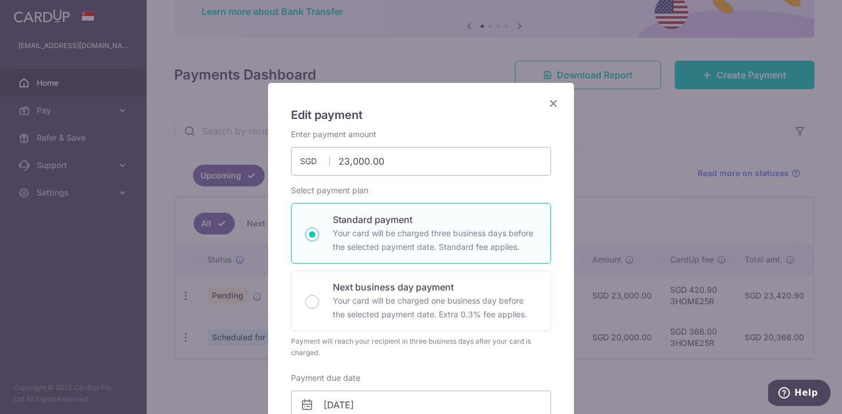
click at [551, 104] on icon "Close" at bounding box center [553, 103] width 14 height 14
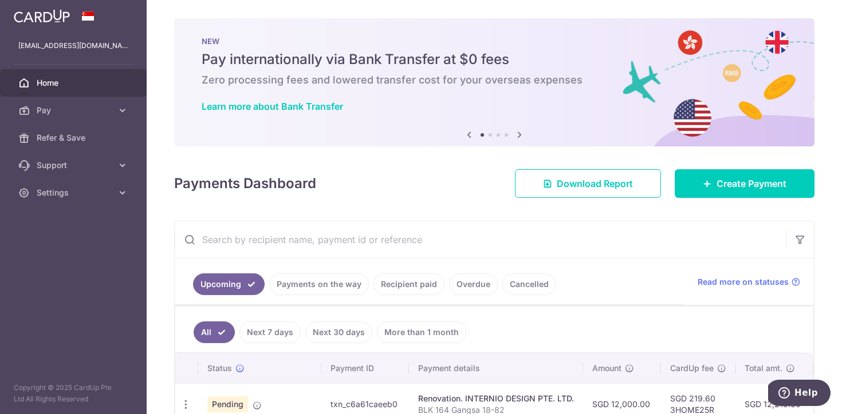
scroll to position [109, 0]
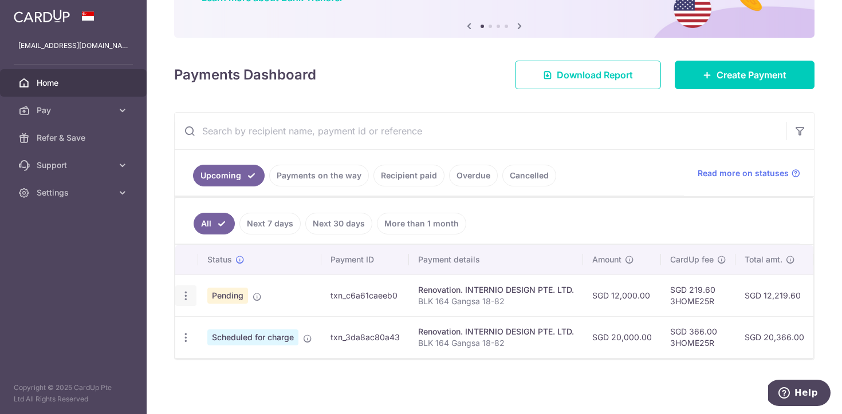
click at [185, 302] on div "Update payment Cancel payment" at bounding box center [185, 296] width 21 height 21
click at [184, 294] on icon "button" at bounding box center [186, 296] width 12 height 12
click at [209, 330] on span "Update payment" at bounding box center [247, 328] width 78 height 14
radio input "true"
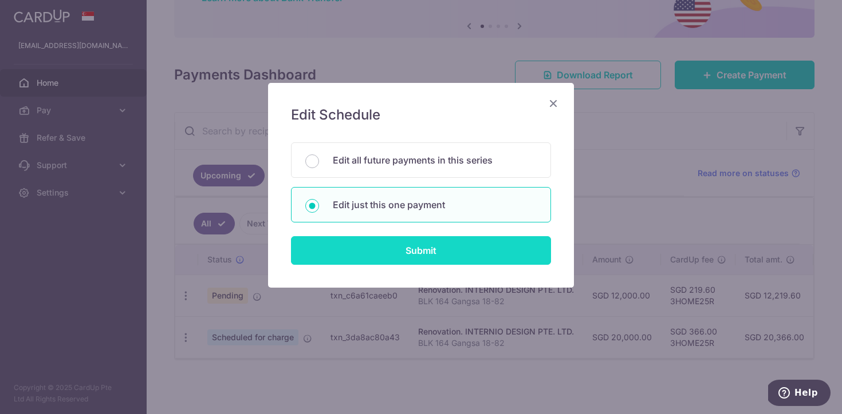
click at [378, 263] on input "Submit" at bounding box center [421, 250] width 260 height 29
radio input "true"
type input "12,000.00"
type input "[DATE]"
type input "BLK 164 Gangsa 18-82"
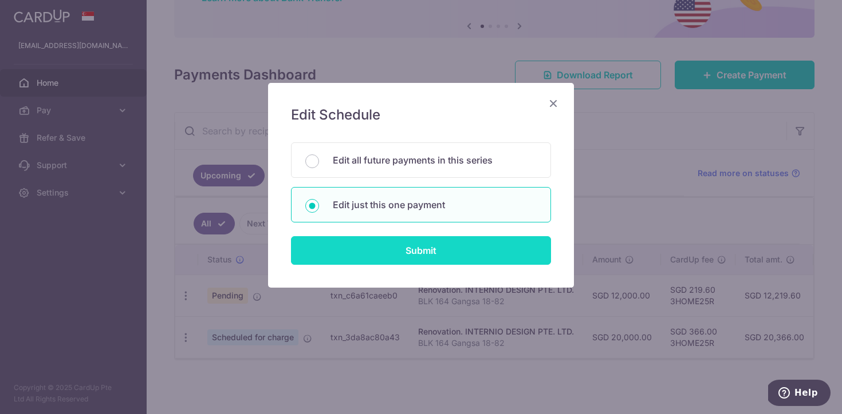
type input "40%"
type input "3HOME25R"
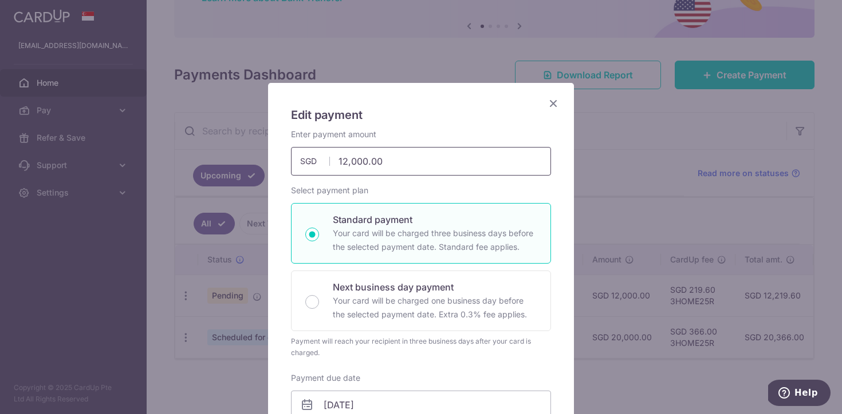
drag, startPoint x: 345, startPoint y: 159, endPoint x: 332, endPoint y: 159, distance: 13.2
click at [332, 159] on input "12,000.00" at bounding box center [421, 161] width 260 height 29
type input "23,000.00"
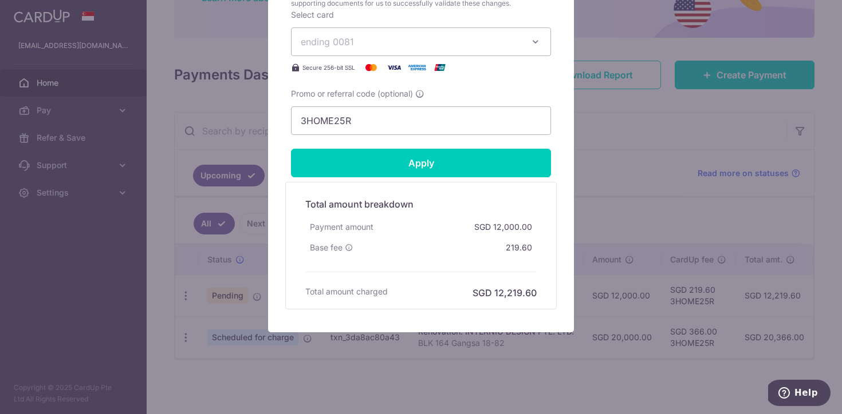
scroll to position [688, 0]
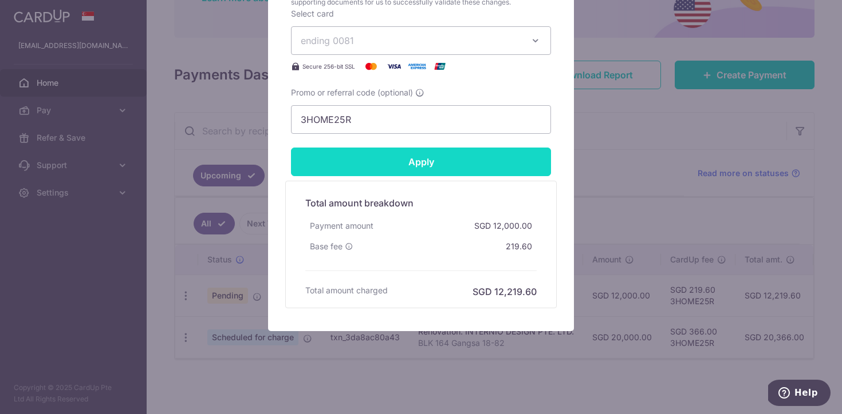
click at [425, 168] on input "Apply" at bounding box center [421, 162] width 260 height 29
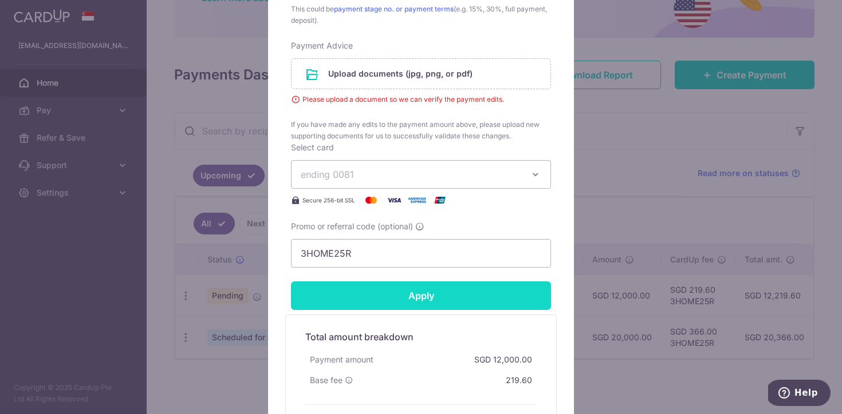
scroll to position [461, 0]
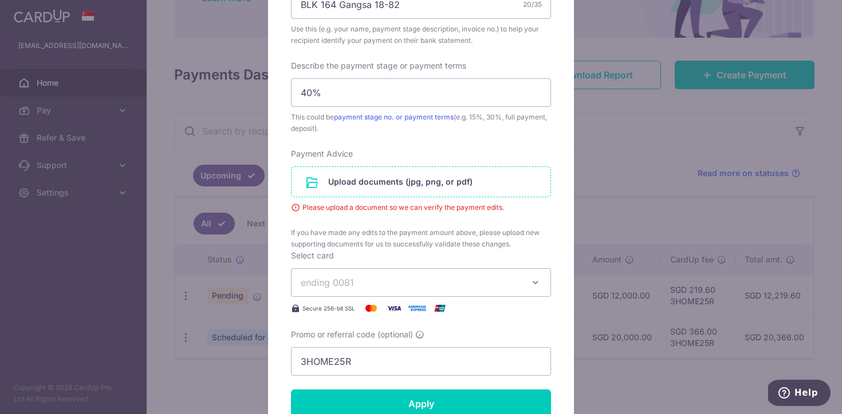
click at [420, 181] on input "file" at bounding box center [420, 182] width 259 height 30
click at [378, 177] on input "file" at bounding box center [420, 182] width 259 height 30
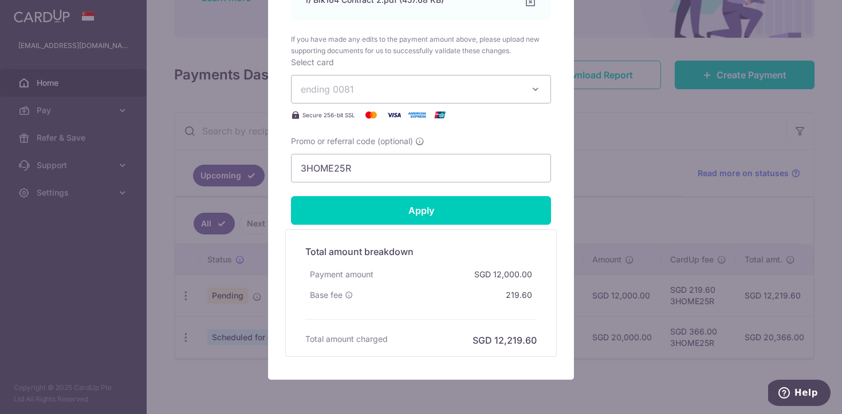
scroll to position [778, 0]
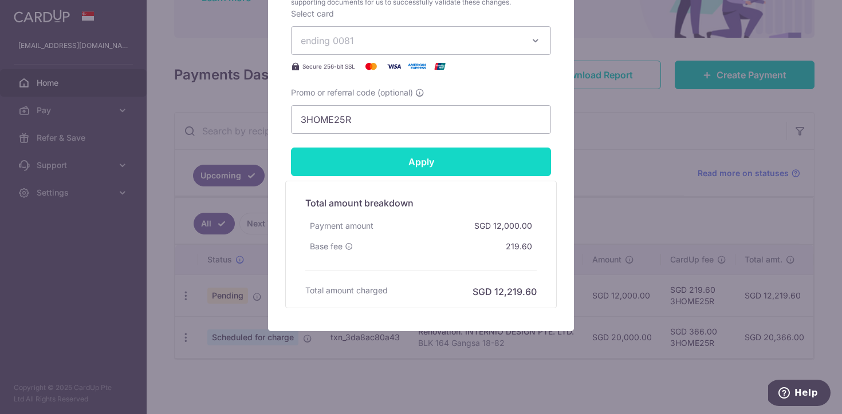
click at [472, 168] on input "Apply" at bounding box center [421, 162] width 260 height 29
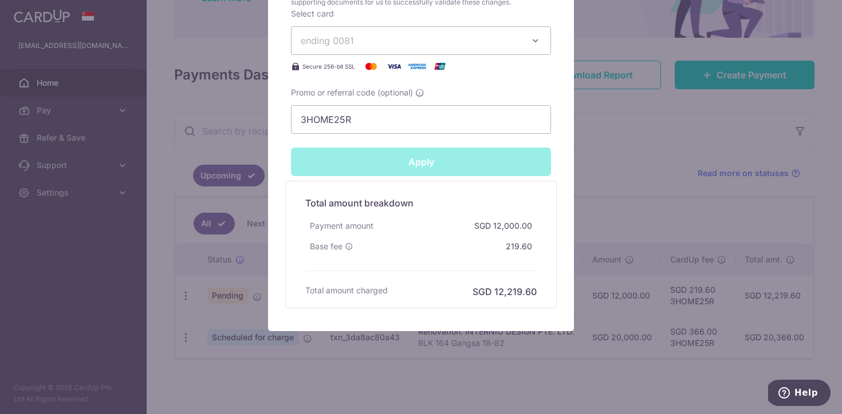
type input "Successfully Applied"
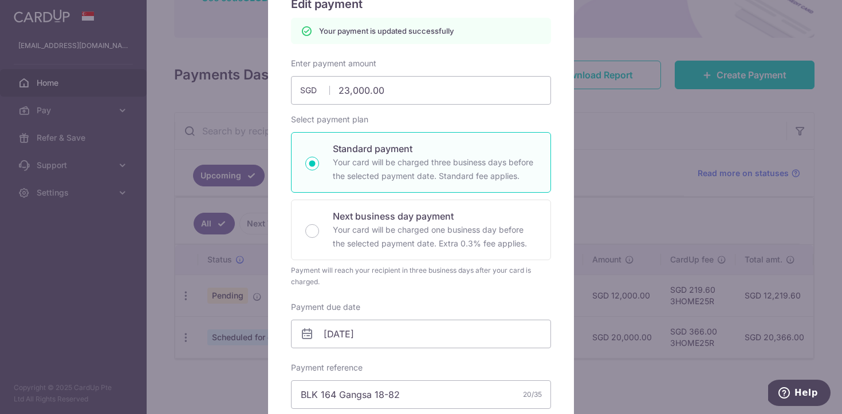
scroll to position [0, 0]
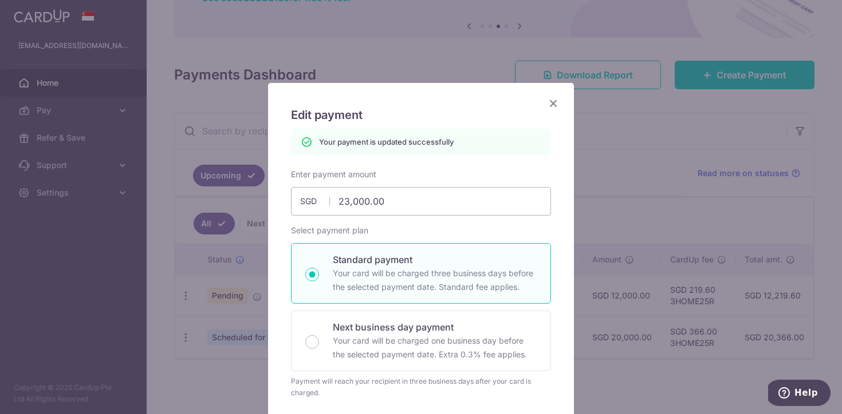
click at [556, 105] on icon "Close" at bounding box center [553, 103] width 14 height 14
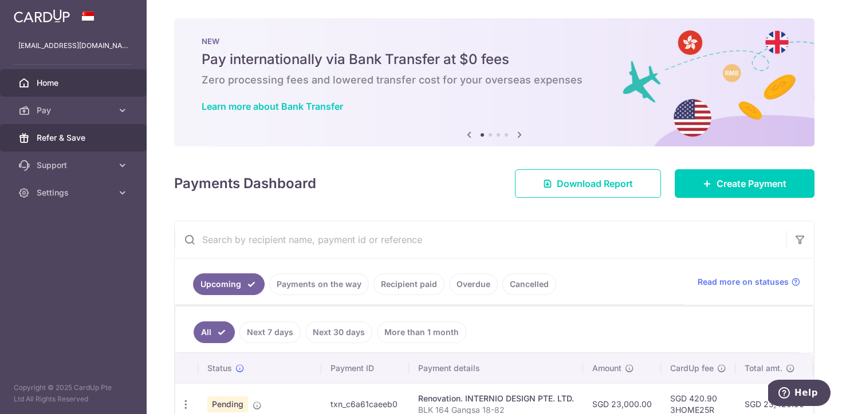
click at [93, 138] on span "Refer & Save" at bounding box center [75, 137] width 76 height 11
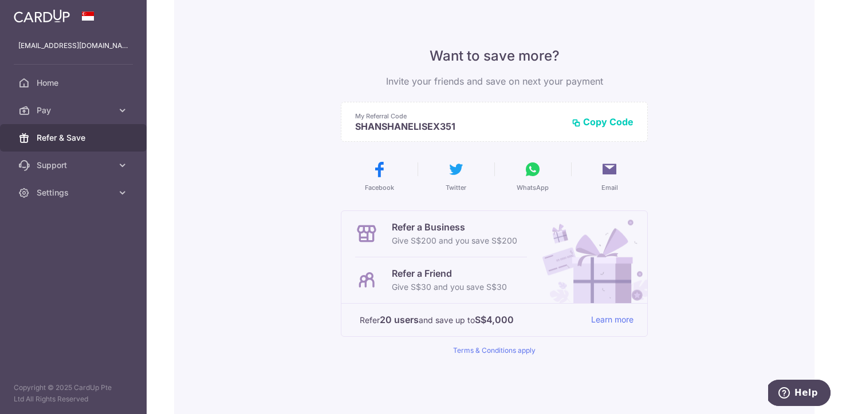
scroll to position [64, 0]
click at [85, 163] on span "Support" at bounding box center [75, 165] width 76 height 11
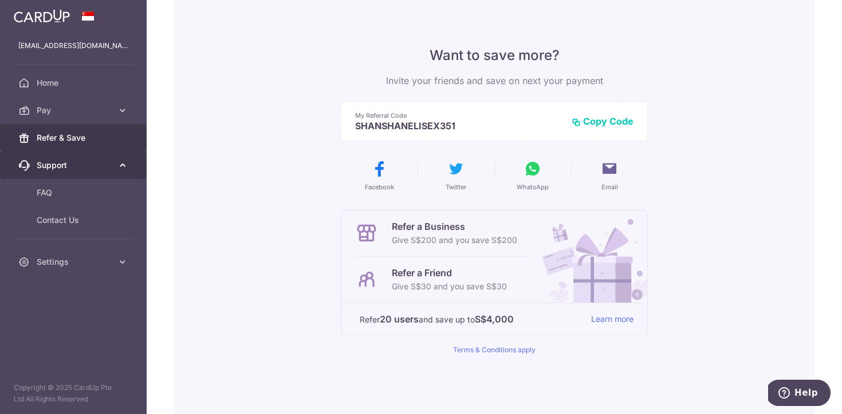
click at [85, 163] on span "Support" at bounding box center [75, 165] width 76 height 11
